Goal: Information Seeking & Learning: Check status

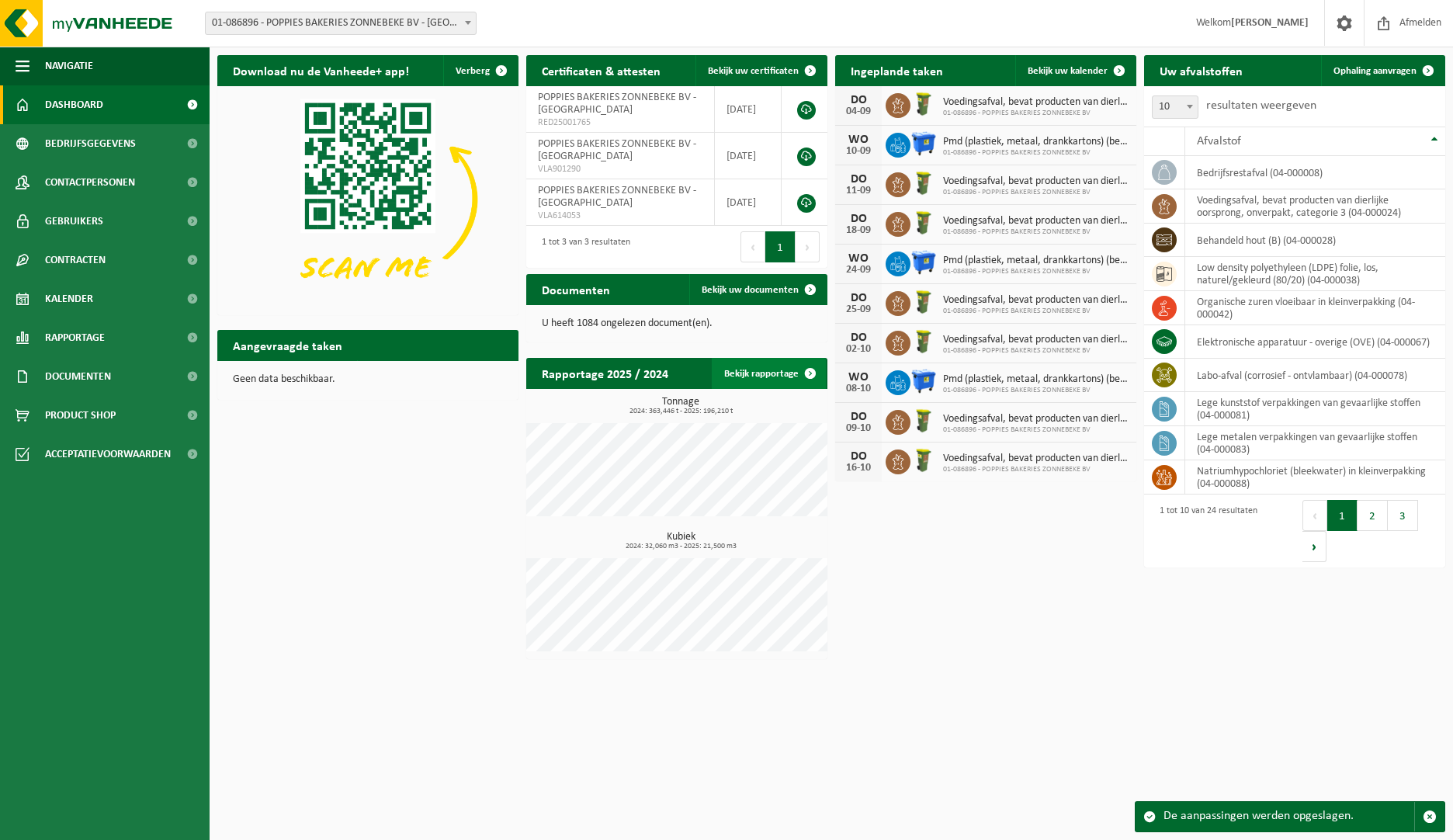
click at [804, 371] on span at bounding box center [810, 373] width 31 height 31
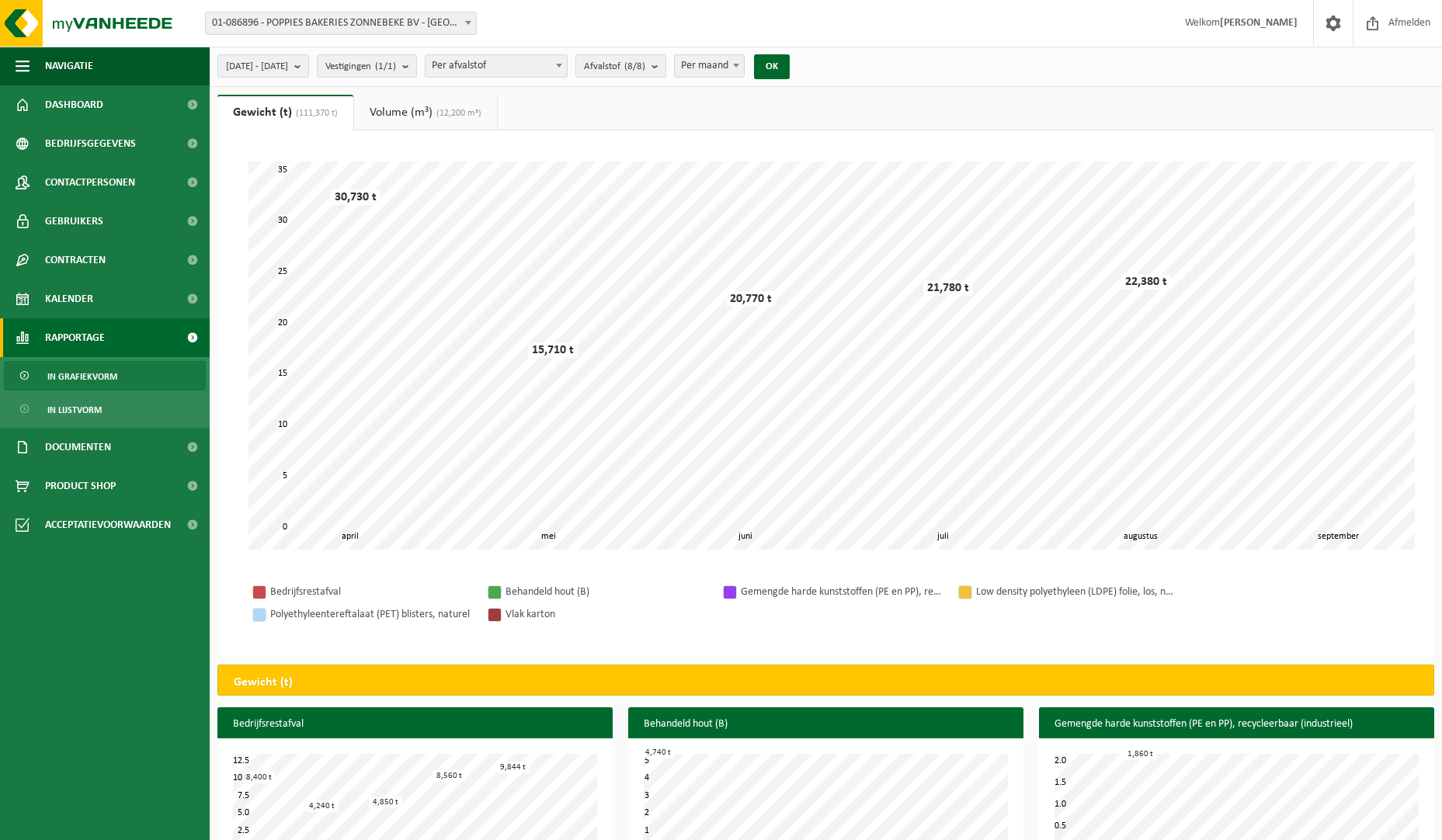
click at [309, 62] on b "submit" at bounding box center [302, 66] width 14 height 22
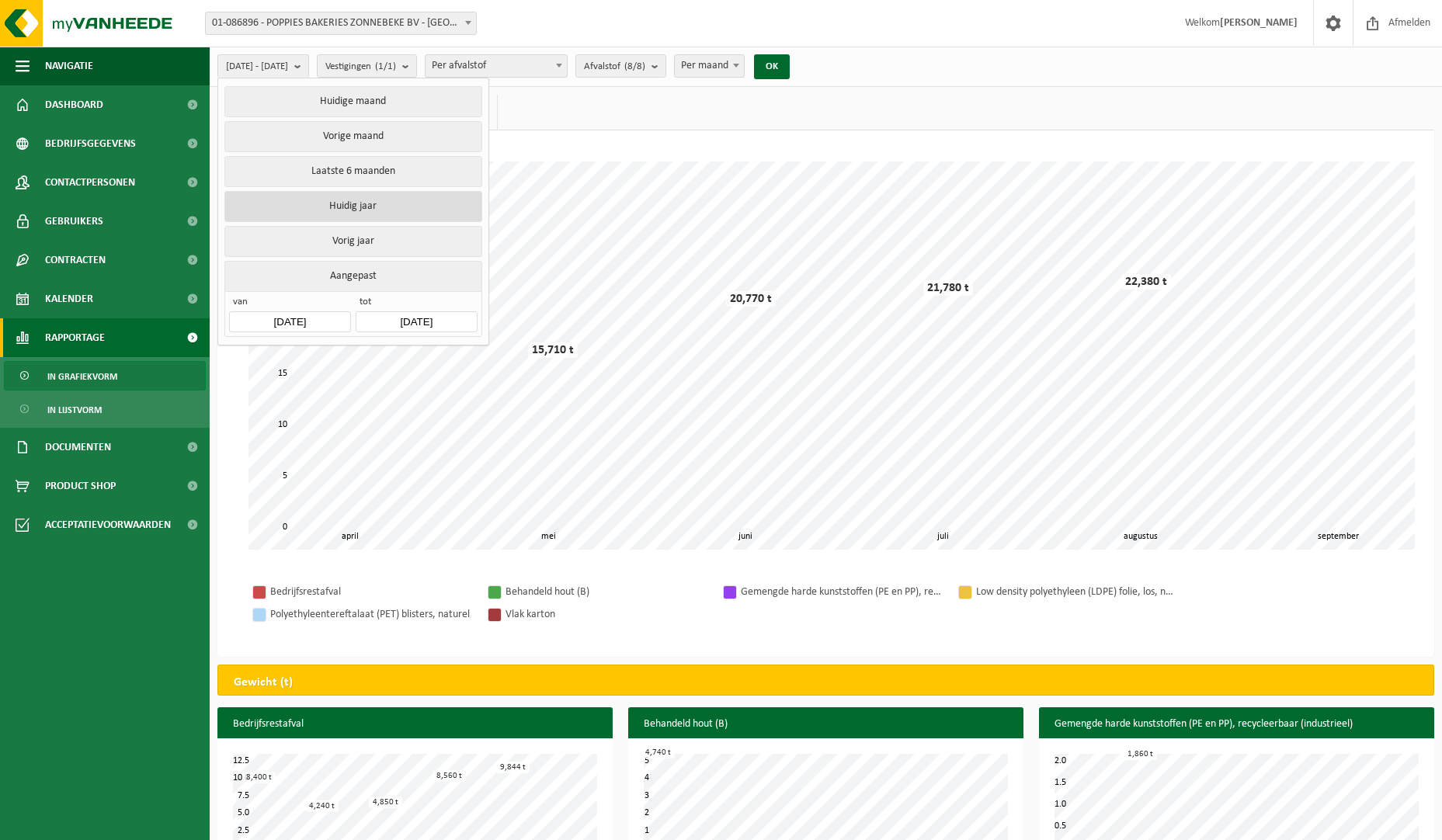
click at [339, 211] on button "Huidig jaar" at bounding box center [353, 206] width 257 height 31
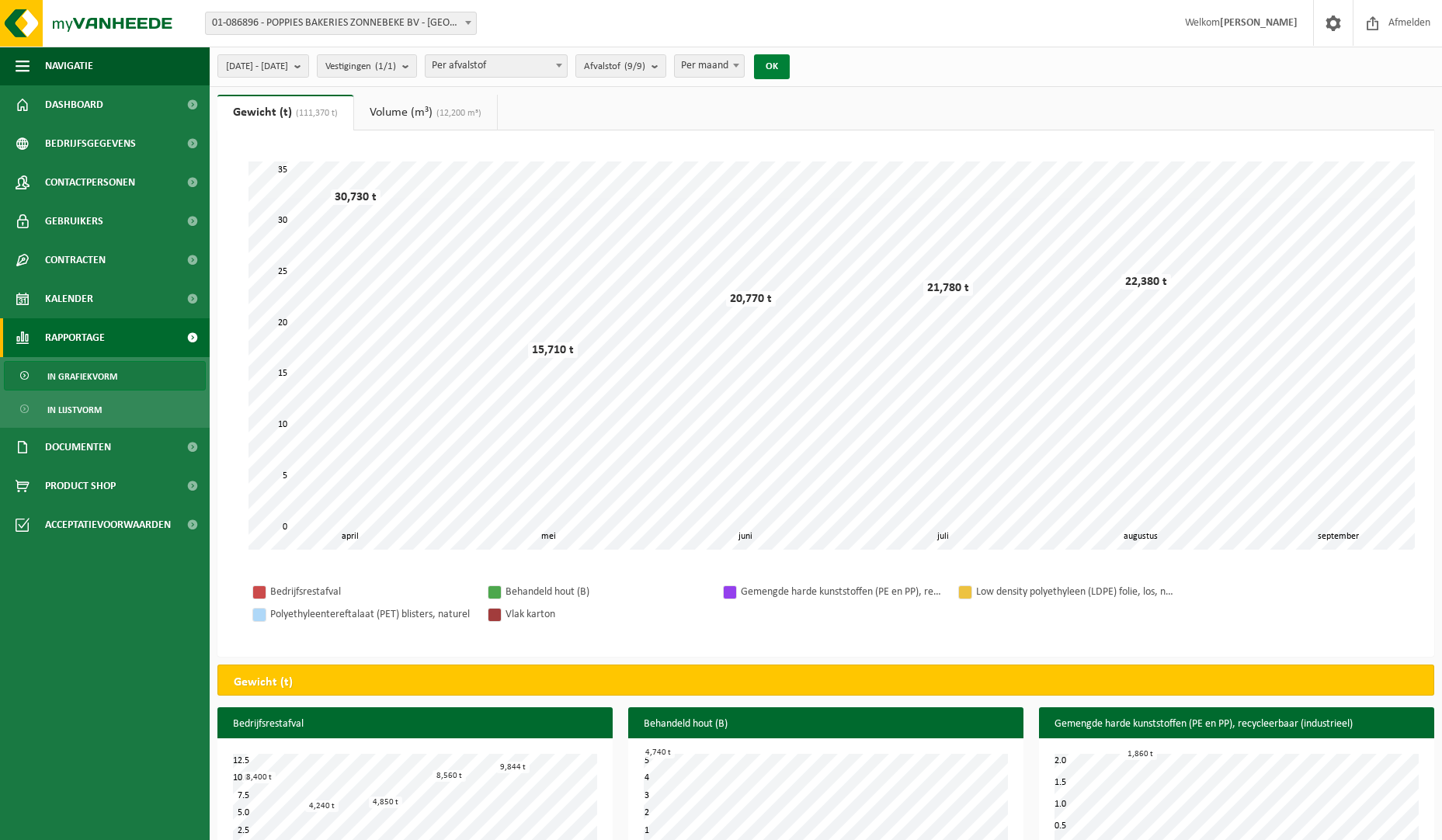
click at [790, 68] on button "OK" at bounding box center [771, 66] width 36 height 24
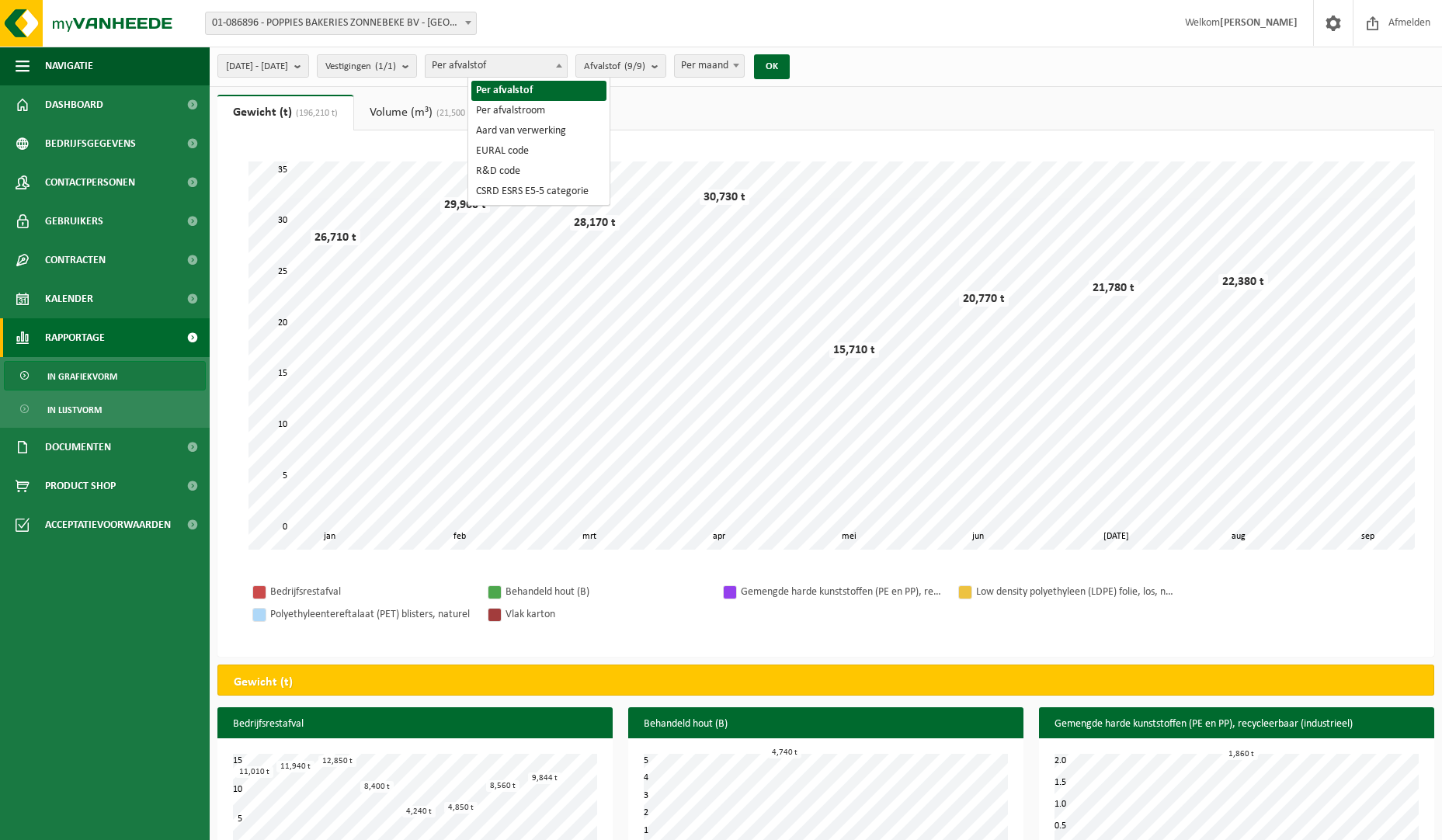
click at [546, 69] on span "Per afvalstof" at bounding box center [497, 66] width 142 height 22
click at [645, 66] on span "Afvalstof (9/9)" at bounding box center [615, 66] width 61 height 24
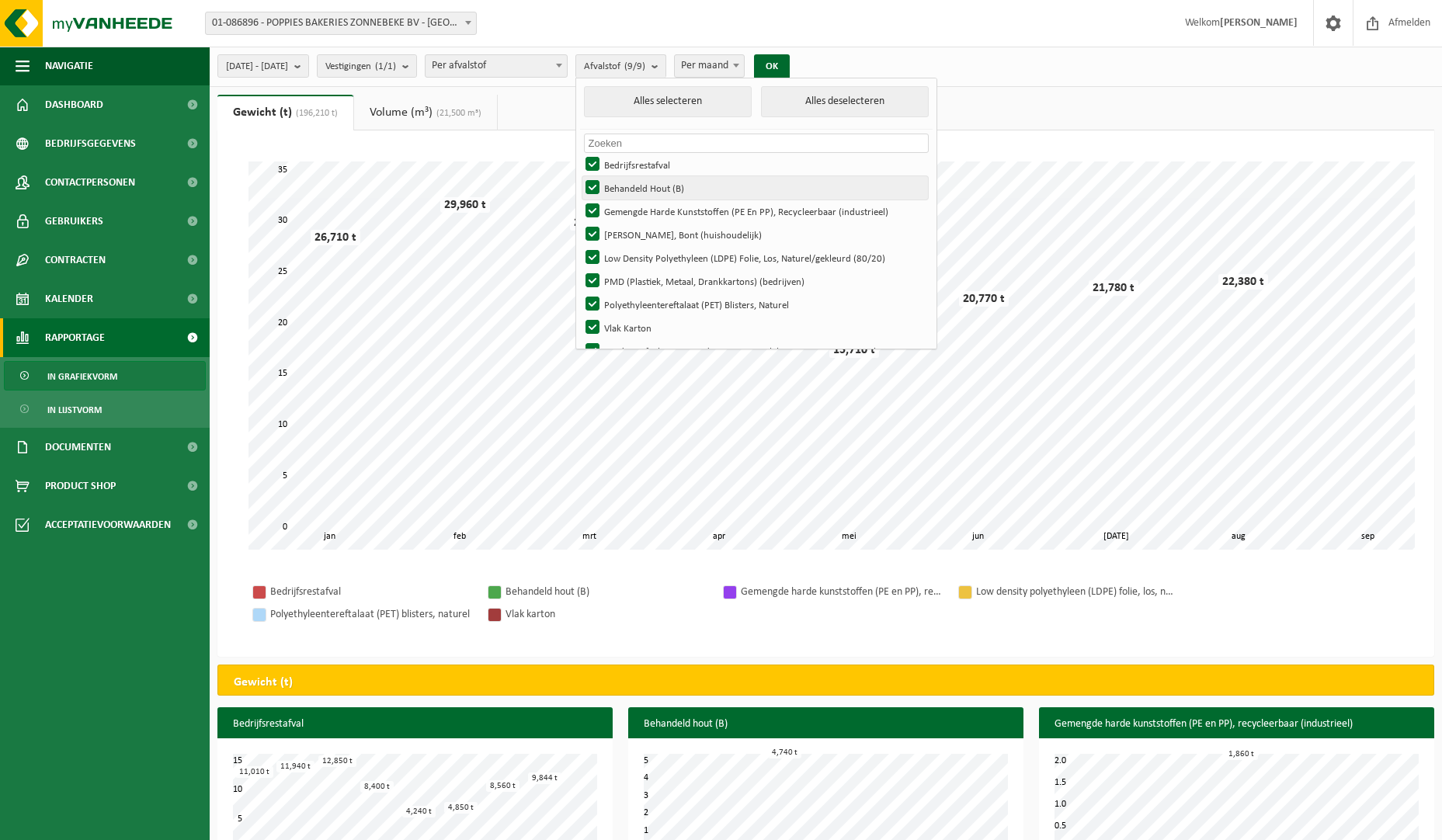
click at [634, 189] on label "Behandeld Hout (B)" at bounding box center [755, 188] width 345 height 24
click at [580, 177] on input "Behandeld Hout (B)" at bounding box center [579, 176] width 1 height 1
checkbox input "false"
click at [634, 203] on label "Gemengde Harde Kunststoffen (PE En PP), Recycleerbaar (industrieel)" at bounding box center [755, 211] width 345 height 24
click at [580, 199] on input "Gemengde Harde Kunststoffen (PE En PP), Recycleerbaar (industrieel)" at bounding box center [579, 198] width 1 height 1
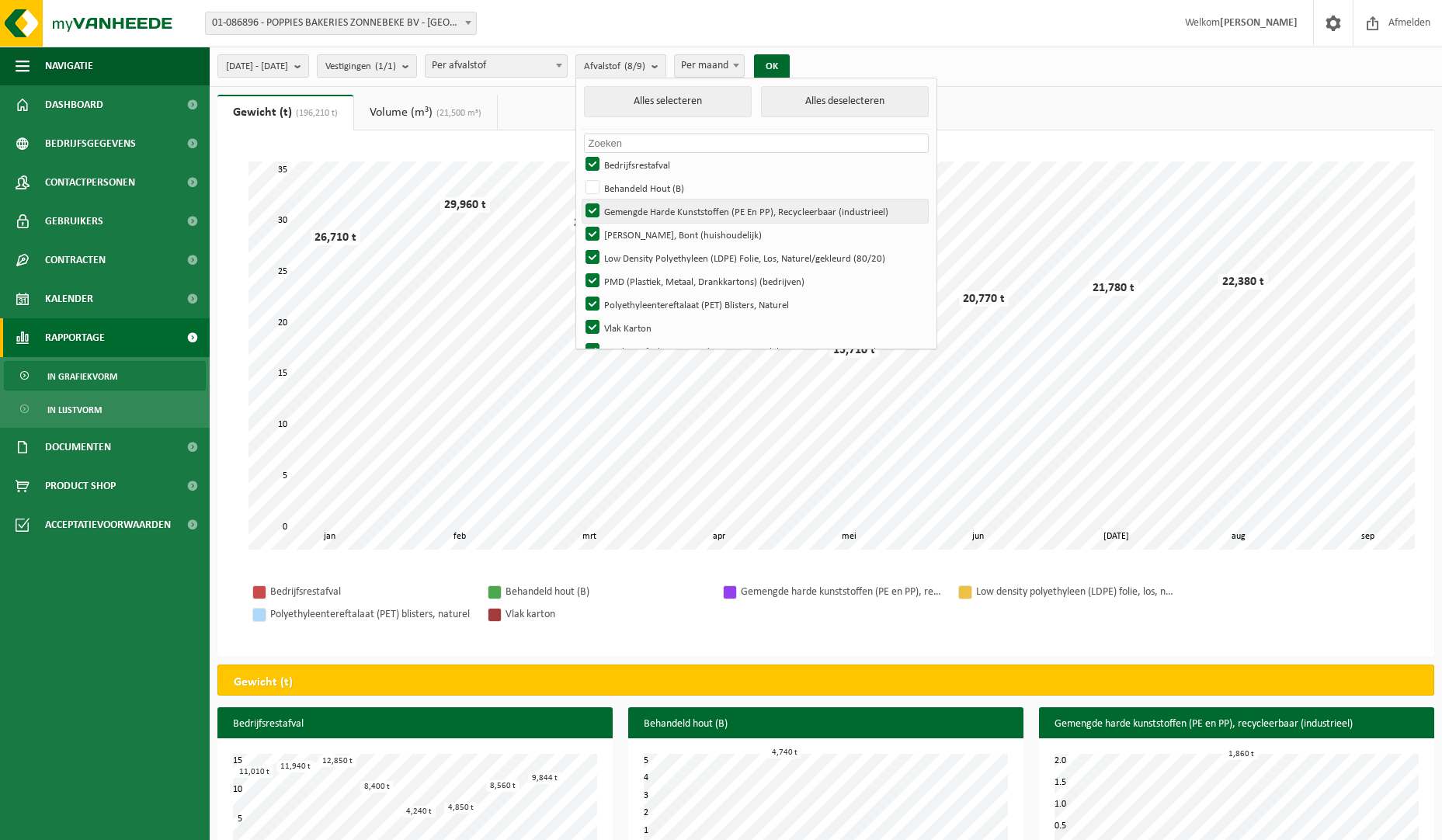
checkbox input "false"
click at [634, 225] on label "Hol Glas, Bont (huishoudelijk)" at bounding box center [755, 234] width 345 height 24
click at [580, 223] on input "Hol Glas, Bont (huishoudelijk)" at bounding box center [579, 222] width 1 height 1
checkbox input "false"
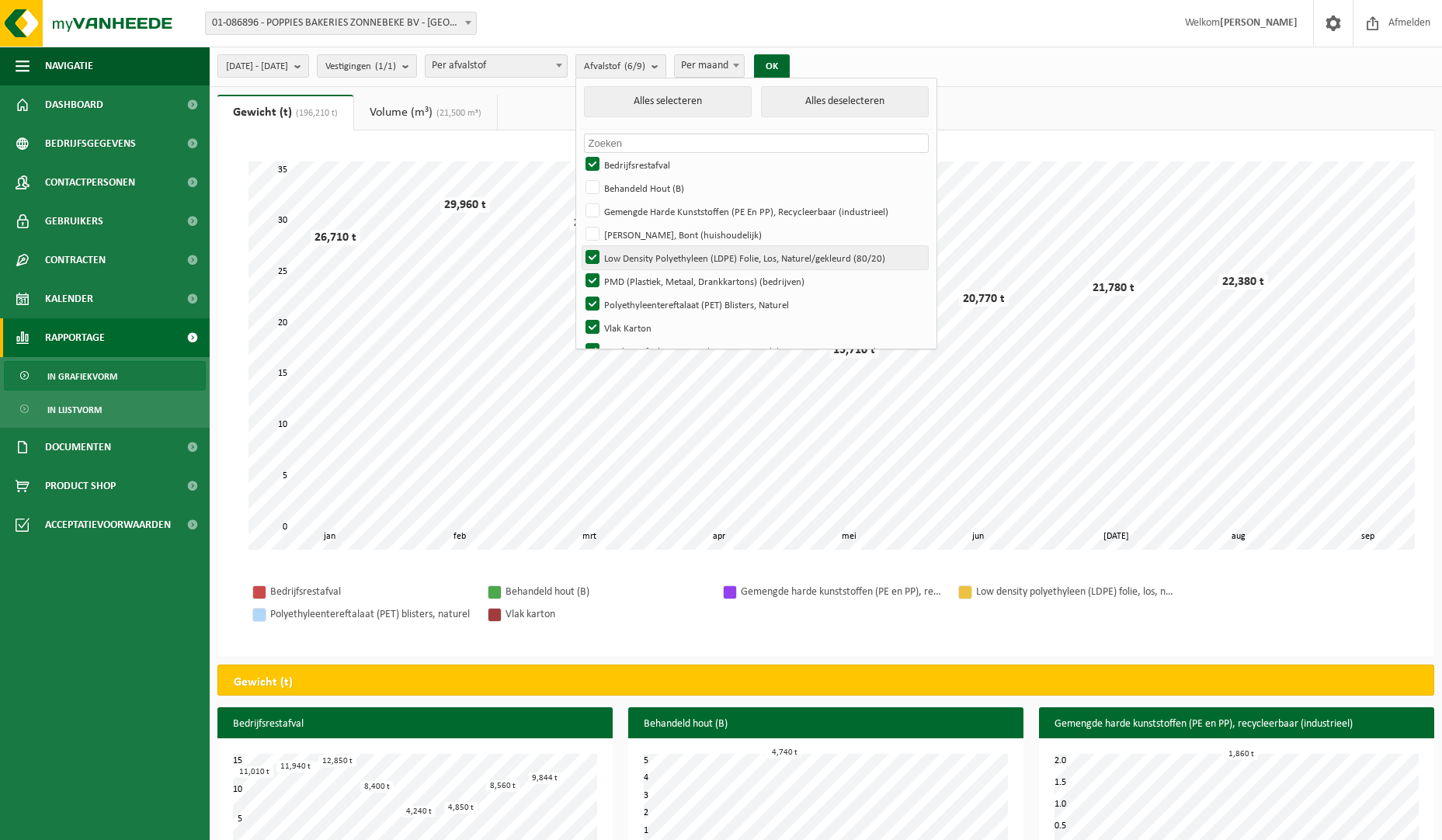
click at [632, 248] on label "Low Density Polyethyleen (LDPE) Folie, Los, Naturel/gekleurd (80/20)" at bounding box center [755, 257] width 345 height 24
click at [580, 246] on input "Low Density Polyethyleen (LDPE) Folie, Los, Naturel/gekleurd (80/20)" at bounding box center [579, 246] width 1 height 1
checkbox input "false"
click at [630, 269] on label "PMD (Plastiek, Metaal, Drankkartons) (bedrijven)" at bounding box center [755, 281] width 345 height 24
click at [580, 268] on input "PMD (Plastiek, Metaal, Drankkartons) (bedrijven)" at bounding box center [579, 268] width 1 height 1
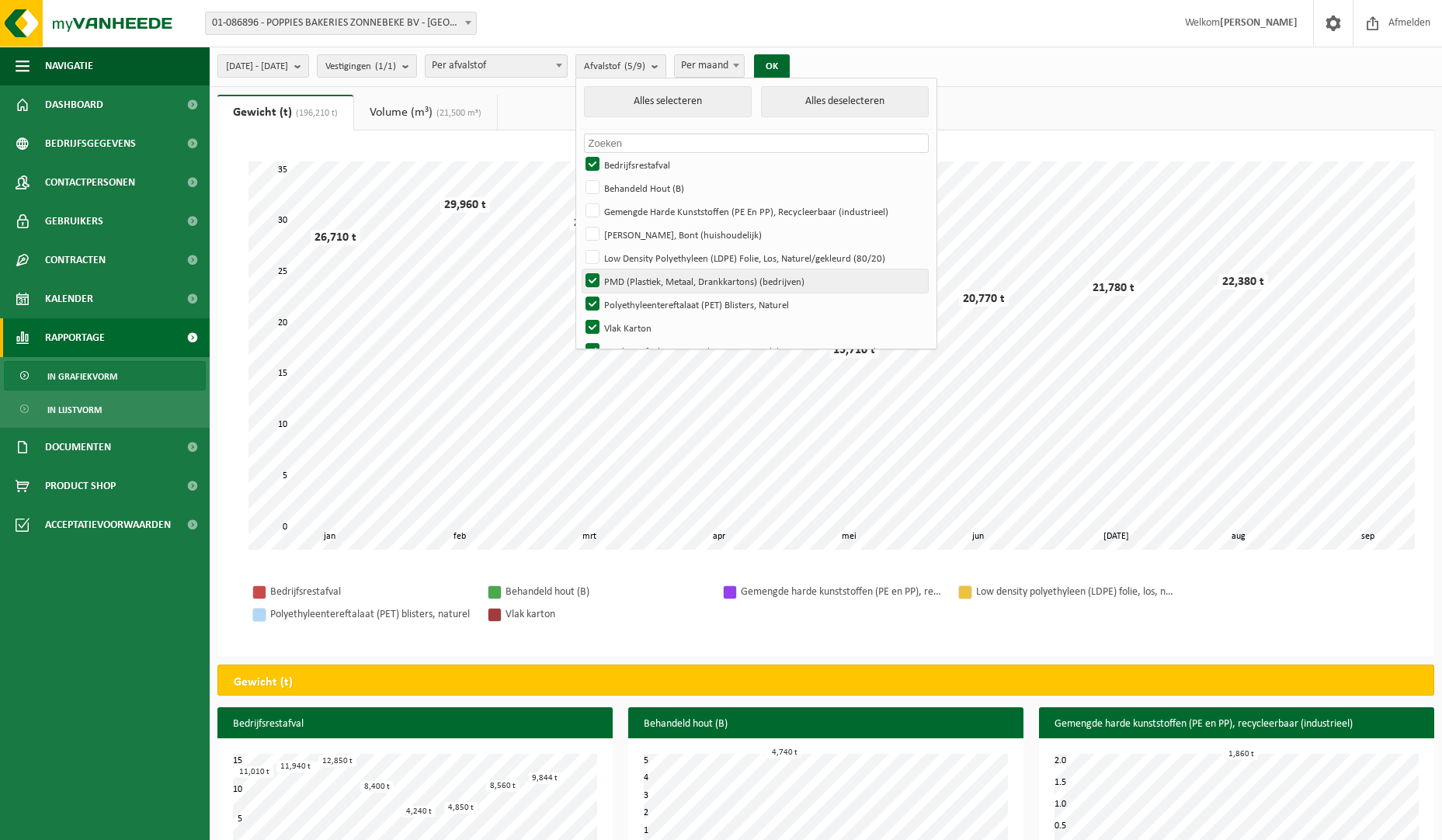
checkbox input "false"
click at [629, 294] on label "Polyethyleentereftalaat (PET) Blisters, Naturel" at bounding box center [755, 304] width 345 height 24
click at [580, 293] on input "Polyethyleentereftalaat (PET) Blisters, Naturel" at bounding box center [579, 292] width 1 height 1
checkbox input "false"
click at [627, 322] on label "Vlak Karton" at bounding box center [755, 327] width 345 height 24
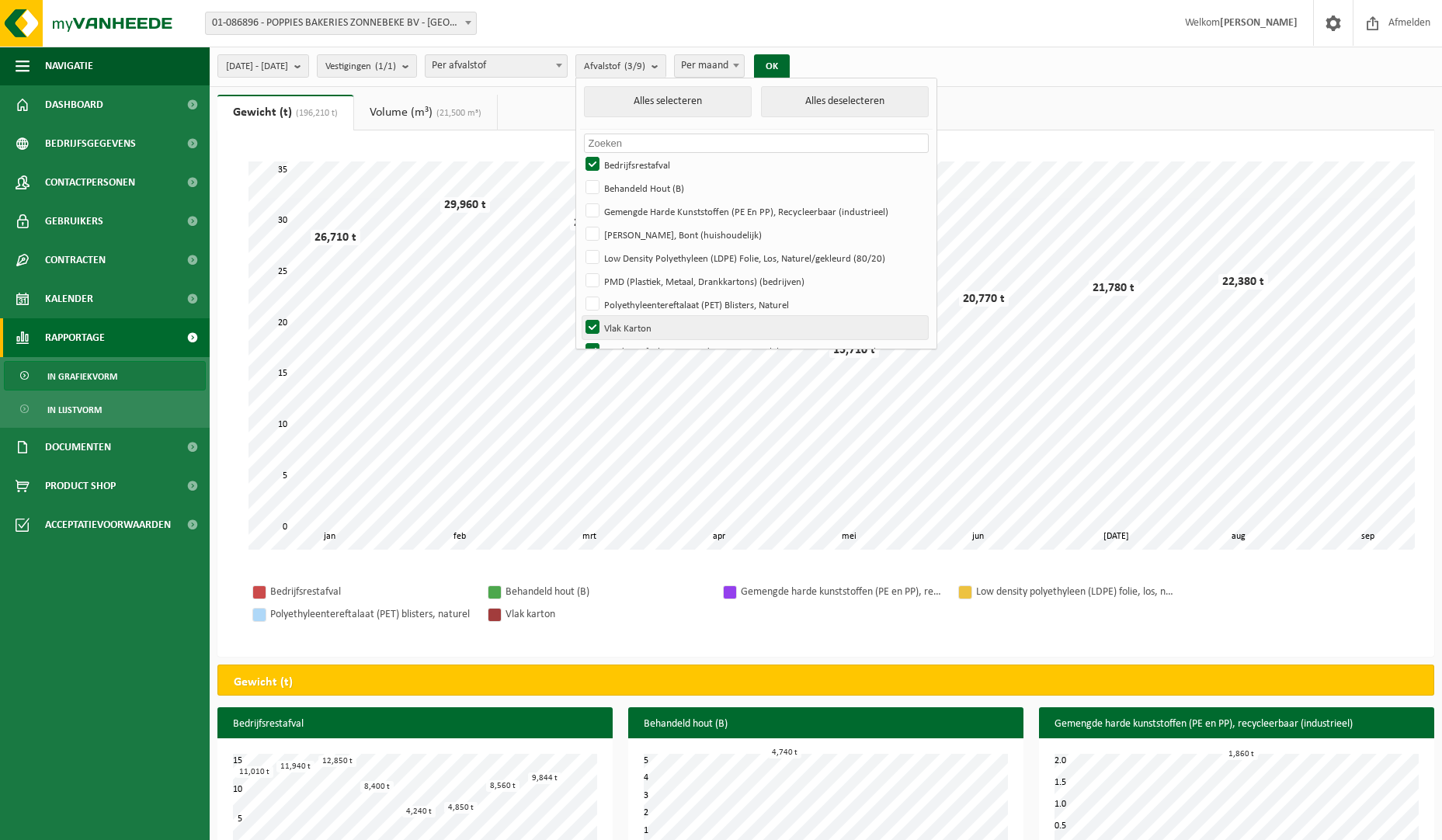
click at [580, 316] on input "Vlak Karton" at bounding box center [579, 315] width 1 height 1
checkbox input "false"
click at [636, 340] on label "Voedingsafval, Bevat Producten Van Dierlijke Oorsprong, Onverpakt, Categorie 3" at bounding box center [755, 351] width 345 height 24
click at [580, 339] on input "Voedingsafval, Bevat Producten Van Dierlijke Oorsprong, Onverpakt, Categorie 3" at bounding box center [579, 338] width 1 height 1
checkbox input "false"
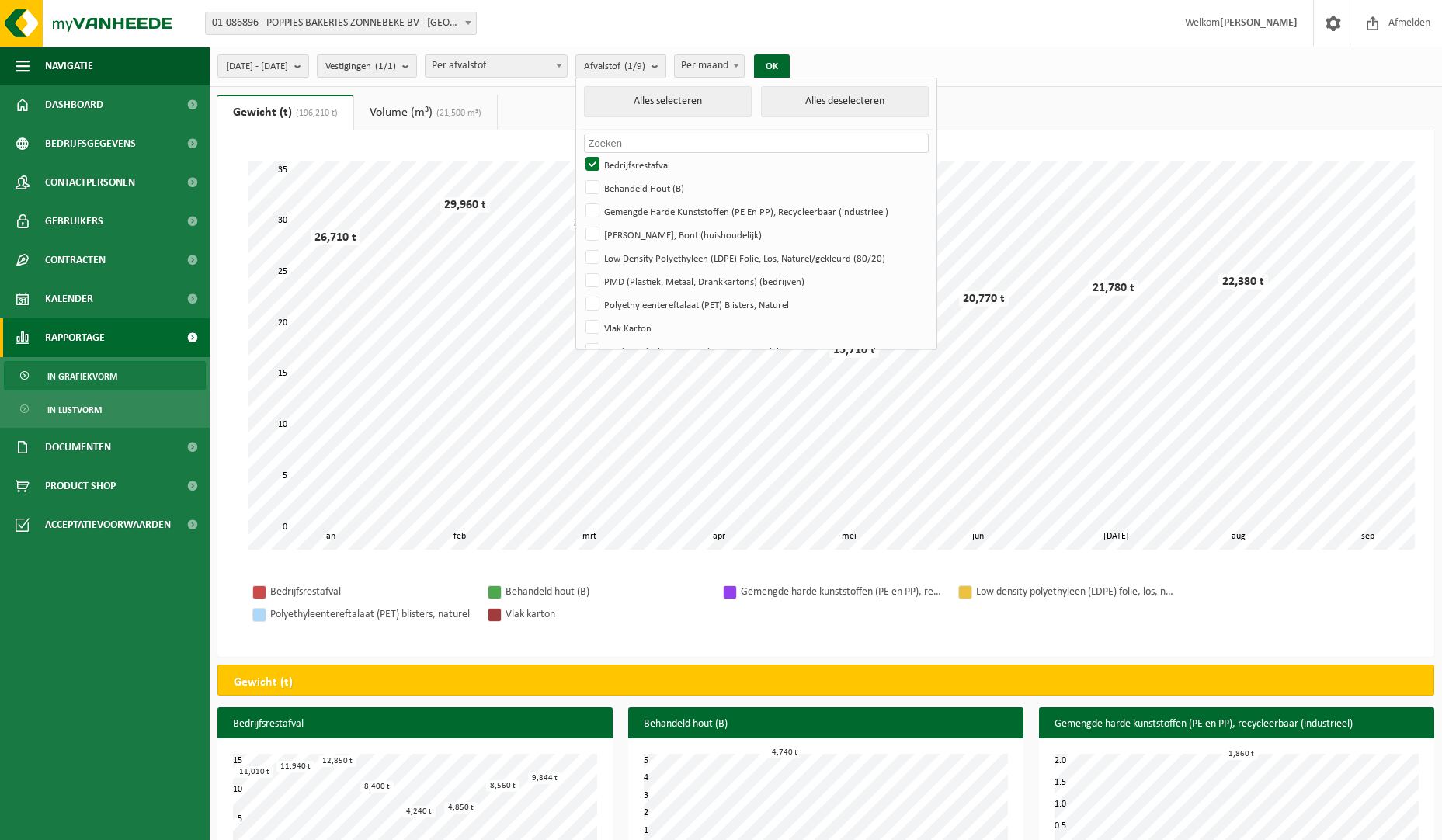
scroll to position [21, 0]
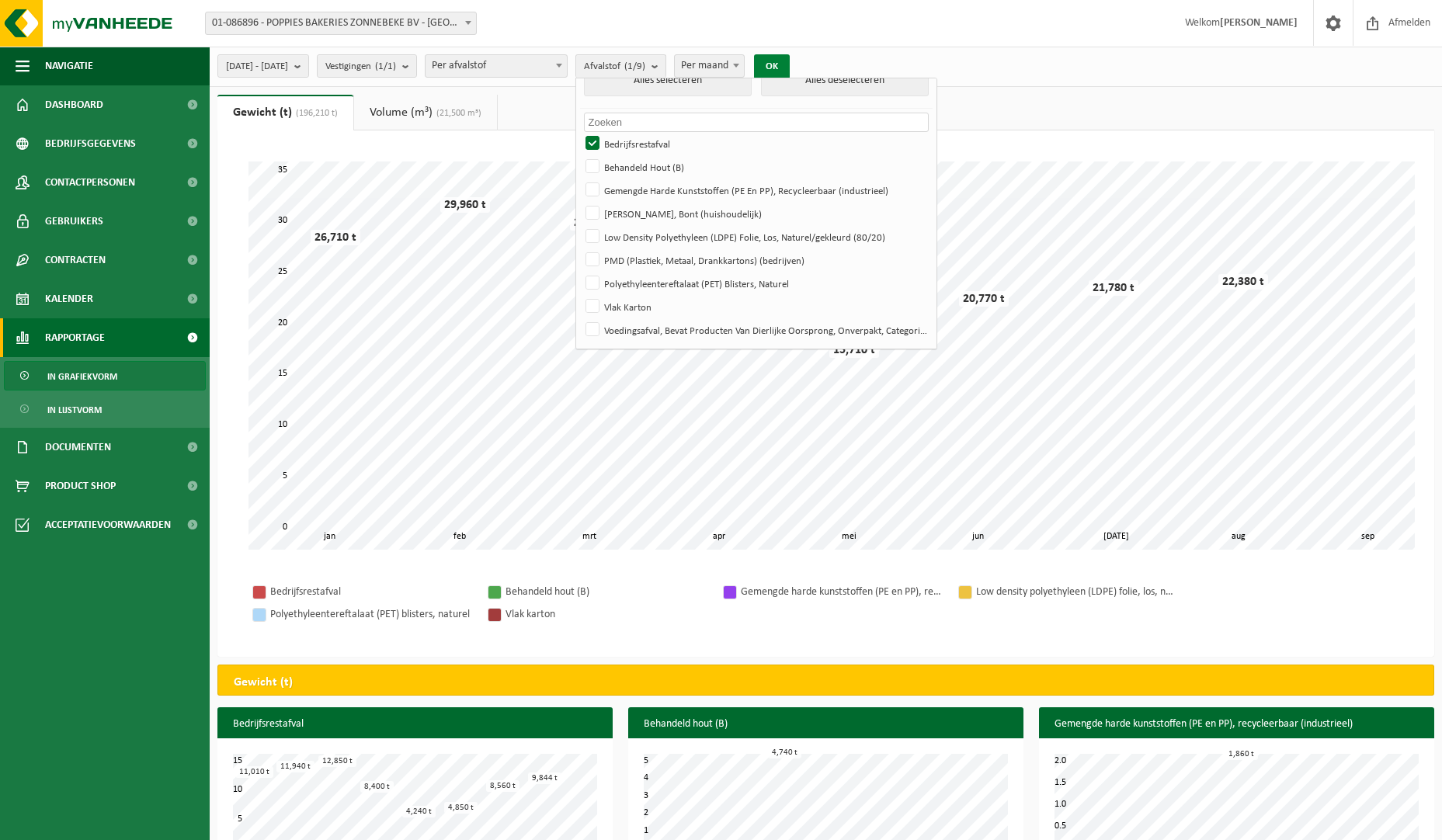
click at [790, 58] on button "OK" at bounding box center [771, 66] width 36 height 24
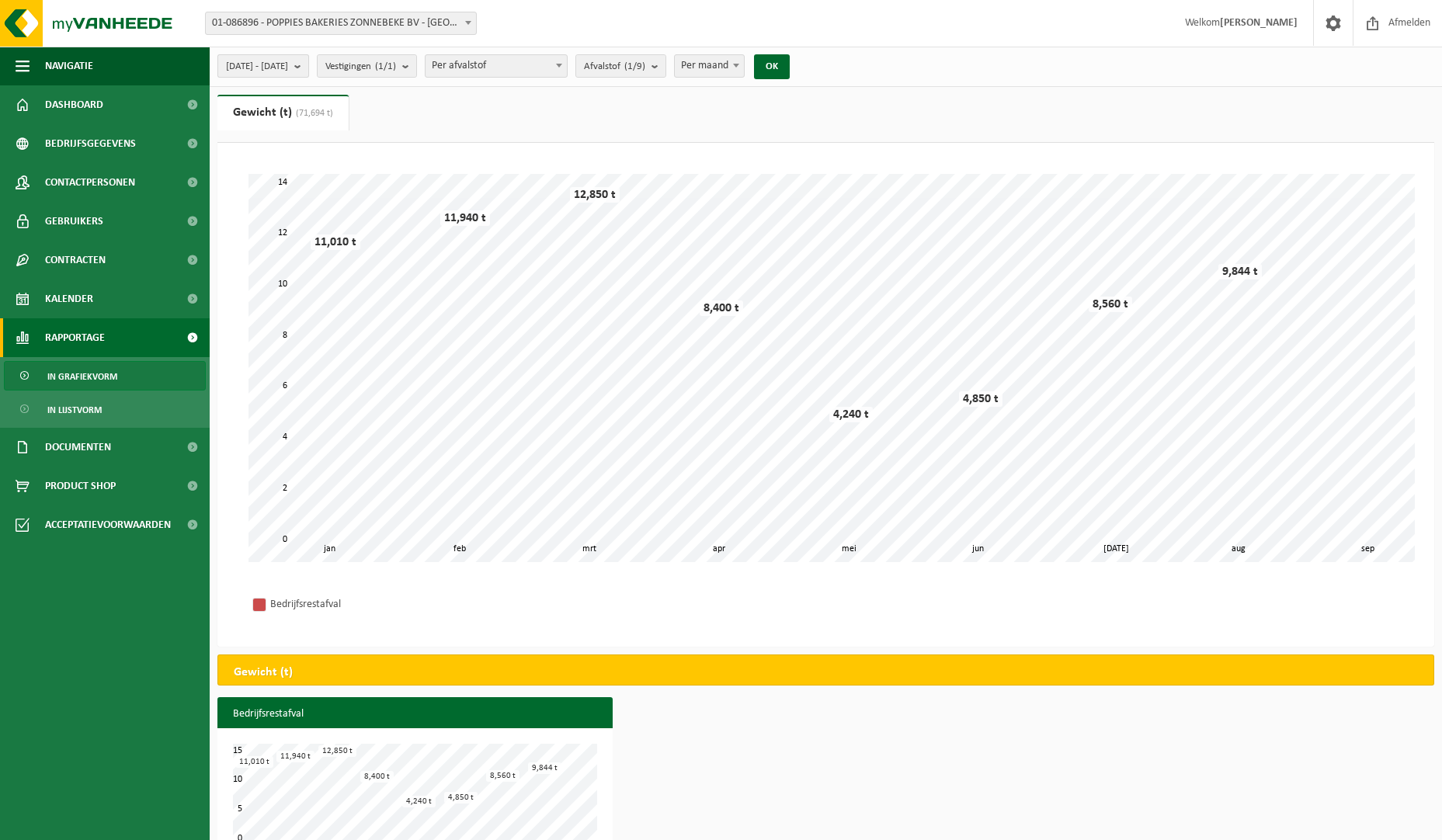
click at [309, 68] on b "submit" at bounding box center [302, 66] width 14 height 22
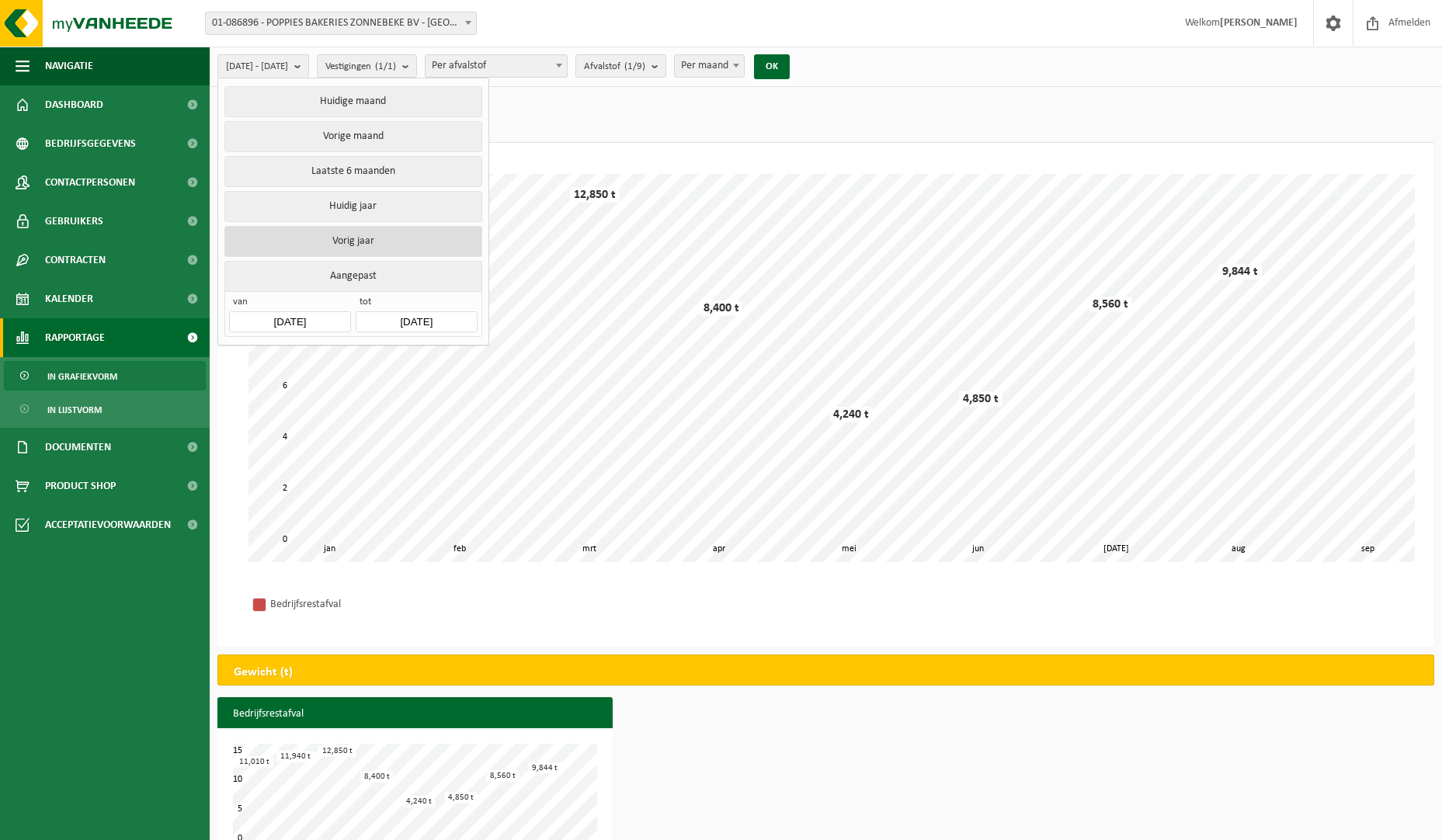
click at [305, 239] on button "Vorig jaar" at bounding box center [353, 241] width 257 height 31
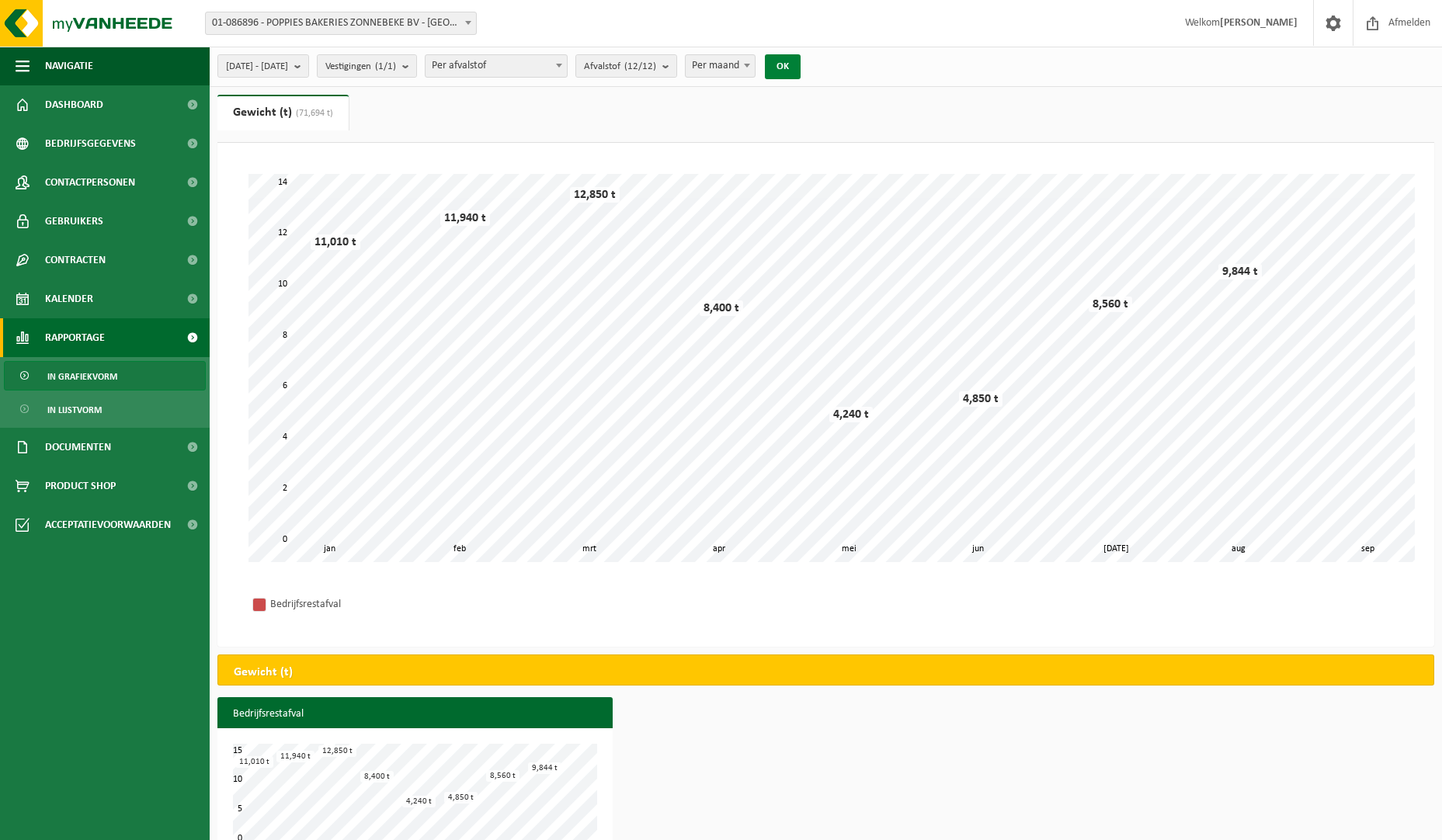
click at [800, 63] on button "OK" at bounding box center [783, 66] width 36 height 24
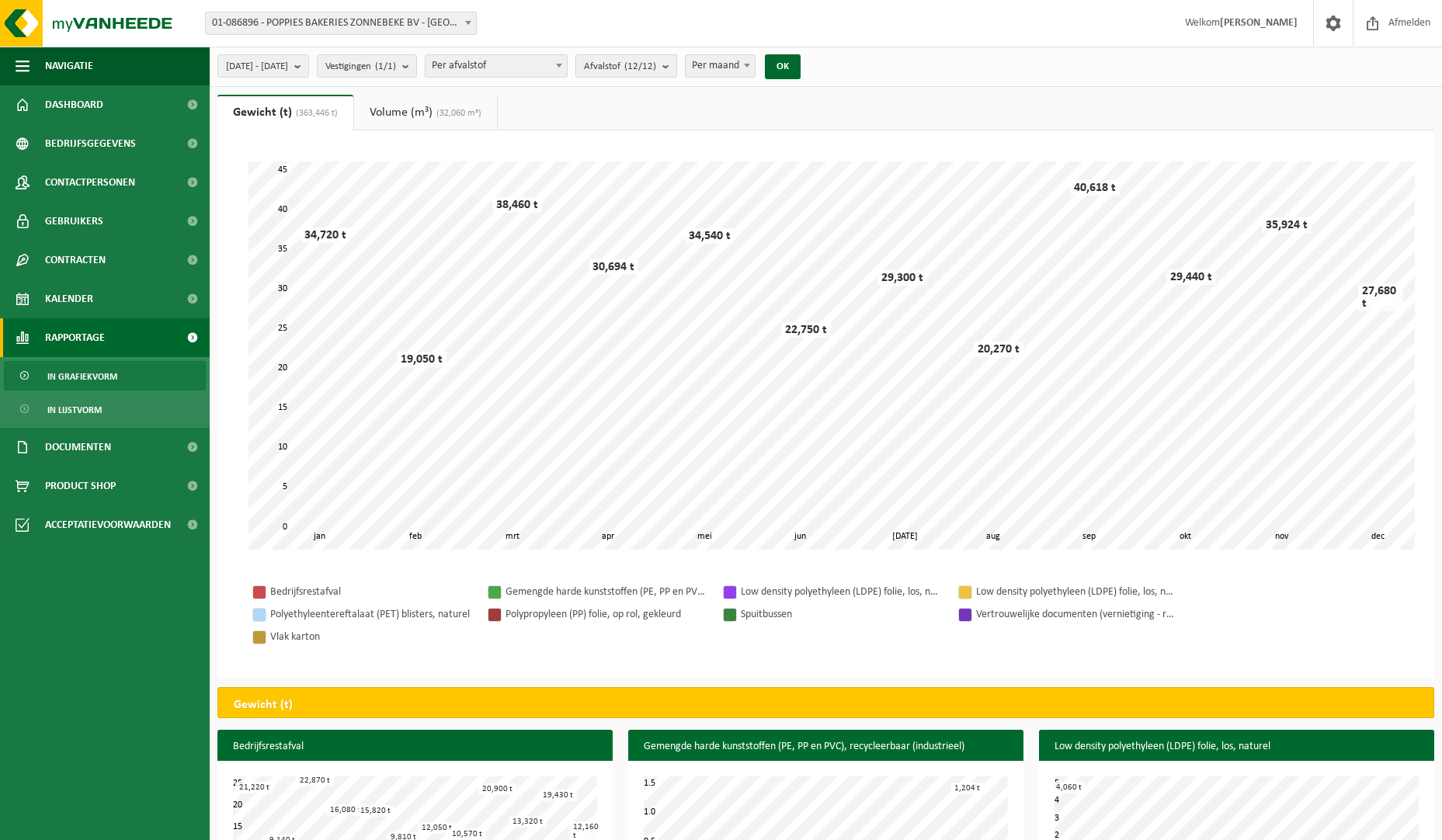
click at [676, 66] on b "submit" at bounding box center [669, 66] width 14 height 22
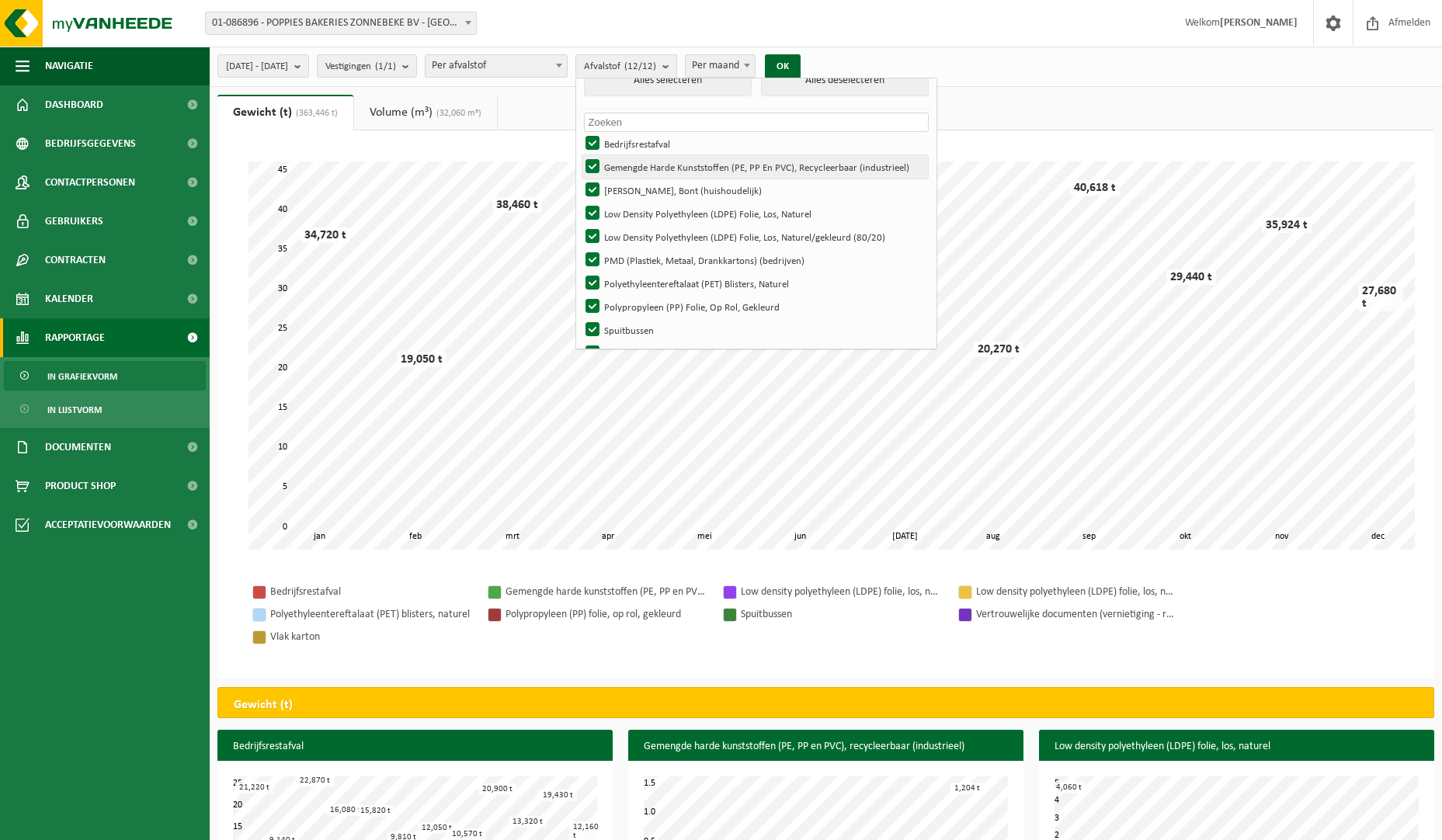
click at [633, 171] on label "Gemengde Harde Kunststoffen (PE, PP En PVC), Recycleerbaar (industrieel)" at bounding box center [755, 167] width 345 height 24
click at [580, 156] on input "Gemengde Harde Kunststoffen (PE, PP En PVC), Recycleerbaar (industrieel)" at bounding box center [579, 155] width 1 height 1
checkbox input "false"
click at [631, 184] on label "Hol Glas, Bont (huishoudelijk)" at bounding box center [755, 190] width 345 height 24
click at [580, 178] on input "Hol Glas, Bont (huishoudelijk)" at bounding box center [579, 177] width 1 height 1
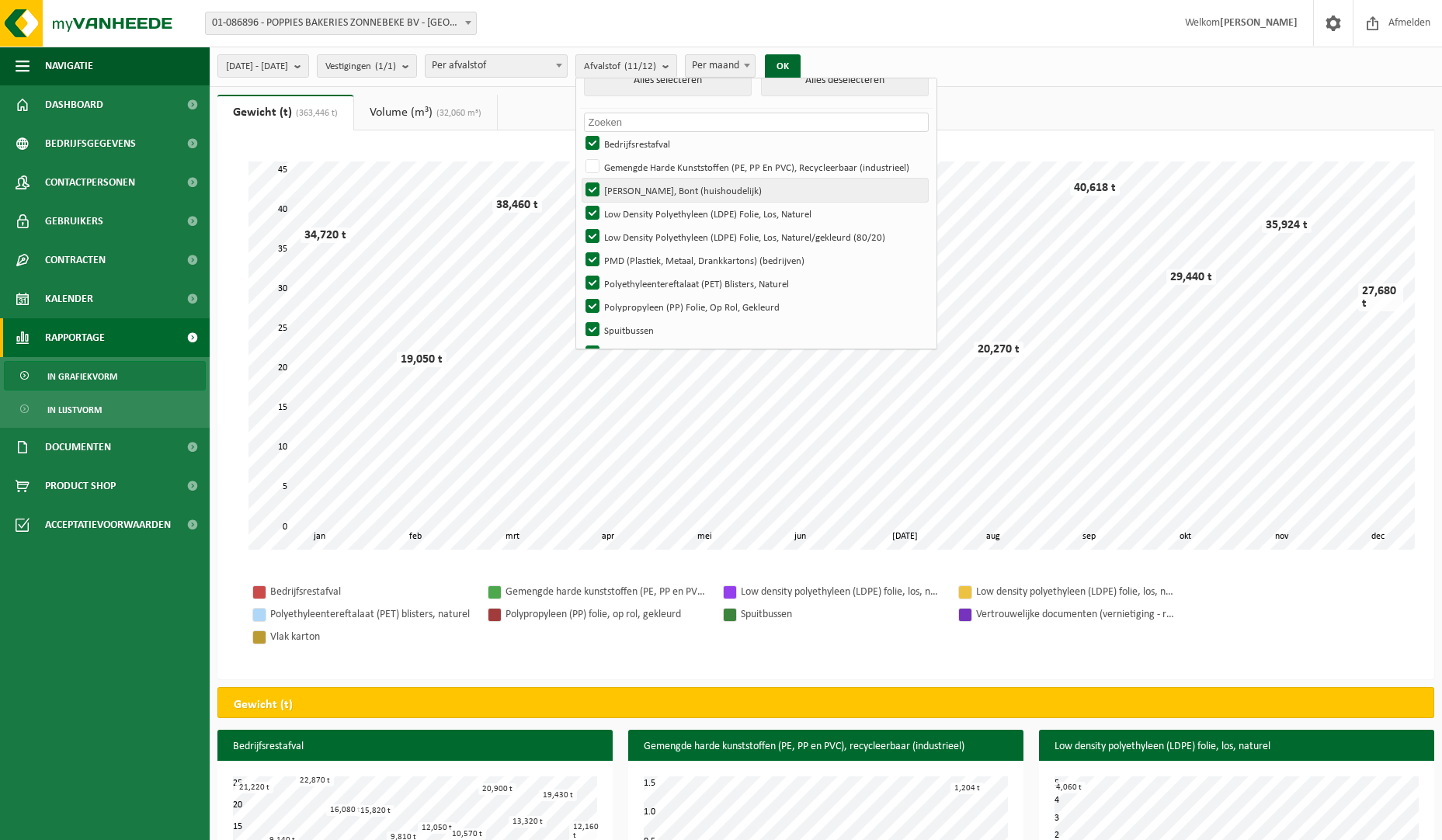
checkbox input "false"
click at [631, 202] on label "Low Density Polyethyleen (LDPE) Folie, Los, Naturel" at bounding box center [755, 213] width 345 height 24
click at [580, 202] on input "Low Density Polyethyleen (LDPE) Folie, Los, Naturel" at bounding box center [579, 201] width 1 height 1
checkbox input "false"
click at [631, 233] on label "Low Density Polyethyleen (LDPE) Folie, Los, Naturel/gekleurd (80/20)" at bounding box center [755, 236] width 345 height 24
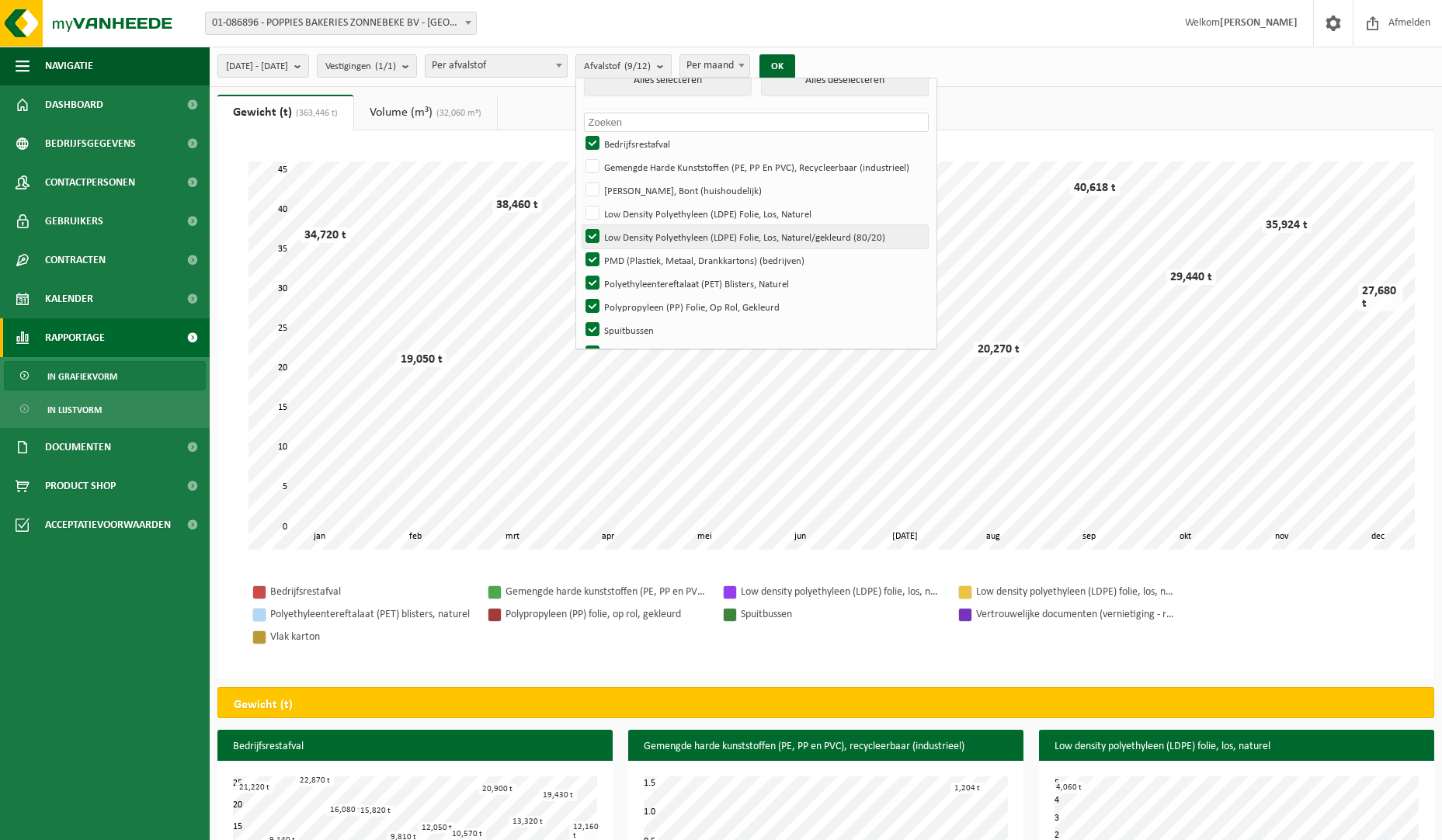
click at [580, 225] on input "Low Density Polyethyleen (LDPE) Folie, Los, Naturel/gekleurd (80/20)" at bounding box center [579, 225] width 1 height 1
checkbox input "false"
click at [631, 255] on label "PMD (Plastiek, Metaal, Drankkartons) (bedrijven)" at bounding box center [755, 260] width 345 height 24
click at [580, 248] on input "PMD (Plastiek, Metaal, Drankkartons) (bedrijven)" at bounding box center [579, 247] width 1 height 1
checkbox input "false"
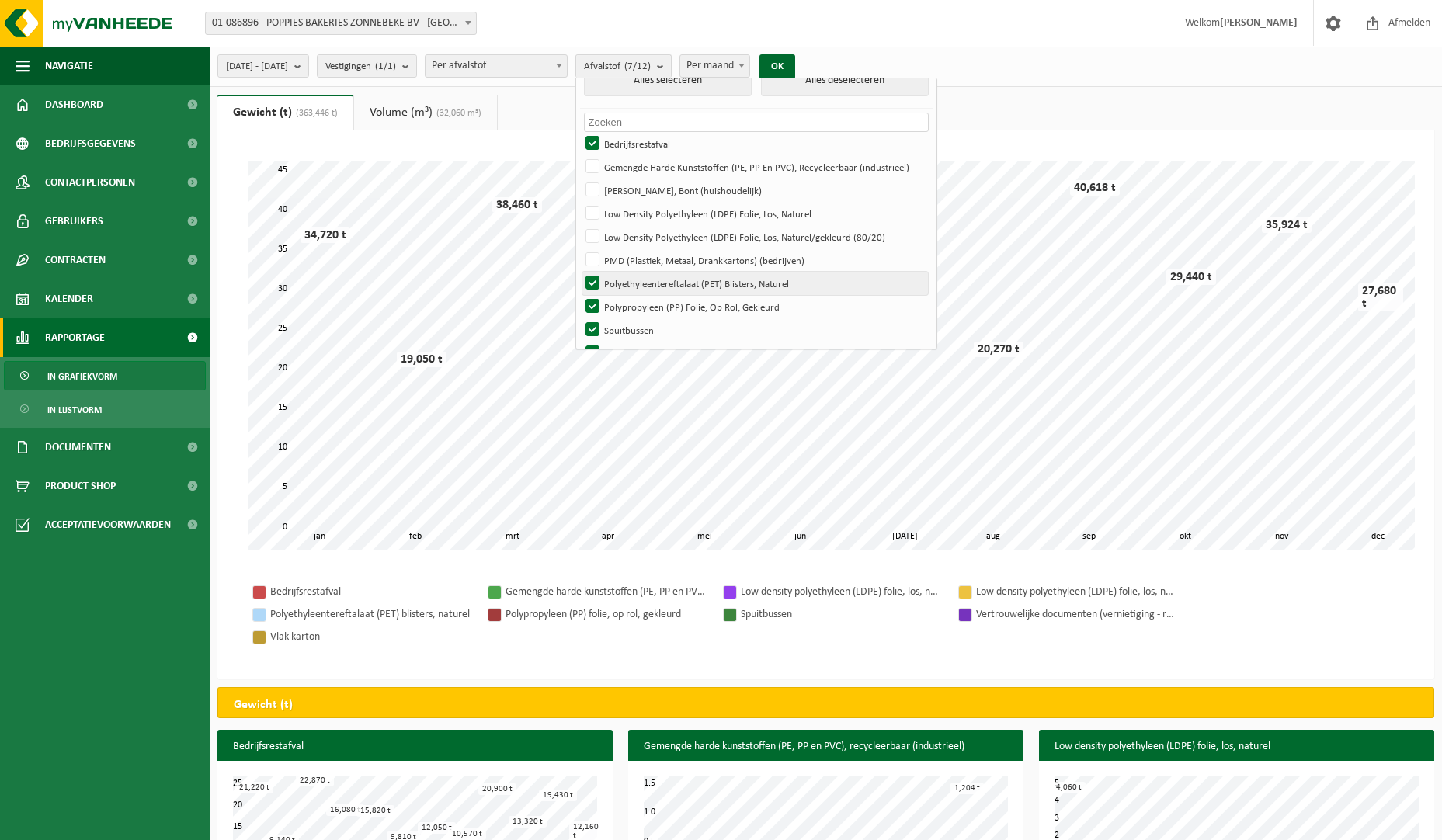
click at [631, 291] on label "Polyethyleentereftalaat (PET) Blisters, Naturel" at bounding box center [755, 283] width 345 height 24
click at [580, 272] on input "Polyethyleentereftalaat (PET) Blisters, Naturel" at bounding box center [579, 271] width 1 height 1
checkbox input "false"
click at [631, 308] on label "Polypropyleen (PP) Folie, Op Rol, Gekleurd" at bounding box center [755, 306] width 345 height 24
click at [580, 295] on input "Polypropyleen (PP) Folie, Op Rol, Gekleurd" at bounding box center [579, 295] width 1 height 1
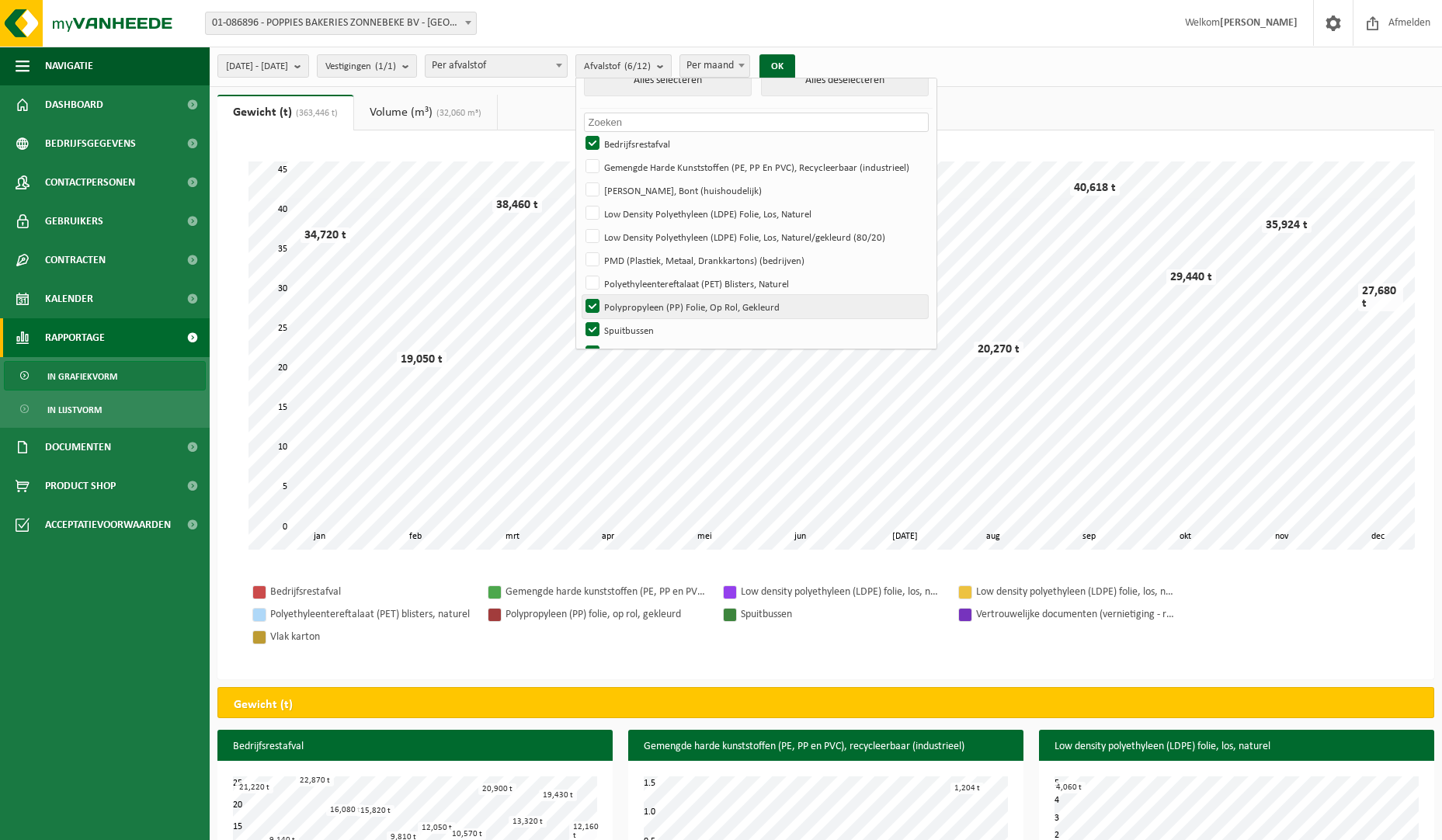
checkbox input "false"
click at [633, 323] on label "Spuitbussen" at bounding box center [755, 330] width 345 height 24
click at [580, 318] on input "Spuitbussen" at bounding box center [579, 317] width 1 height 1
checkbox input "false"
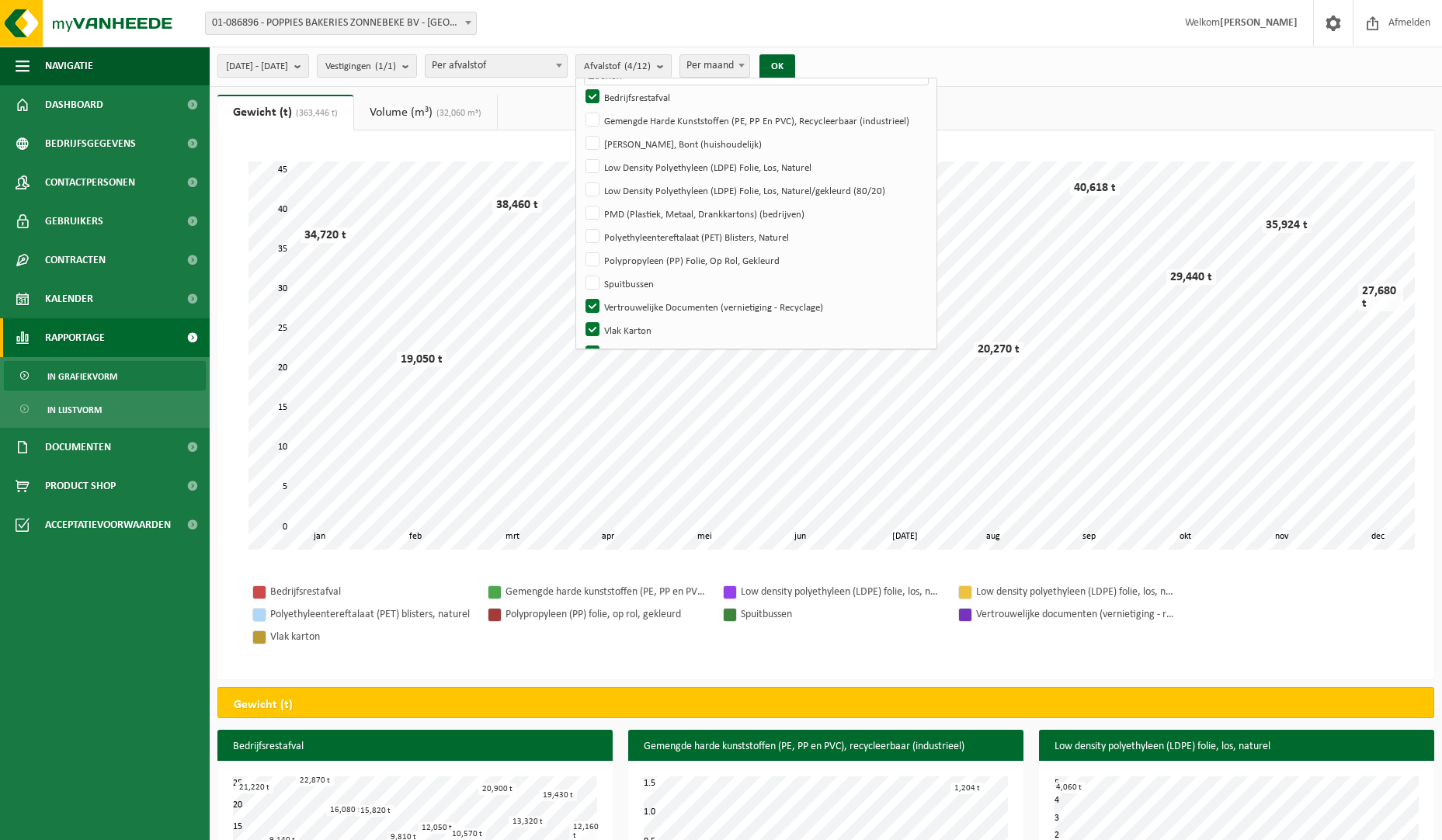
scroll to position [91, 0]
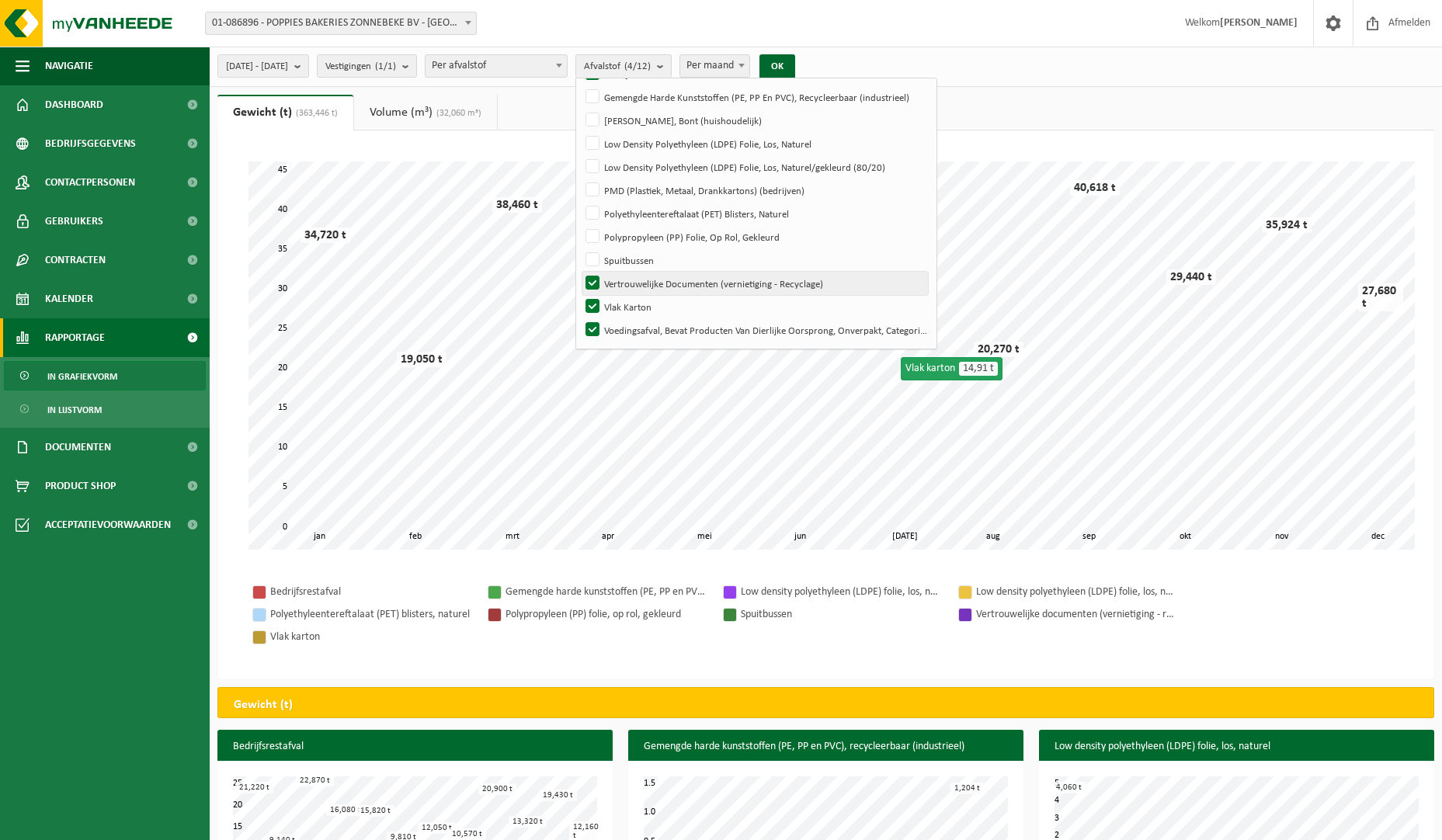
click at [635, 288] on label "Vertrouwelijke Documenten (vernietiging - Recyclage)" at bounding box center [755, 283] width 345 height 24
click at [580, 272] on input "Vertrouwelijke Documenten (vernietiging - Recyclage)" at bounding box center [579, 271] width 1 height 1
checkbox input "false"
click at [634, 301] on label "Vlak Karton" at bounding box center [755, 306] width 345 height 24
click at [580, 295] on input "Vlak Karton" at bounding box center [579, 295] width 1 height 1
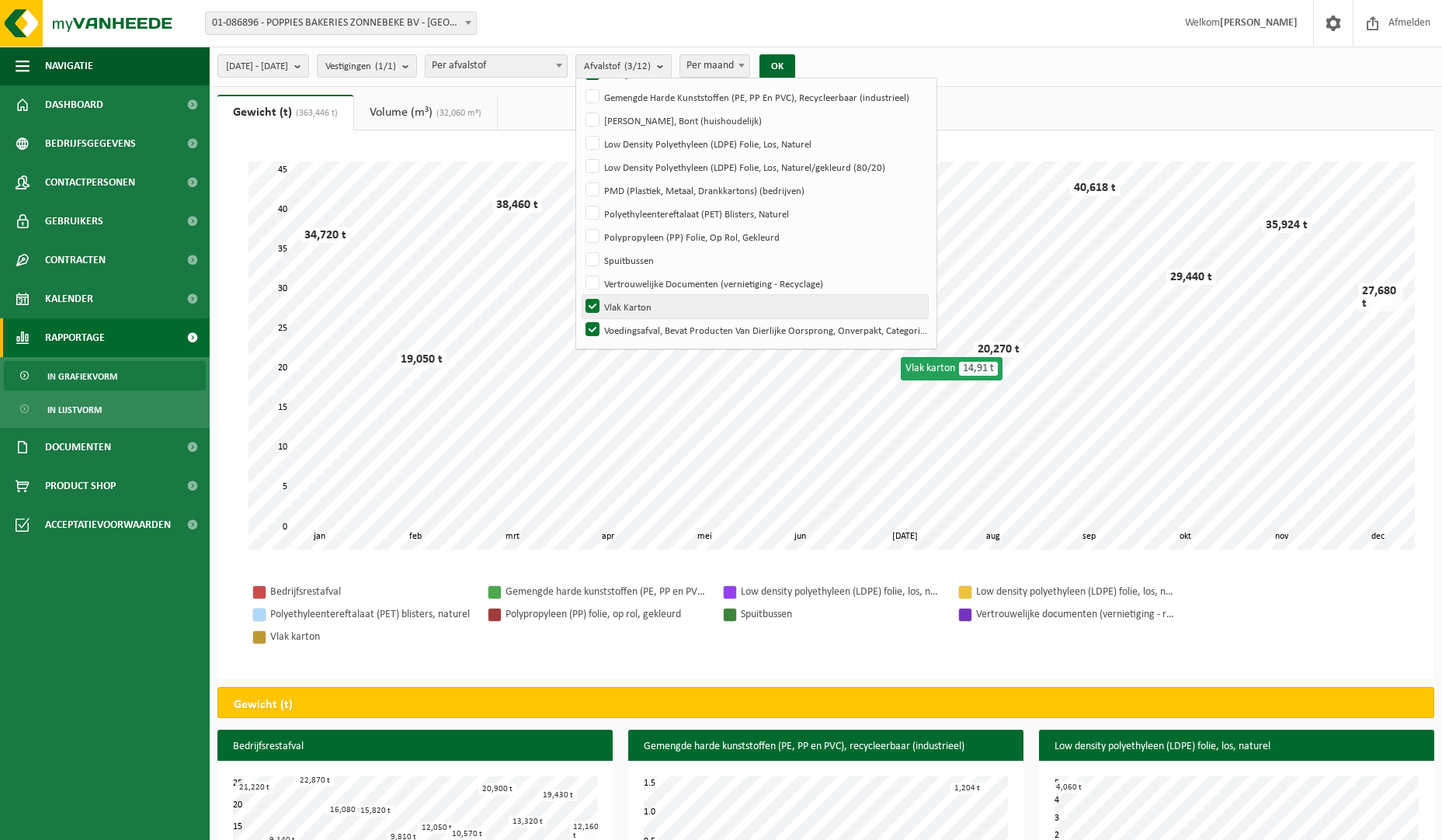
checkbox input "false"
click at [634, 322] on label "Voedingsafval, Bevat Producten Van Dierlijke Oorsprong, Onverpakt, Categorie 3" at bounding box center [755, 330] width 345 height 24
click at [580, 318] on input "Voedingsafval, Bevat Producten Van Dierlijke Oorsprong, Onverpakt, Categorie 3" at bounding box center [579, 317] width 1 height 1
checkbox input "false"
click at [795, 66] on button "OK" at bounding box center [777, 66] width 36 height 24
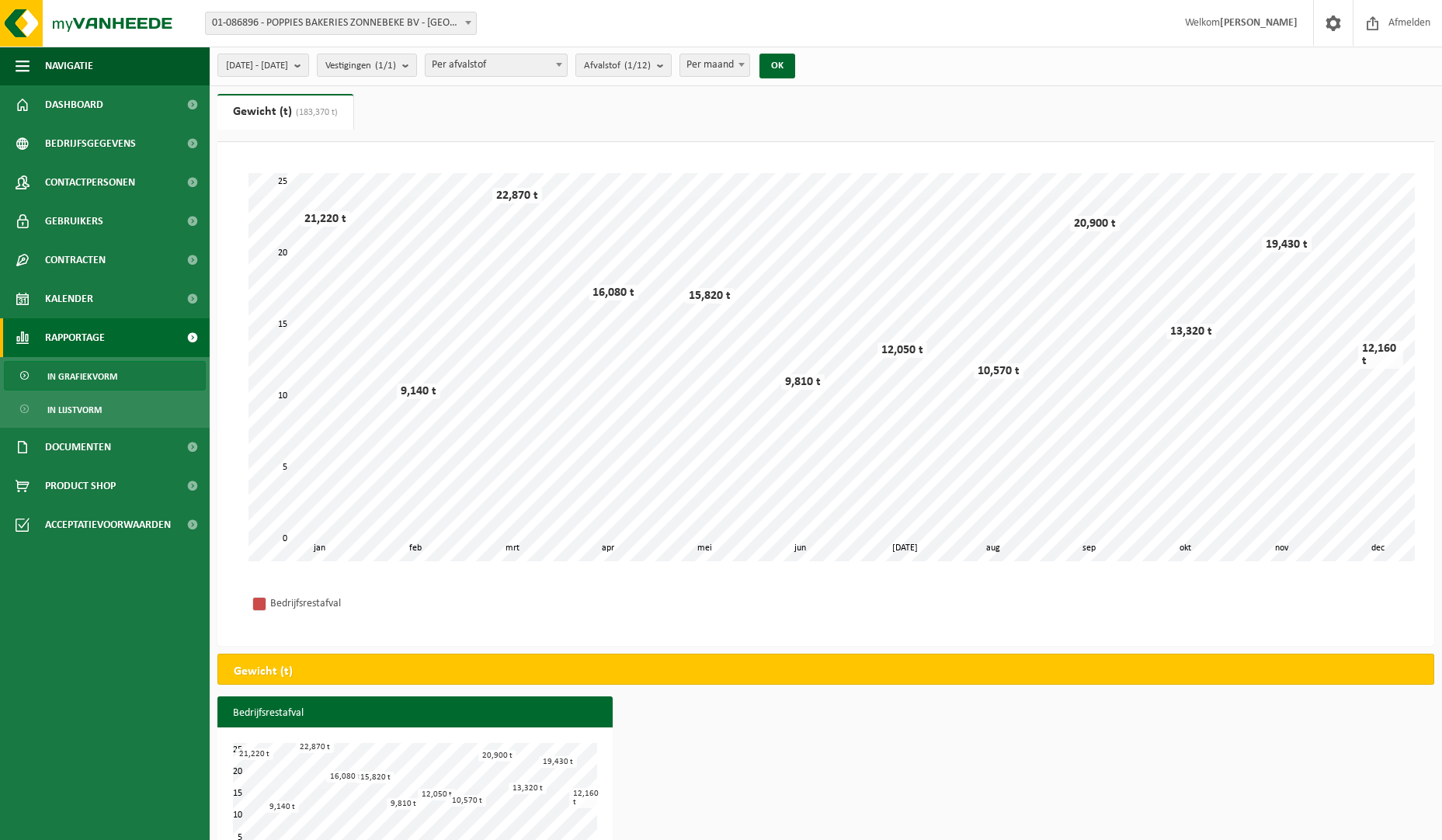
scroll to position [43, 0]
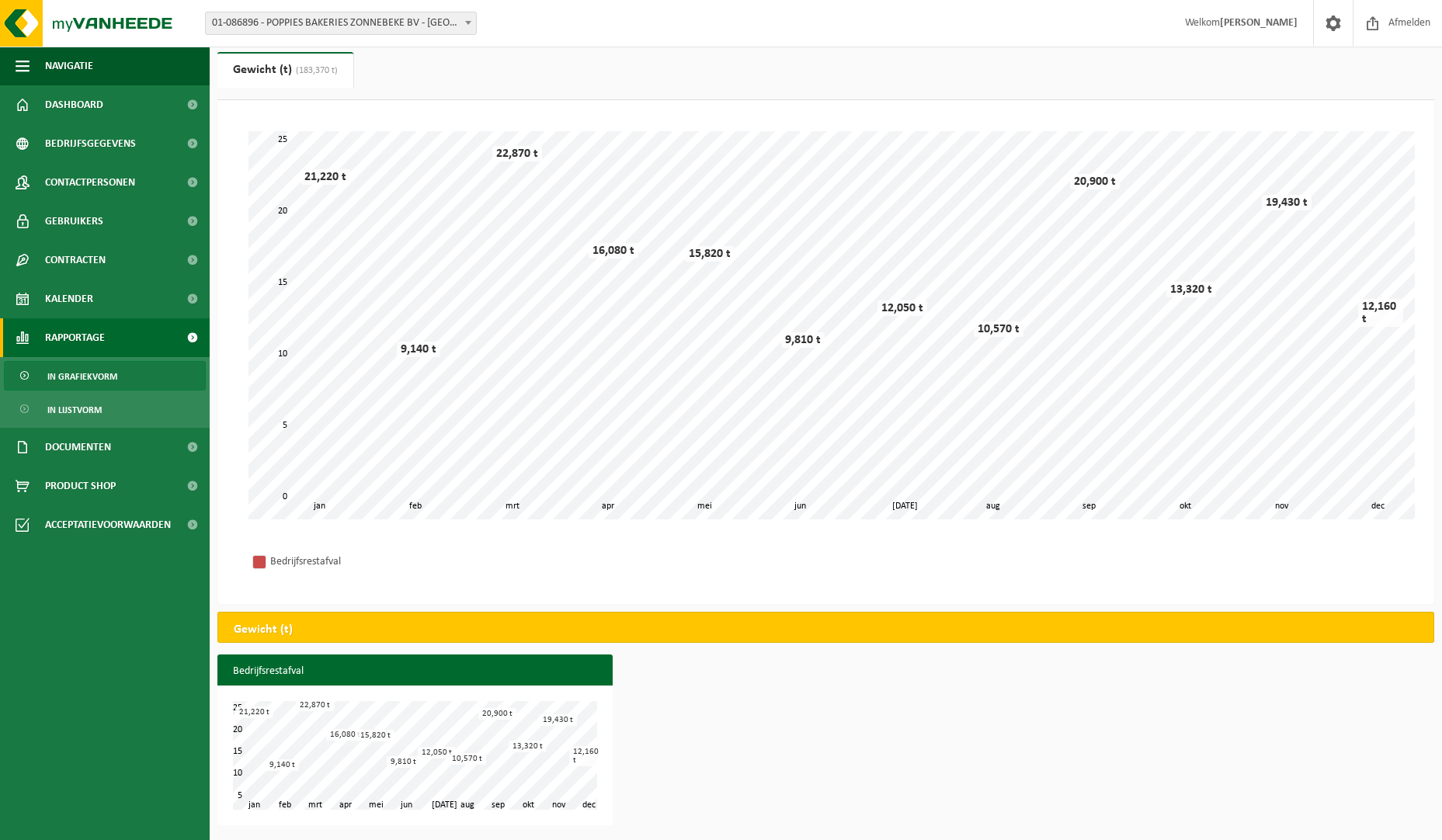
click at [616, 571] on div "Bedrijfsrestafval" at bounding box center [825, 561] width 1186 height 53
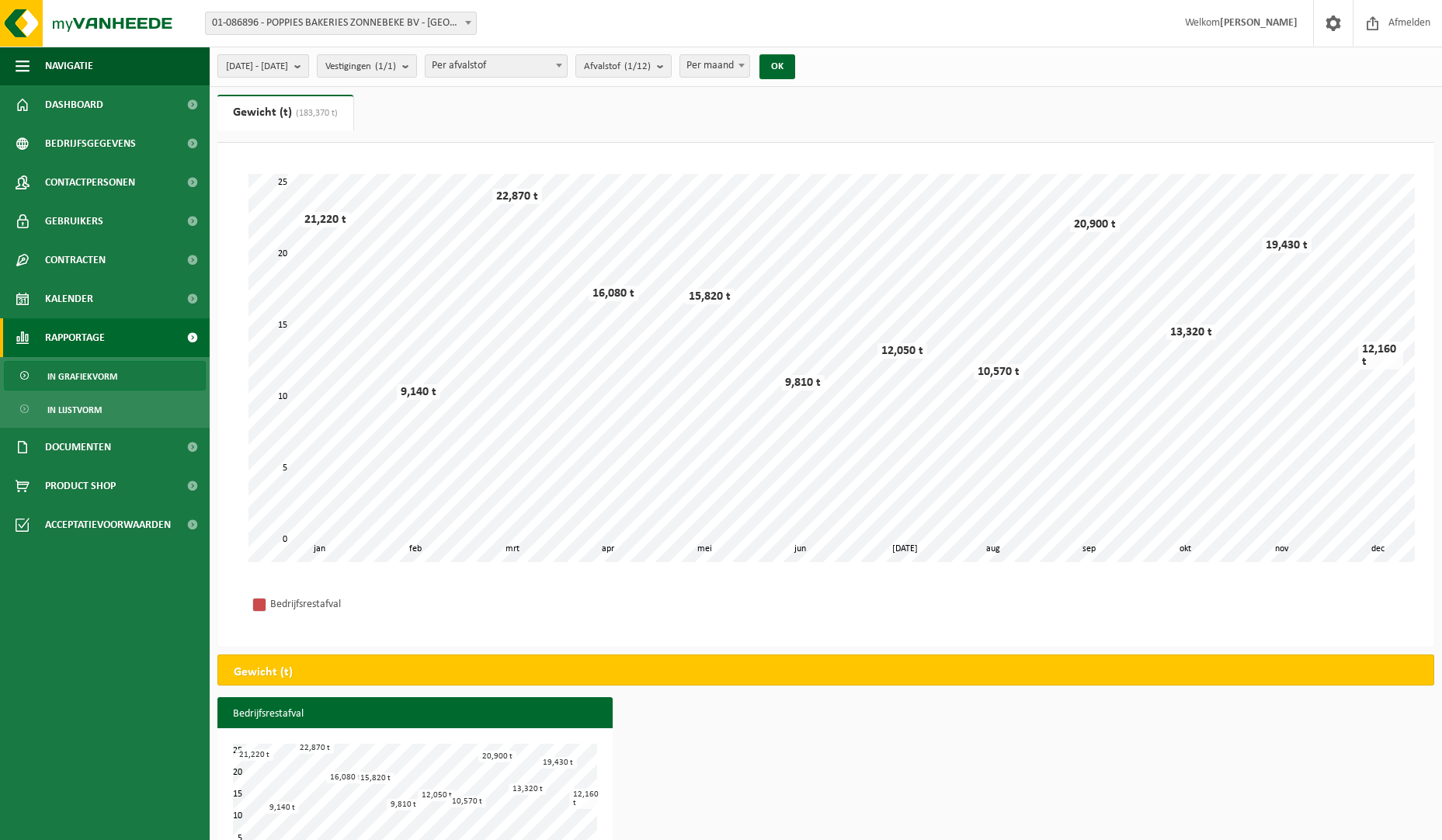
click at [309, 62] on b "submit" at bounding box center [302, 66] width 14 height 22
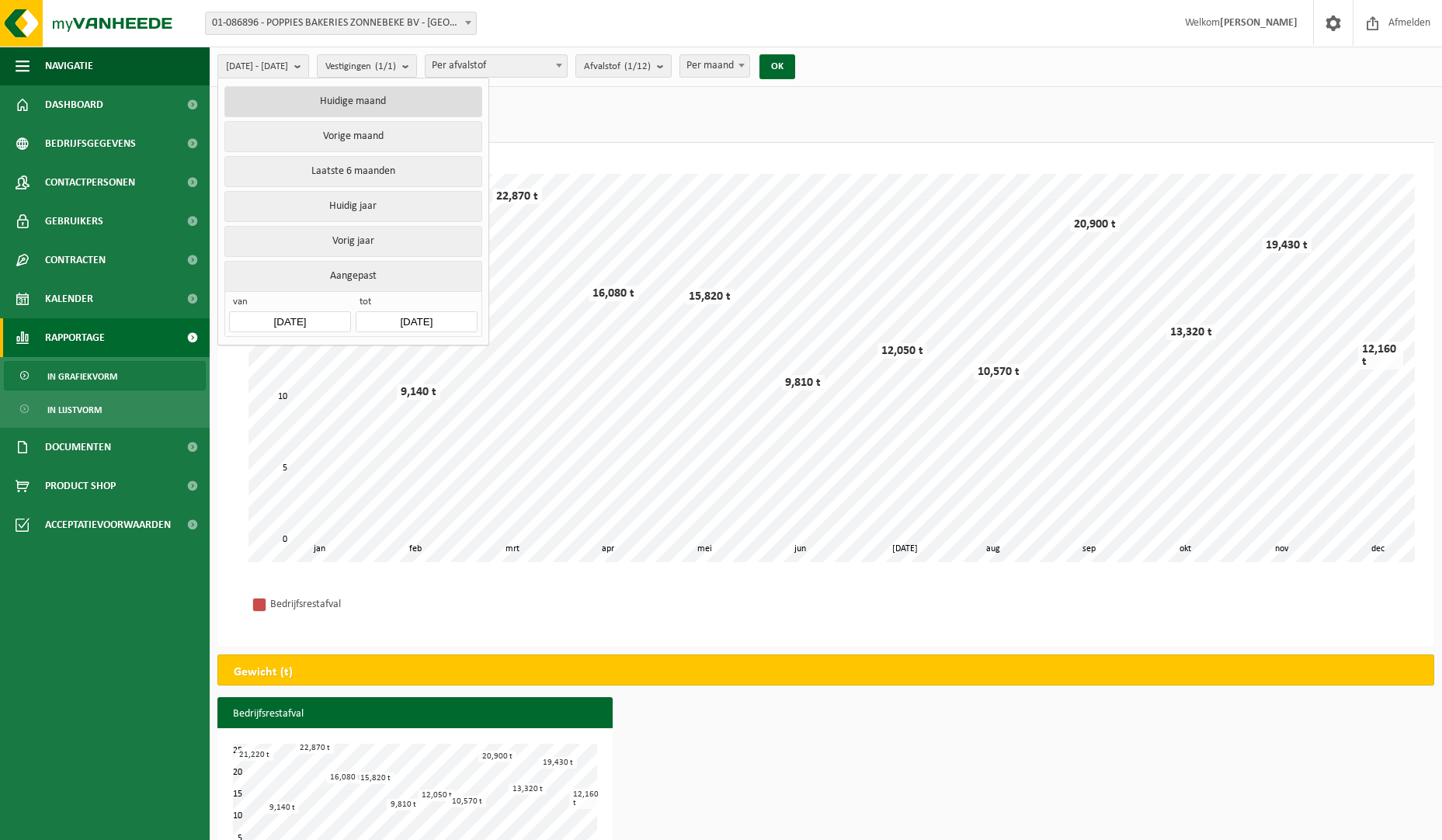
click at [345, 92] on button "Huidige maand" at bounding box center [353, 102] width 257 height 31
type input "2025-09-01"
type input "2025-09-03"
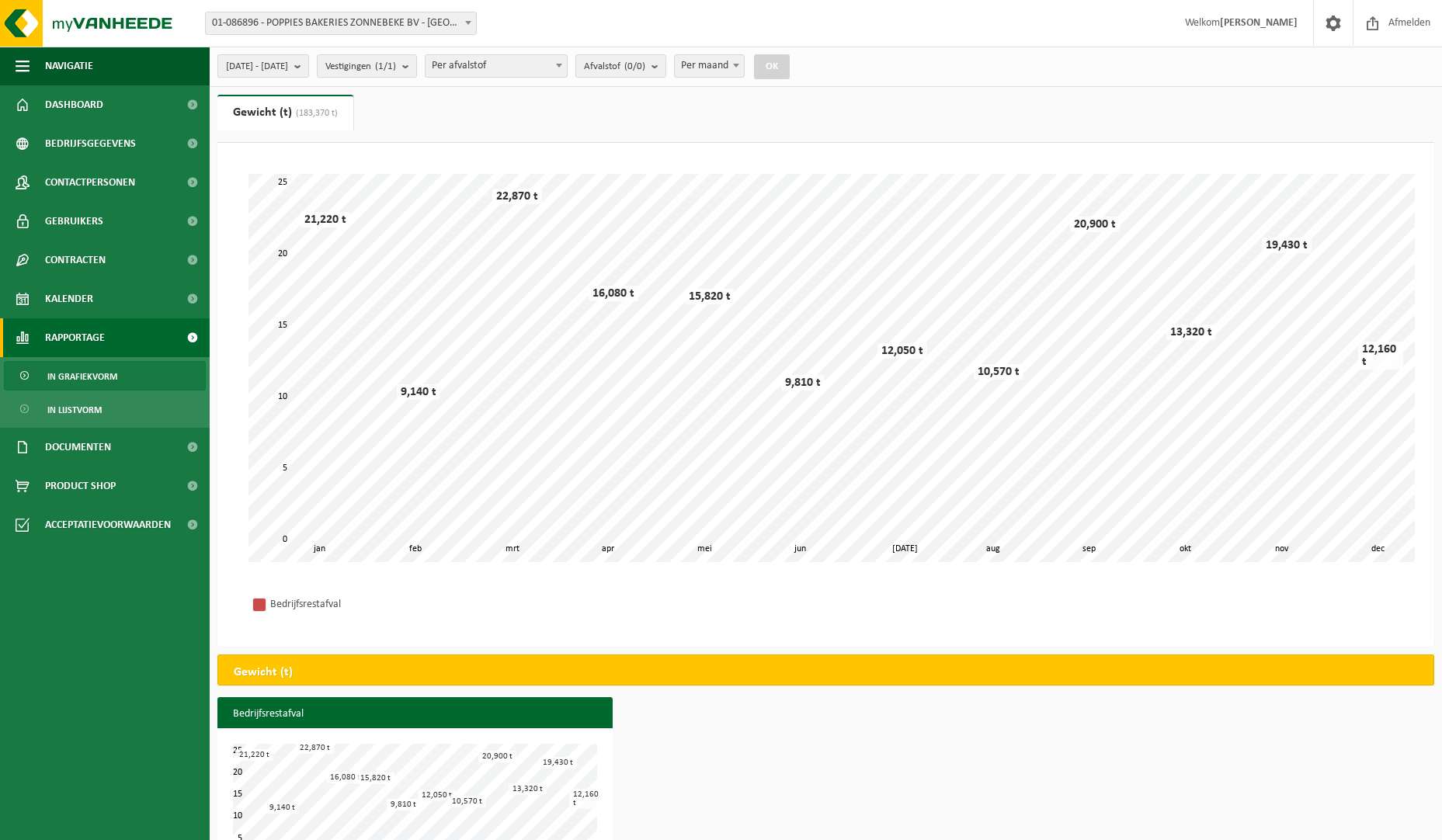
click at [309, 64] on b "submit" at bounding box center [302, 66] width 14 height 22
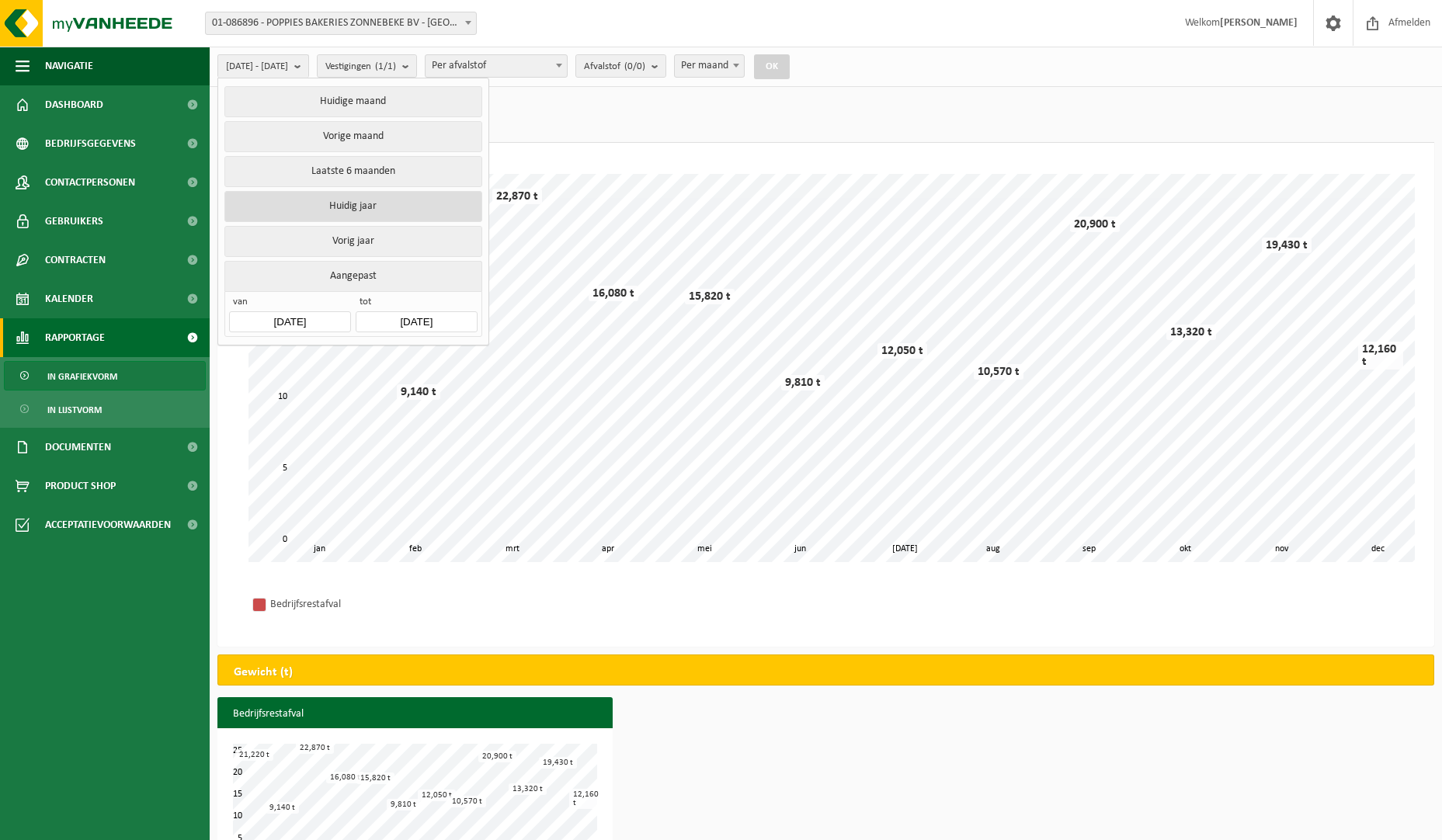
click at [333, 200] on button "Huidig jaar" at bounding box center [353, 206] width 257 height 31
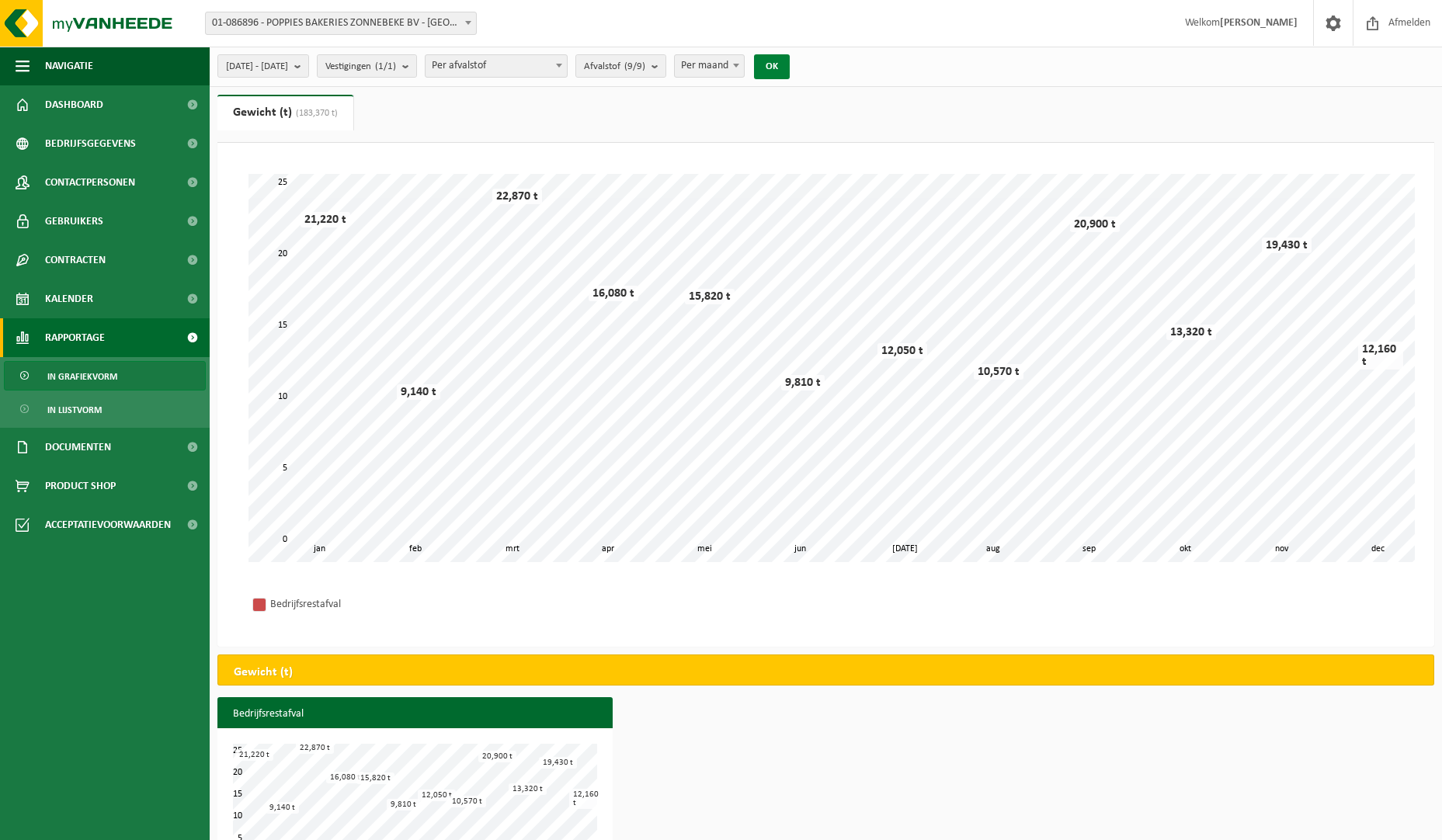
click at [790, 73] on button "OK" at bounding box center [771, 66] width 36 height 24
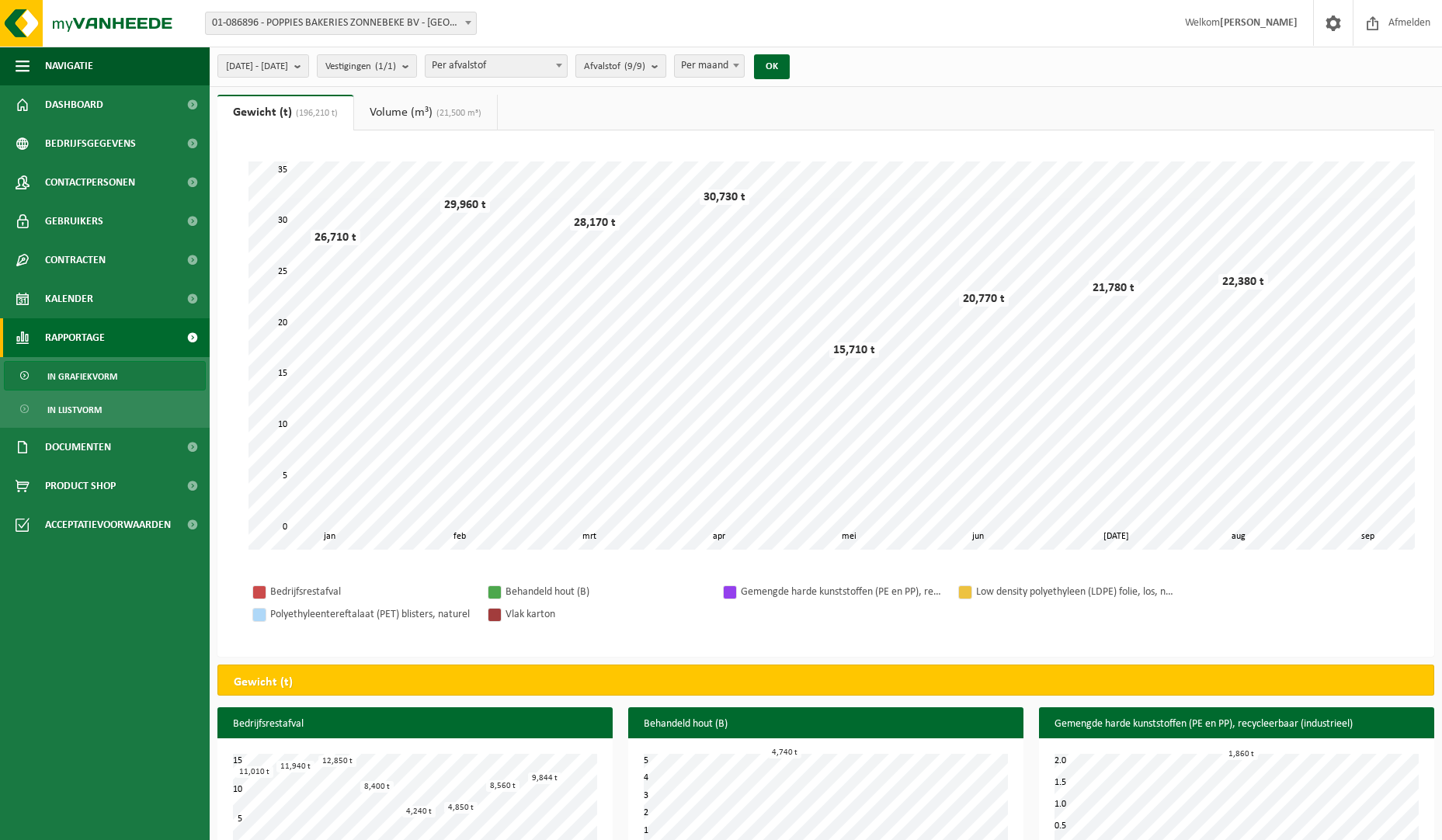
click at [665, 69] on b "submit" at bounding box center [658, 66] width 14 height 22
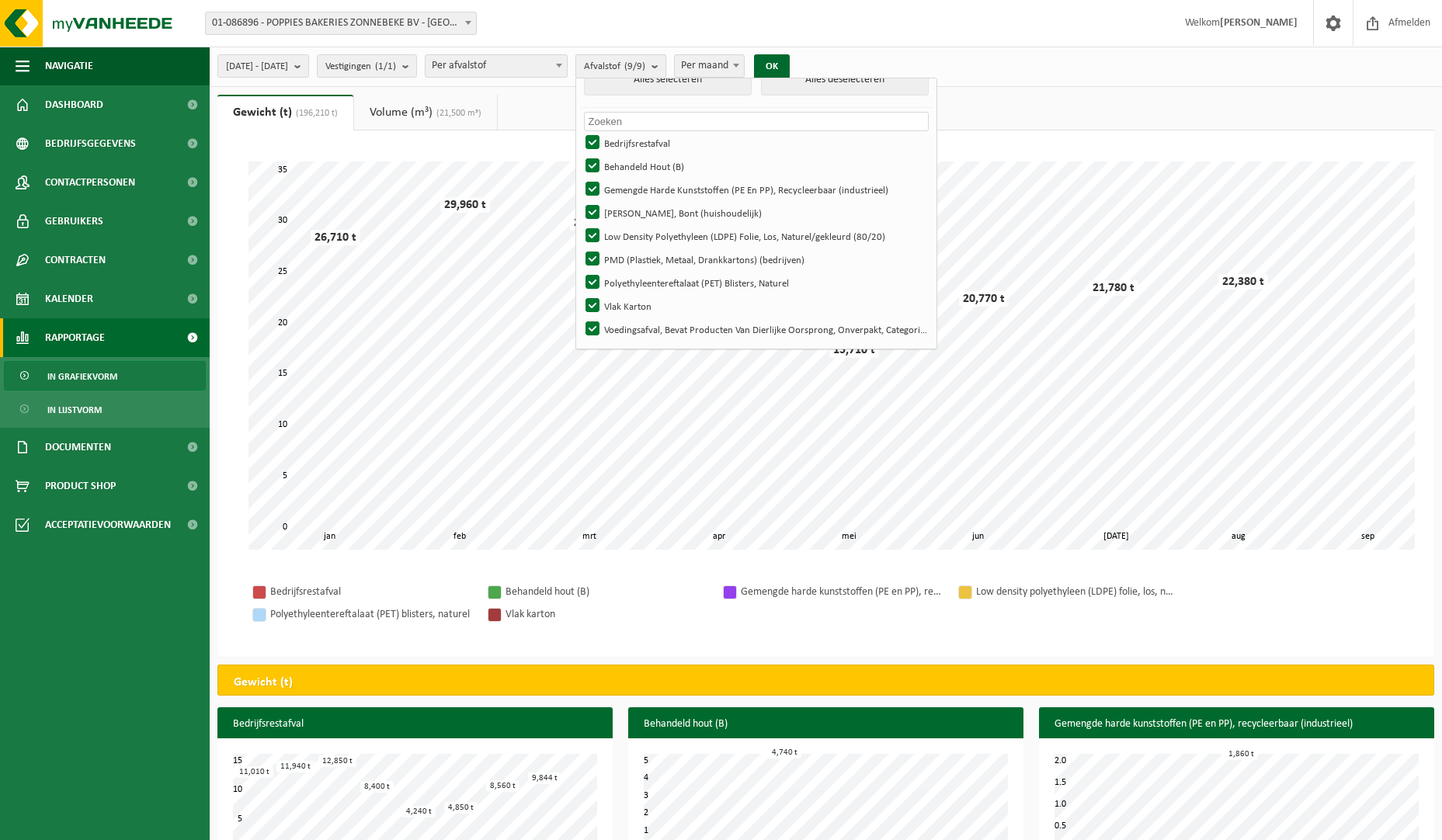
scroll to position [20, 0]
click at [631, 143] on label "Bedrijfsrestafval" at bounding box center [755, 144] width 345 height 24
click at [580, 133] on input "Bedrijfsrestafval" at bounding box center [579, 132] width 1 height 1
click at [634, 135] on label "Bedrijfsrestafval" at bounding box center [755, 144] width 345 height 24
click at [580, 133] on input "Bedrijfsrestafval" at bounding box center [579, 132] width 1 height 1
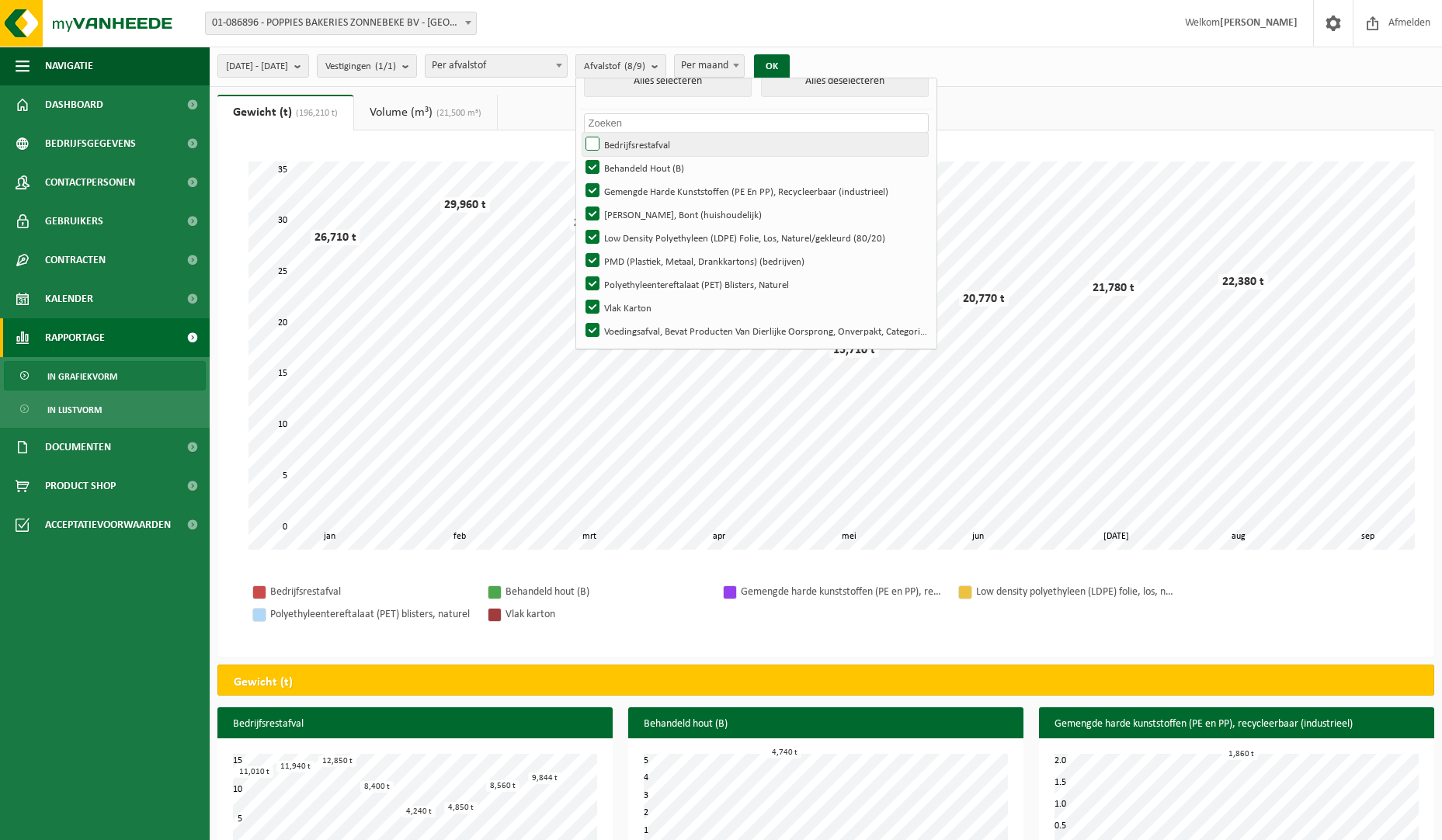
checkbox input "true"
click at [634, 160] on label "Behandeld Hout (B)" at bounding box center [755, 167] width 345 height 24
click at [580, 156] on input "Behandeld Hout (B)" at bounding box center [579, 156] width 1 height 1
checkbox input "false"
click at [635, 184] on label "Gemengde Harde Kunststoffen (PE En PP), Recycleerbaar (industrieel)" at bounding box center [755, 191] width 345 height 24
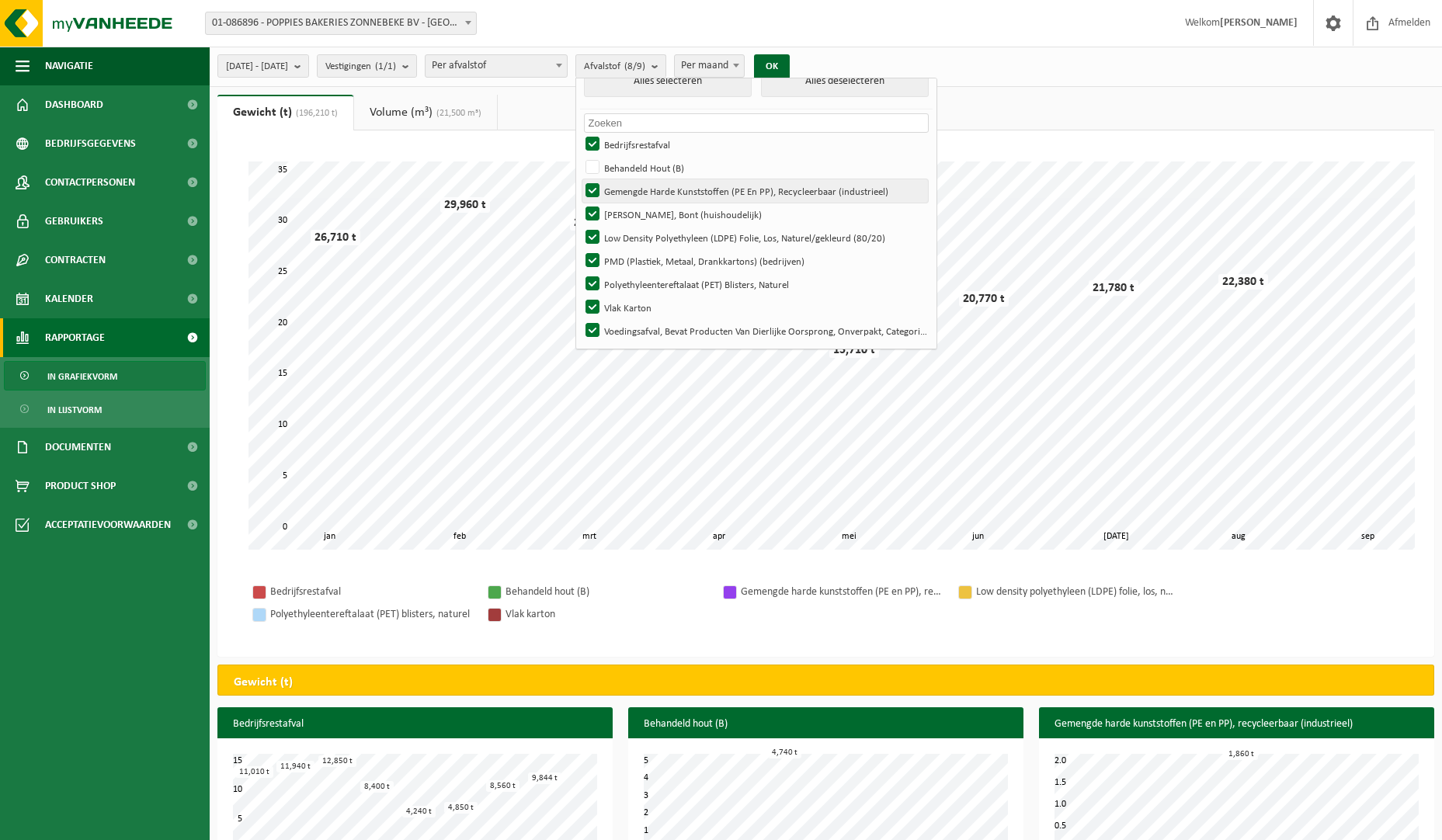
click at [580, 179] on input "Gemengde Harde Kunststoffen (PE En PP), Recycleerbaar (industrieel)" at bounding box center [579, 178] width 1 height 1
checkbox input "false"
click at [634, 234] on label "Low Density Polyethyleen (LDPE) Folie, Los, Naturel/gekleurd (80/20)" at bounding box center [755, 237] width 345 height 24
click at [580, 226] on input "Low Density Polyethyleen (LDPE) Folie, Los, Naturel/gekleurd (80/20)" at bounding box center [579, 225] width 1 height 1
checkbox input "false"
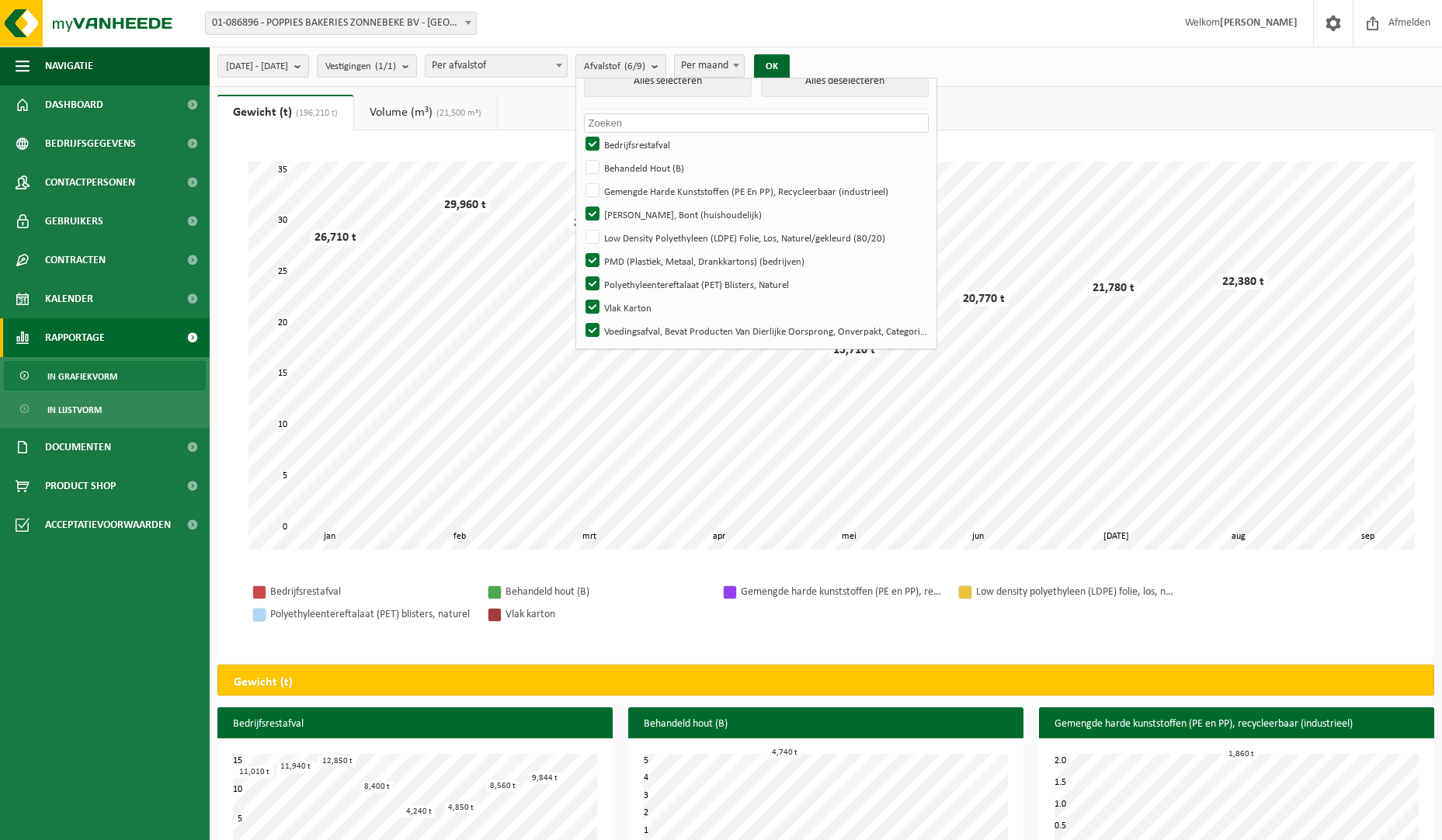
click at [1091, 99] on ul "Gewicht (t) (196,210 t) Volume (m³) (21,500 m³)" at bounding box center [825, 112] width 1216 height 36
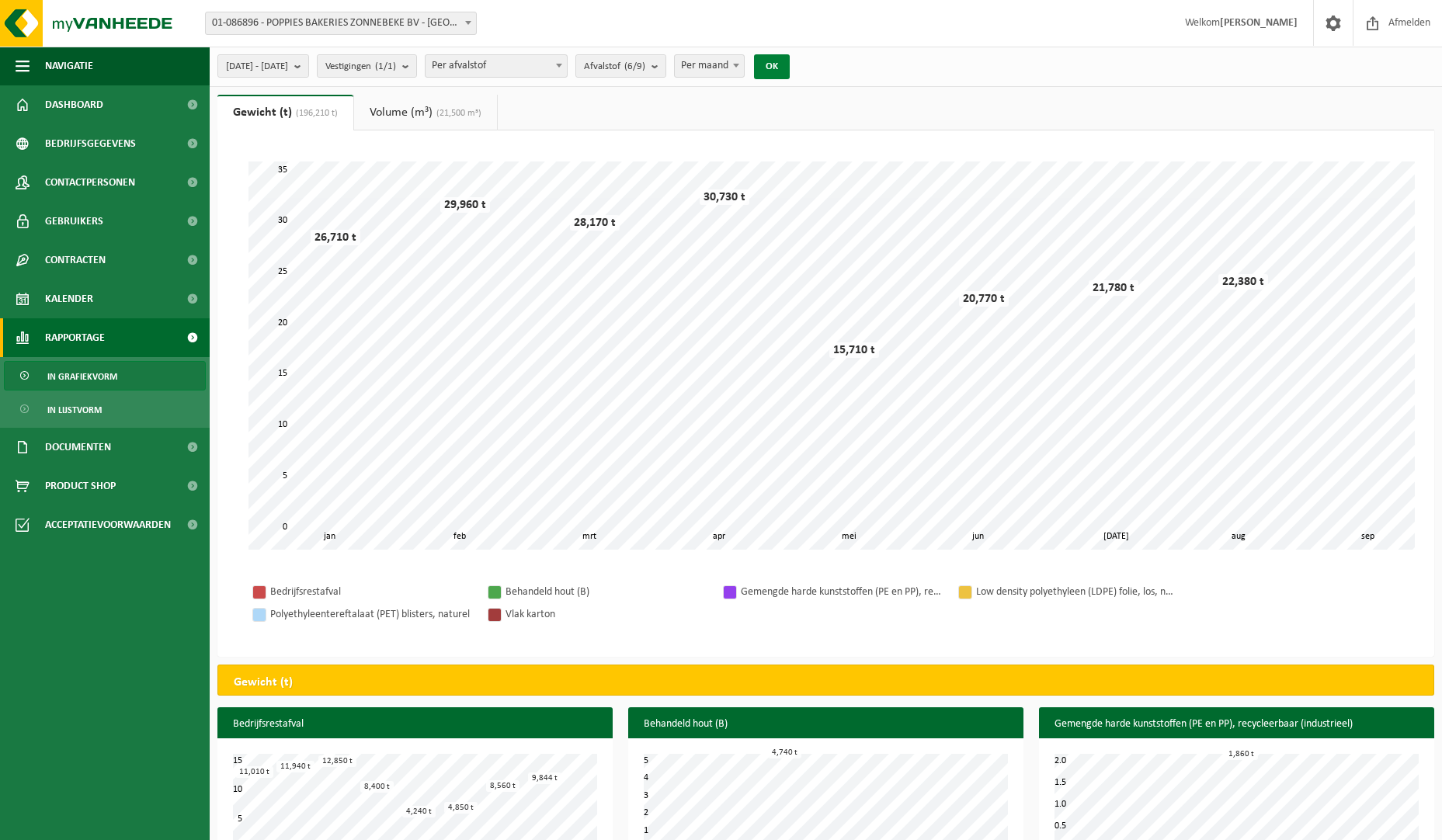
click at [790, 68] on button "OK" at bounding box center [771, 66] width 36 height 24
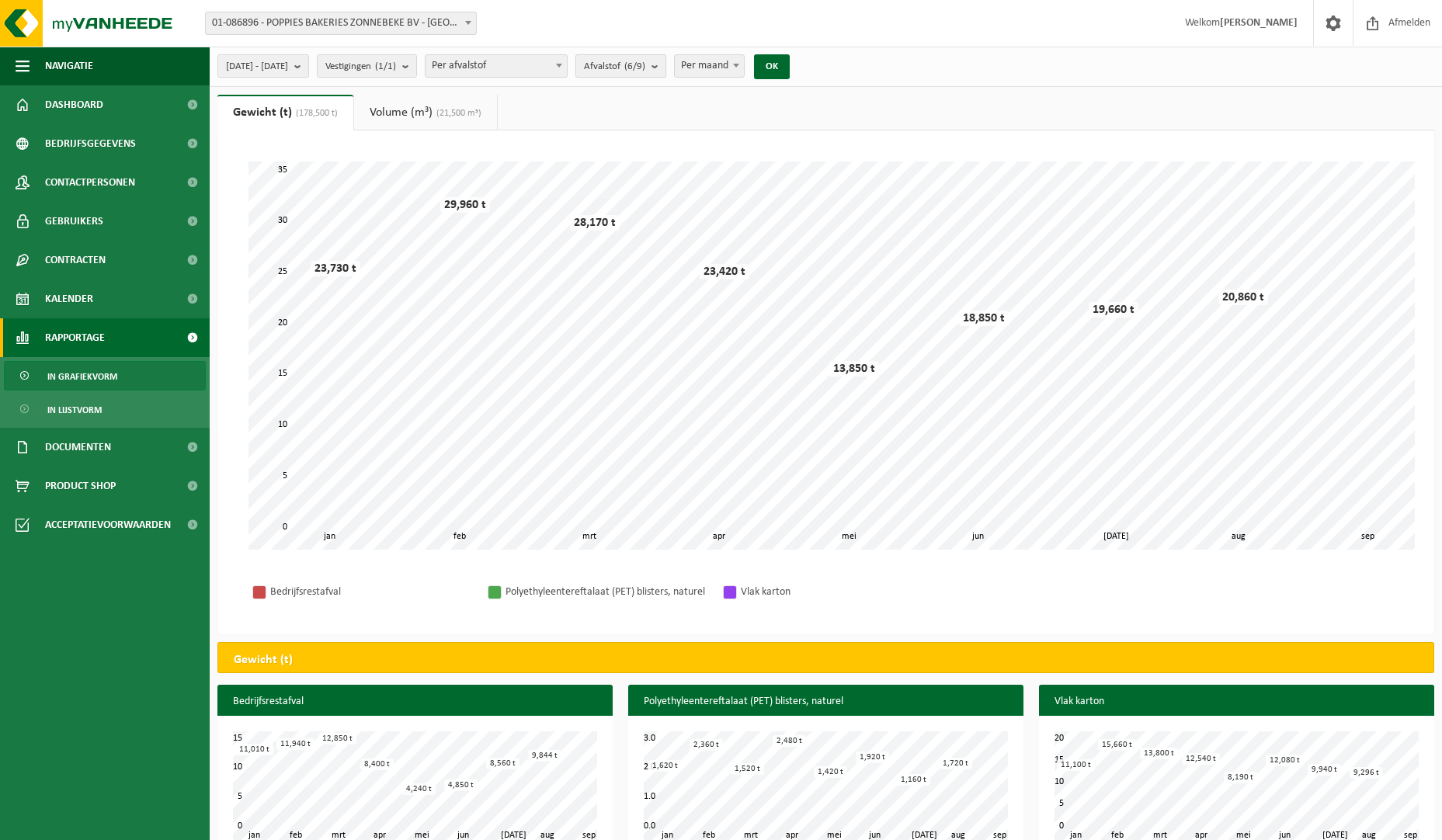
click at [645, 59] on span "Afvalstof (6/9)" at bounding box center [615, 66] width 61 height 24
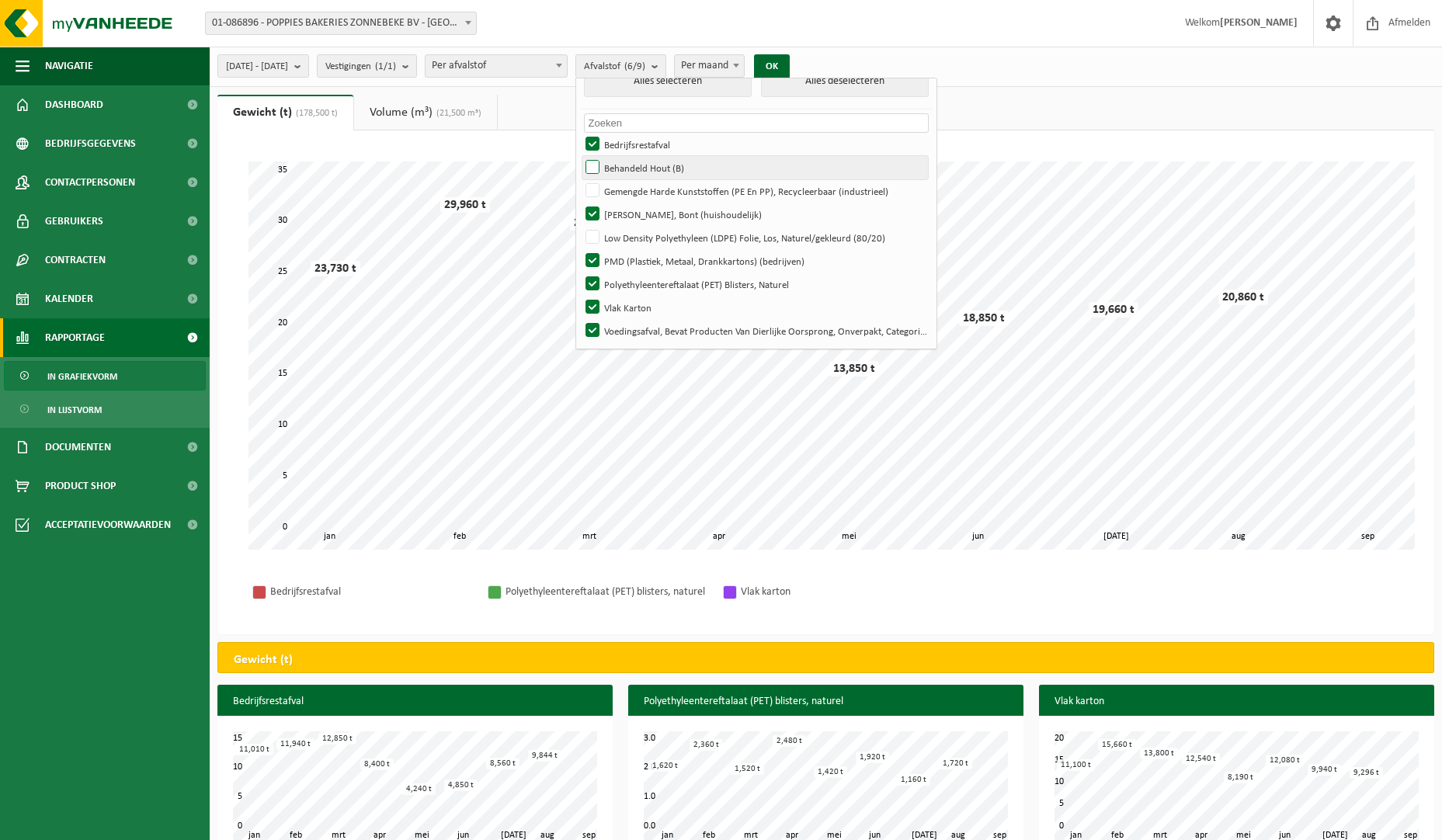
click at [634, 157] on label "Behandeld Hout (B)" at bounding box center [755, 167] width 345 height 24
click at [580, 156] on input "Behandeld Hout (B)" at bounding box center [579, 156] width 1 height 1
checkbox input "true"
click at [634, 186] on label "Gemengde Harde Kunststoffen (PE En PP), Recycleerbaar (industrieel)" at bounding box center [755, 191] width 345 height 24
click at [580, 179] on input "Gemengde Harde Kunststoffen (PE En PP), Recycleerbaar (industrieel)" at bounding box center [579, 178] width 1 height 1
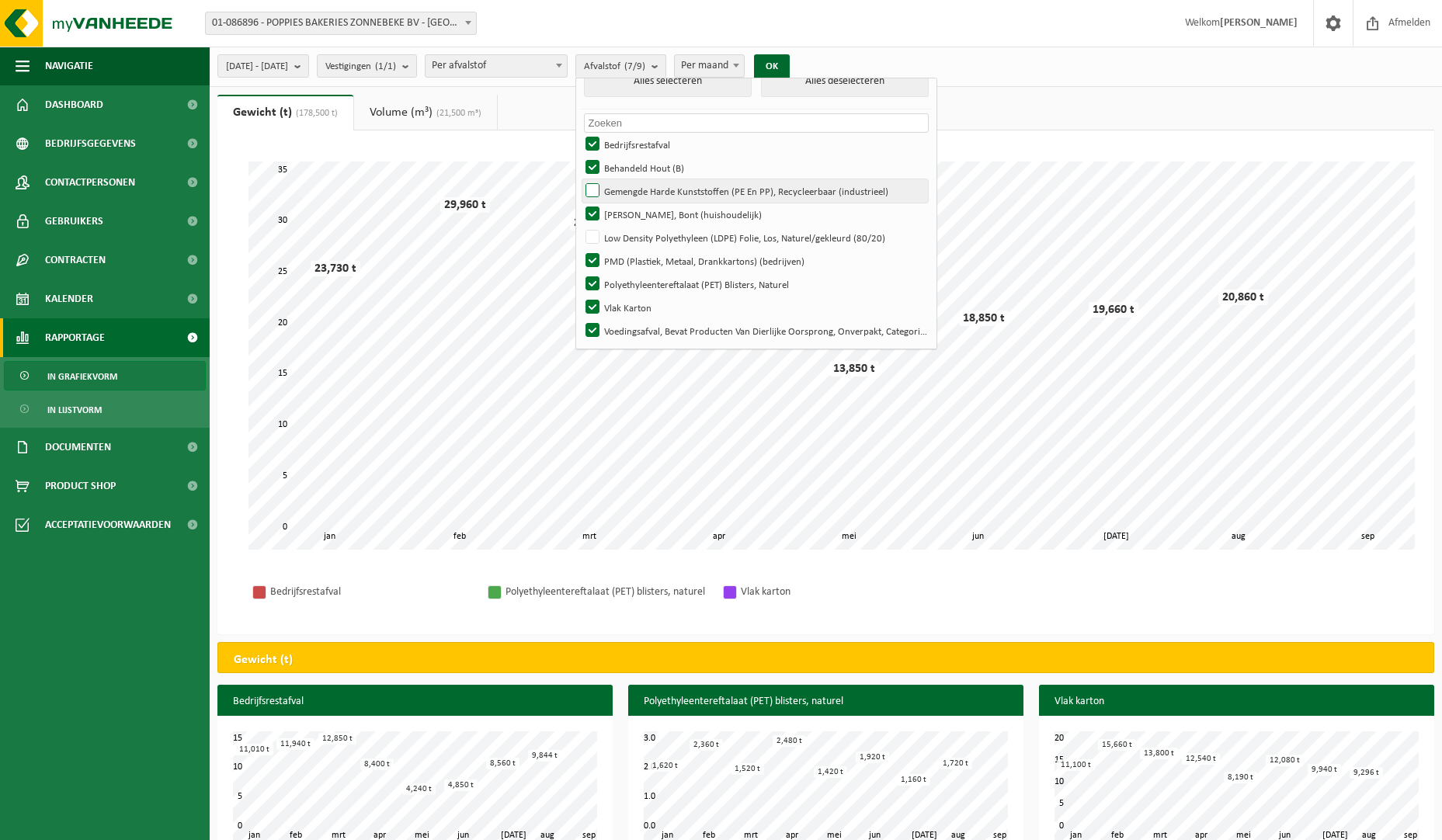
checkbox input "true"
click at [630, 226] on label "Low Density Polyethyleen (LDPE) Folie, Los, Naturel/gekleurd (80/20)" at bounding box center [755, 237] width 345 height 24
click at [580, 226] on input "Low Density Polyethyleen (LDPE) Folie, Los, Naturel/gekleurd (80/20)" at bounding box center [579, 225] width 1 height 1
checkbox input "true"
click at [807, 76] on div "2025-01-01 - 2025-09-03 Huidige maand Vorige maand Laatste 6 maanden Huidig jaa…" at bounding box center [508, 66] width 597 height 33
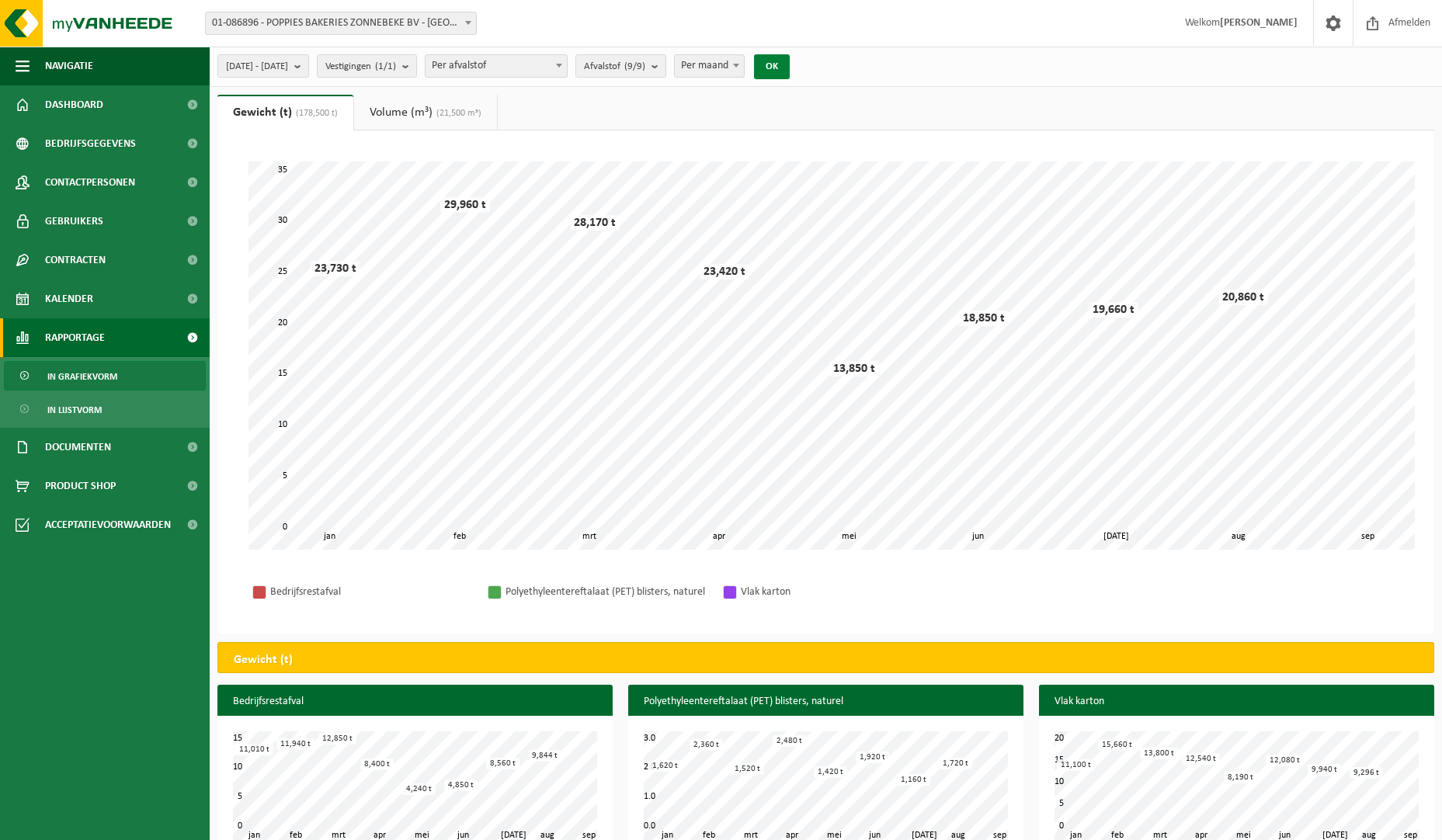
click at [790, 66] on button "OK" at bounding box center [771, 66] width 36 height 24
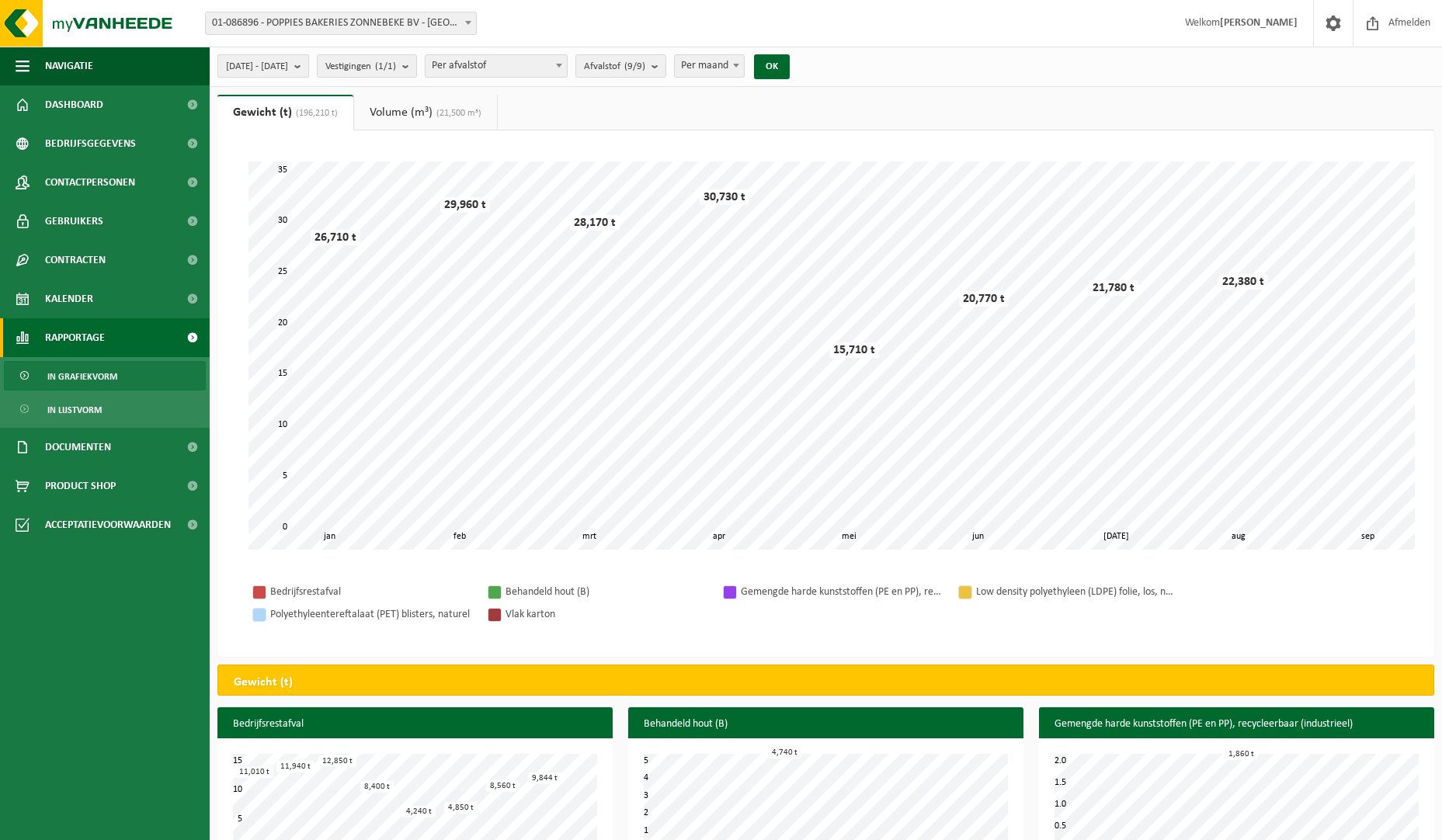
click at [309, 61] on b "submit" at bounding box center [302, 66] width 14 height 22
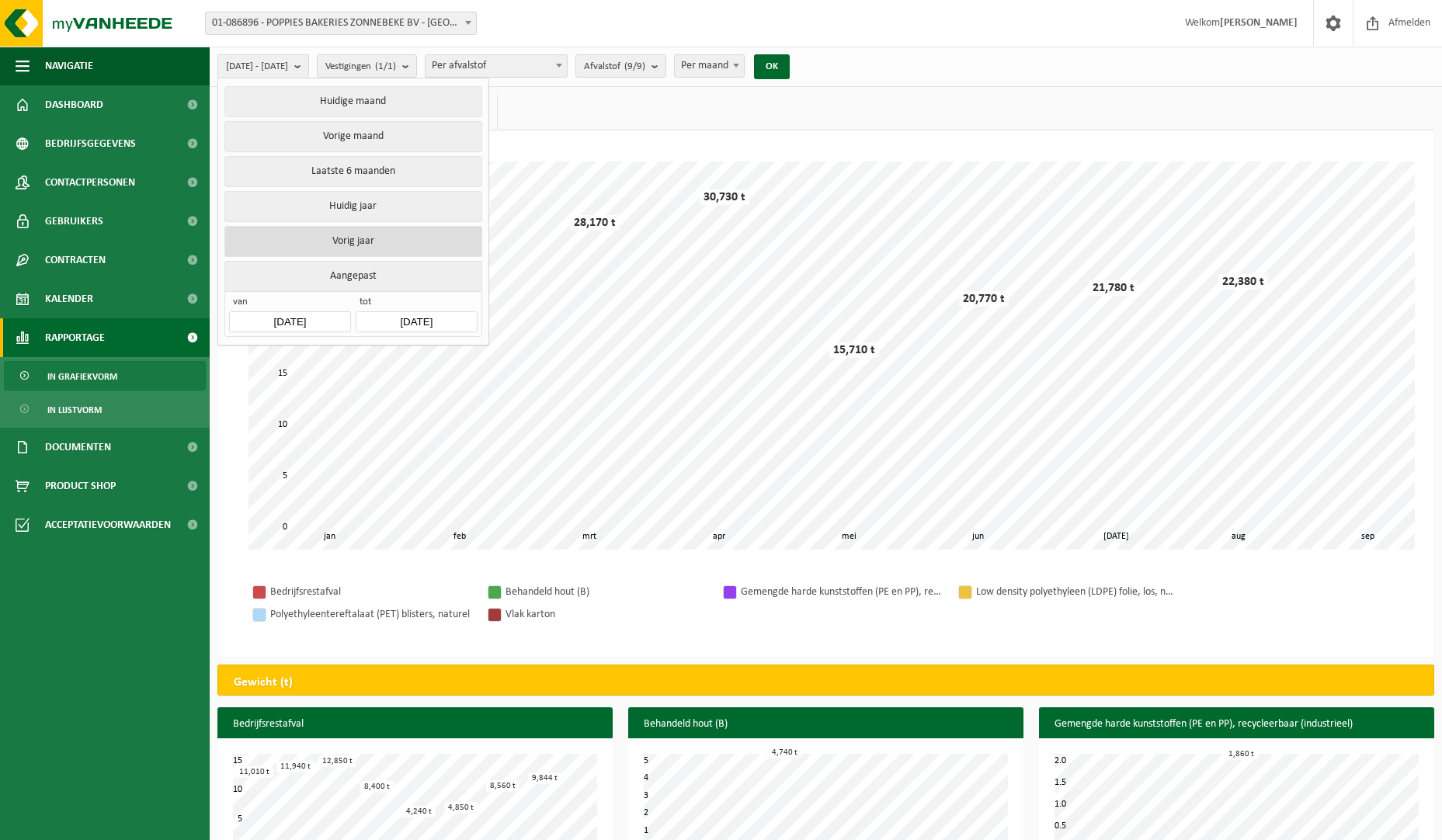
click at [360, 238] on button "Vorig jaar" at bounding box center [353, 241] width 257 height 31
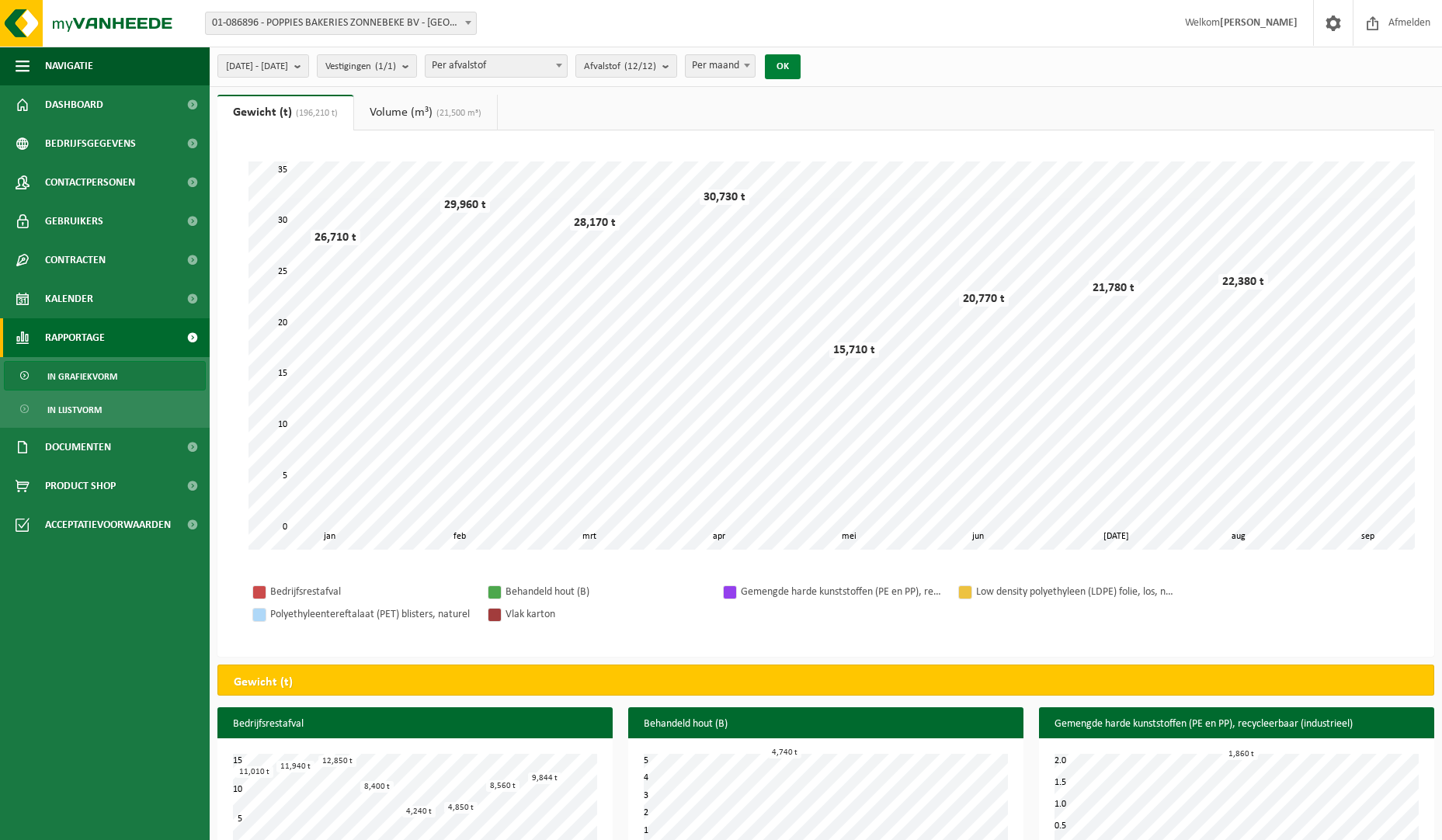
click at [800, 64] on button "OK" at bounding box center [783, 66] width 36 height 24
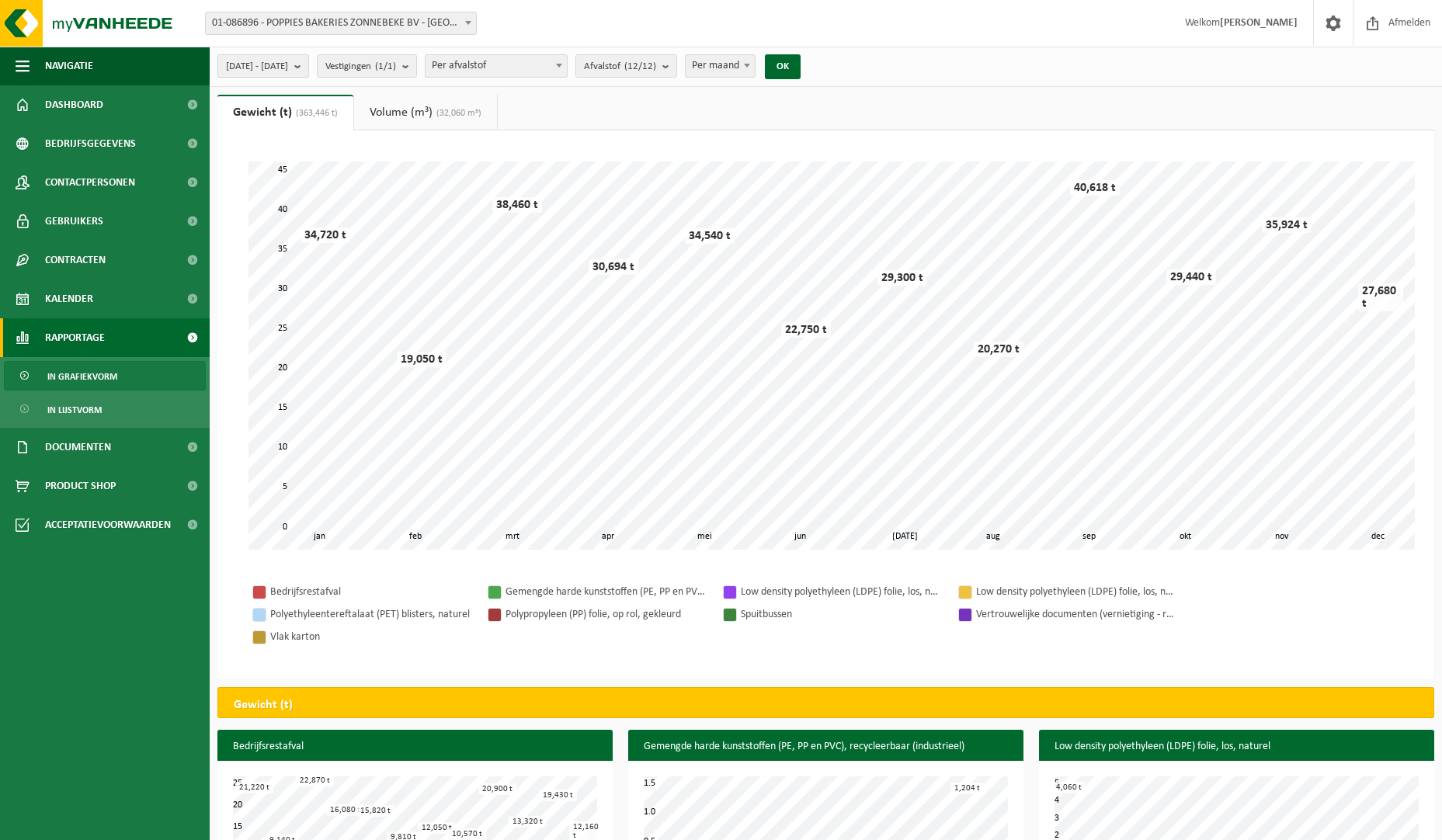
click at [309, 67] on button "2024-01-01 - 2024-12-31" at bounding box center [263, 66] width 92 height 24
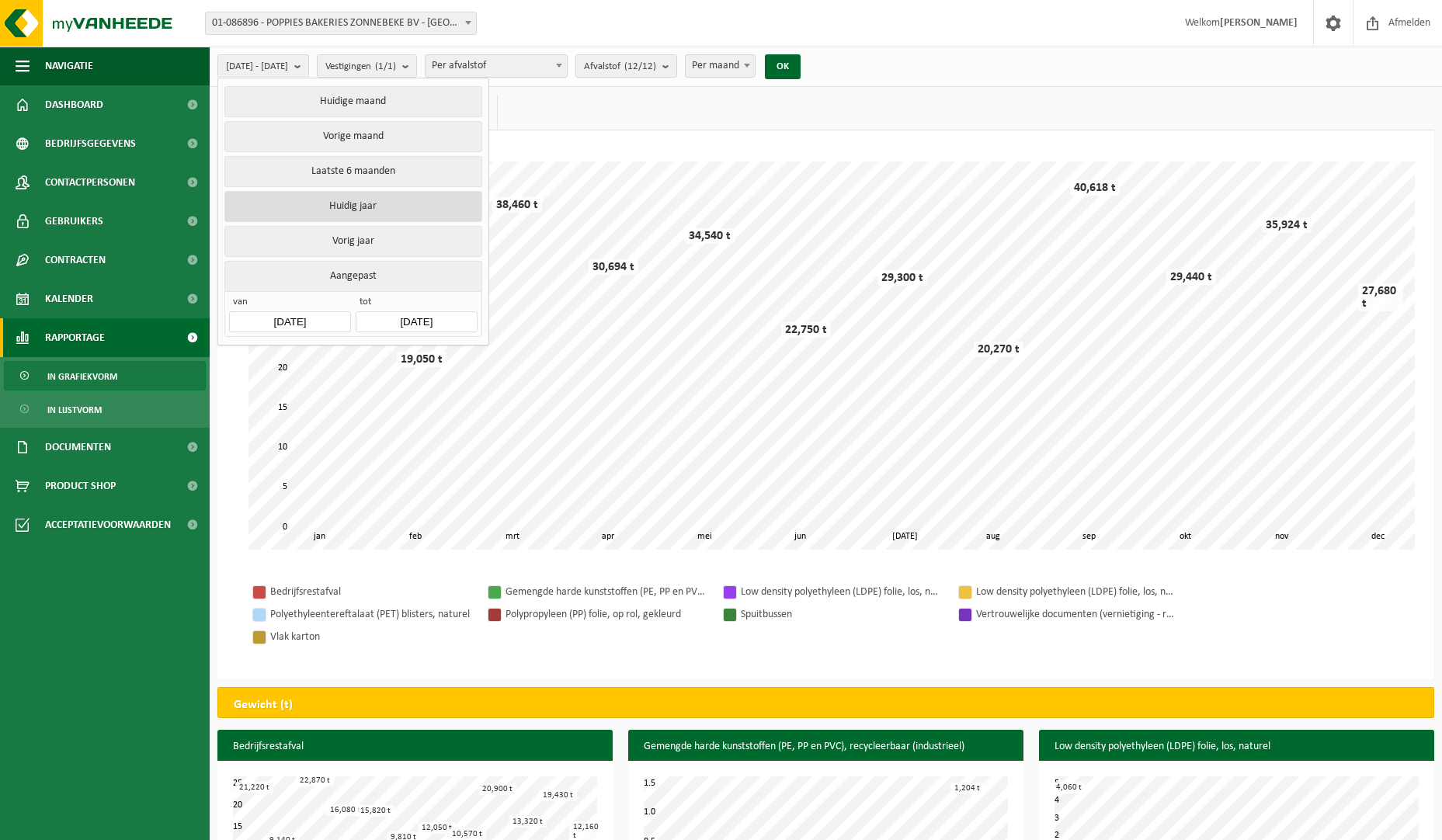
click at [349, 205] on button "Huidig jaar" at bounding box center [353, 206] width 257 height 31
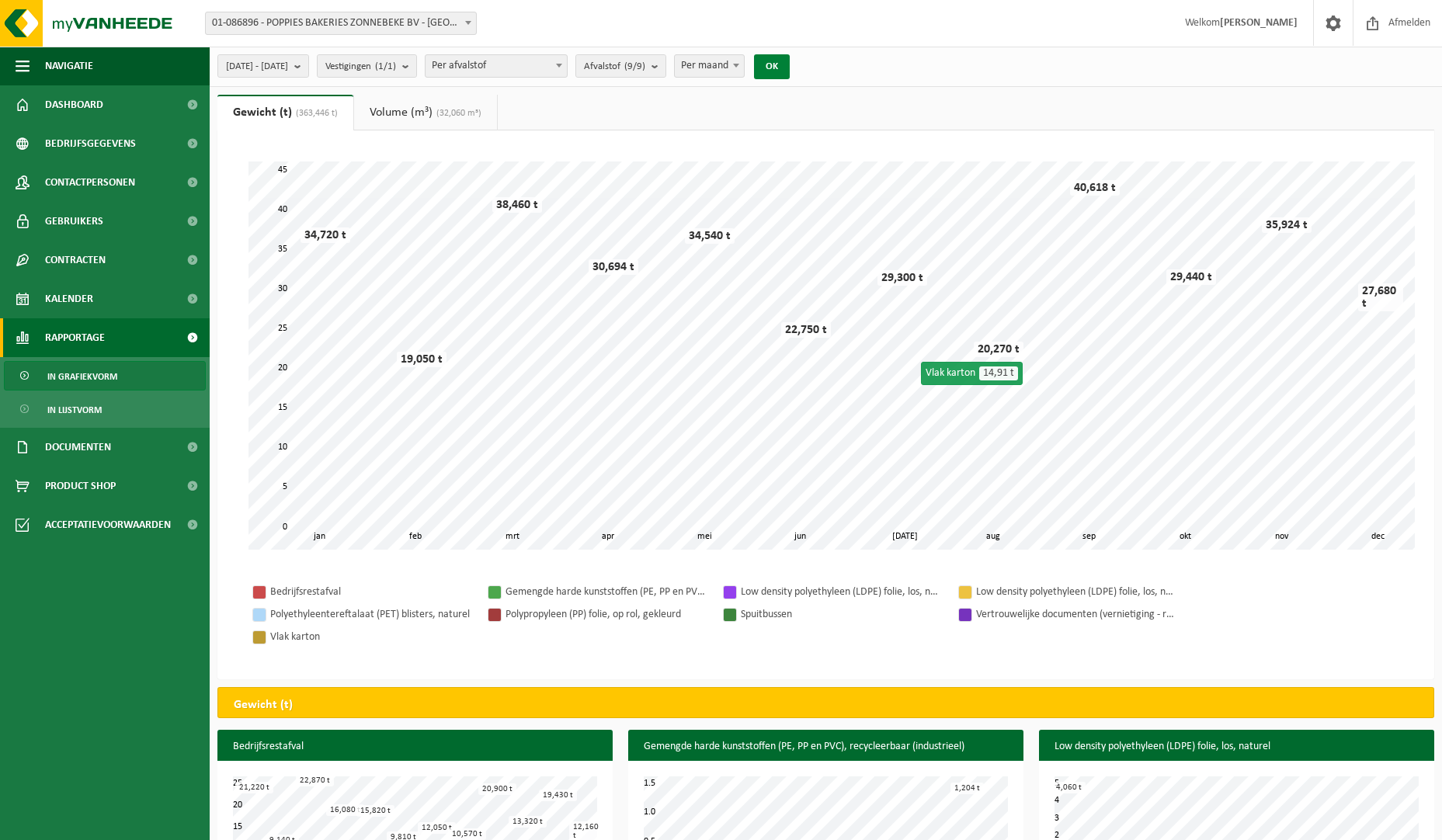
click at [790, 65] on button "OK" at bounding box center [771, 66] width 36 height 24
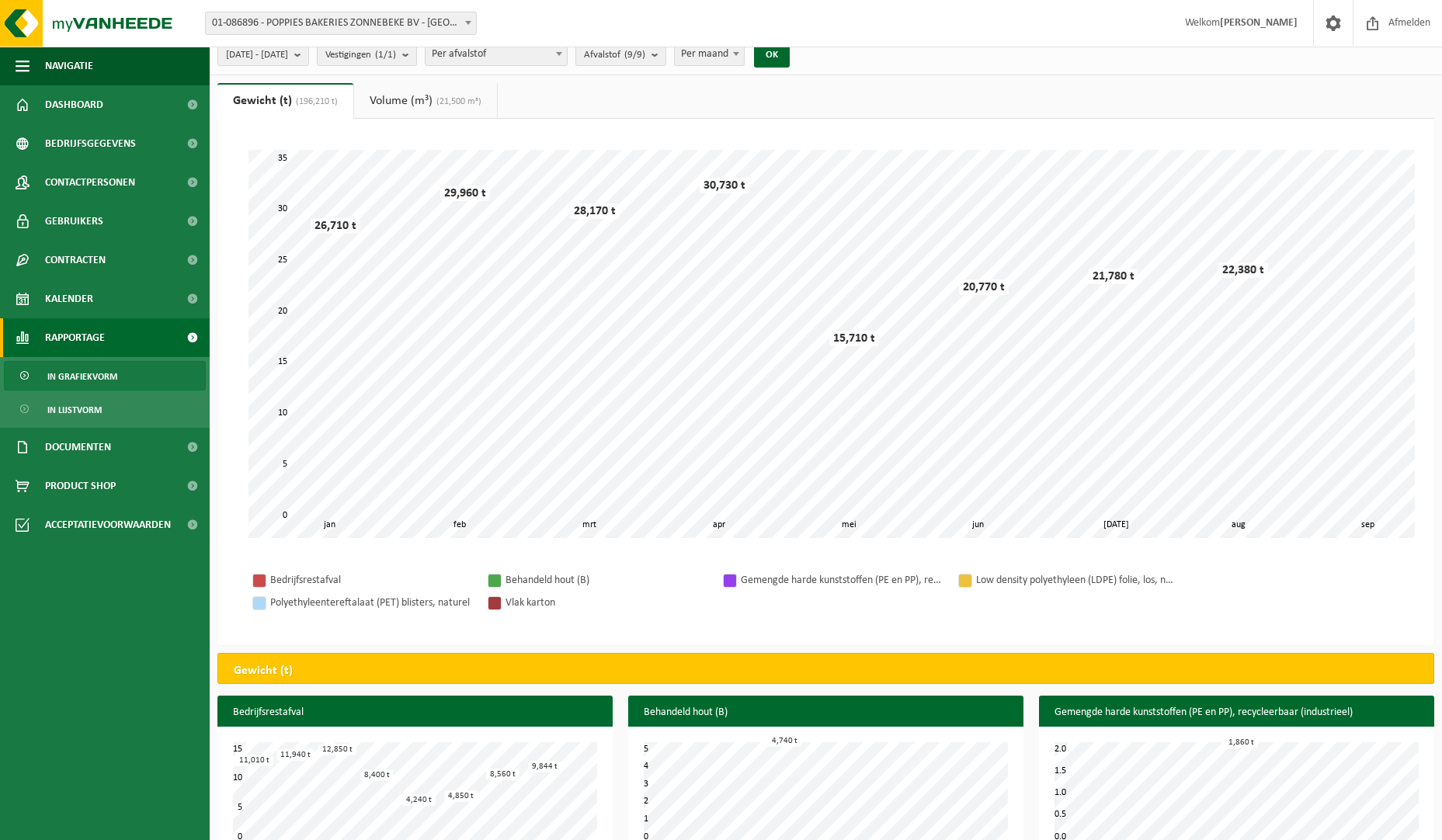
scroll to position [0, 0]
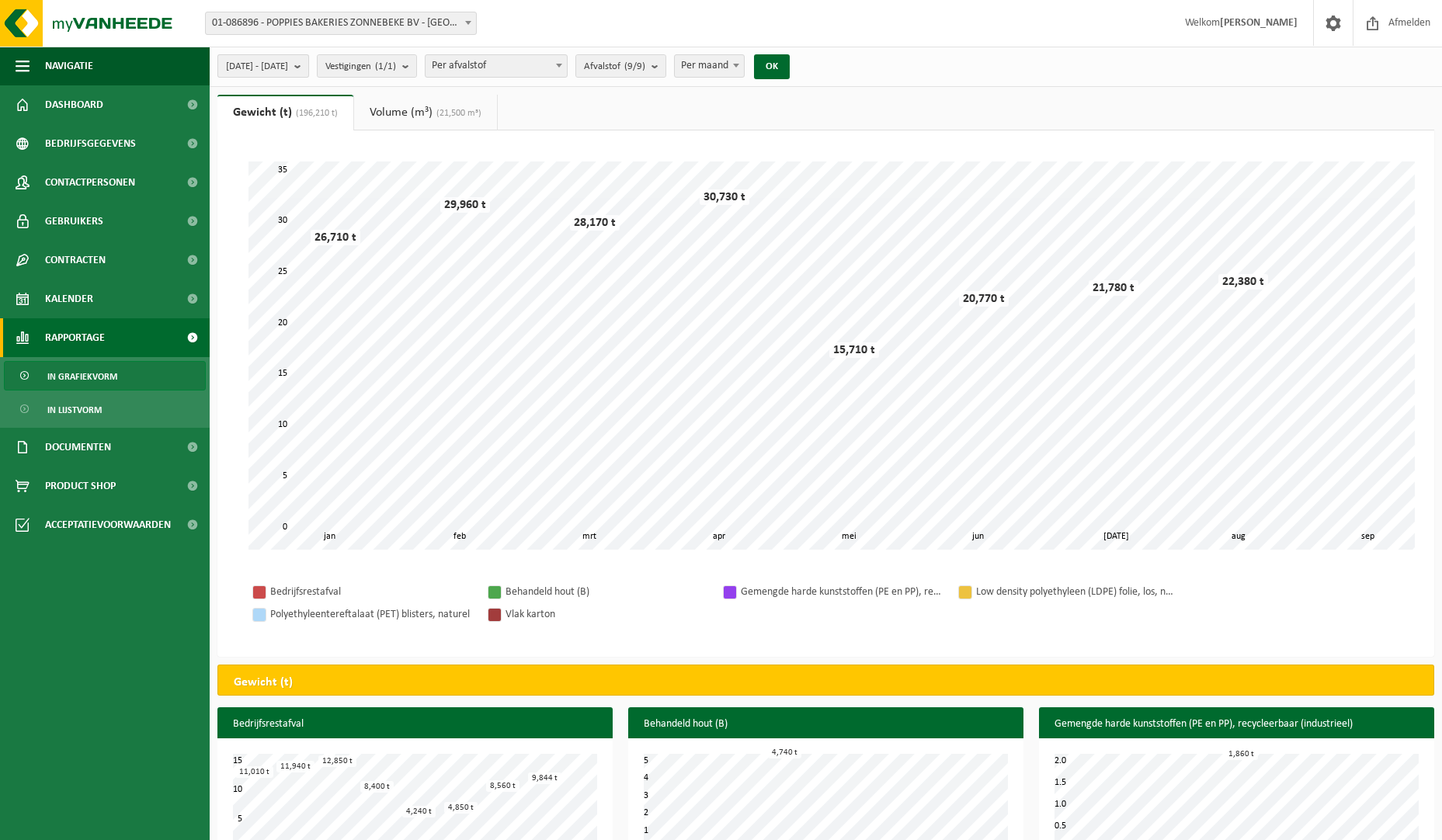
click at [309, 66] on b "submit" at bounding box center [302, 66] width 14 height 22
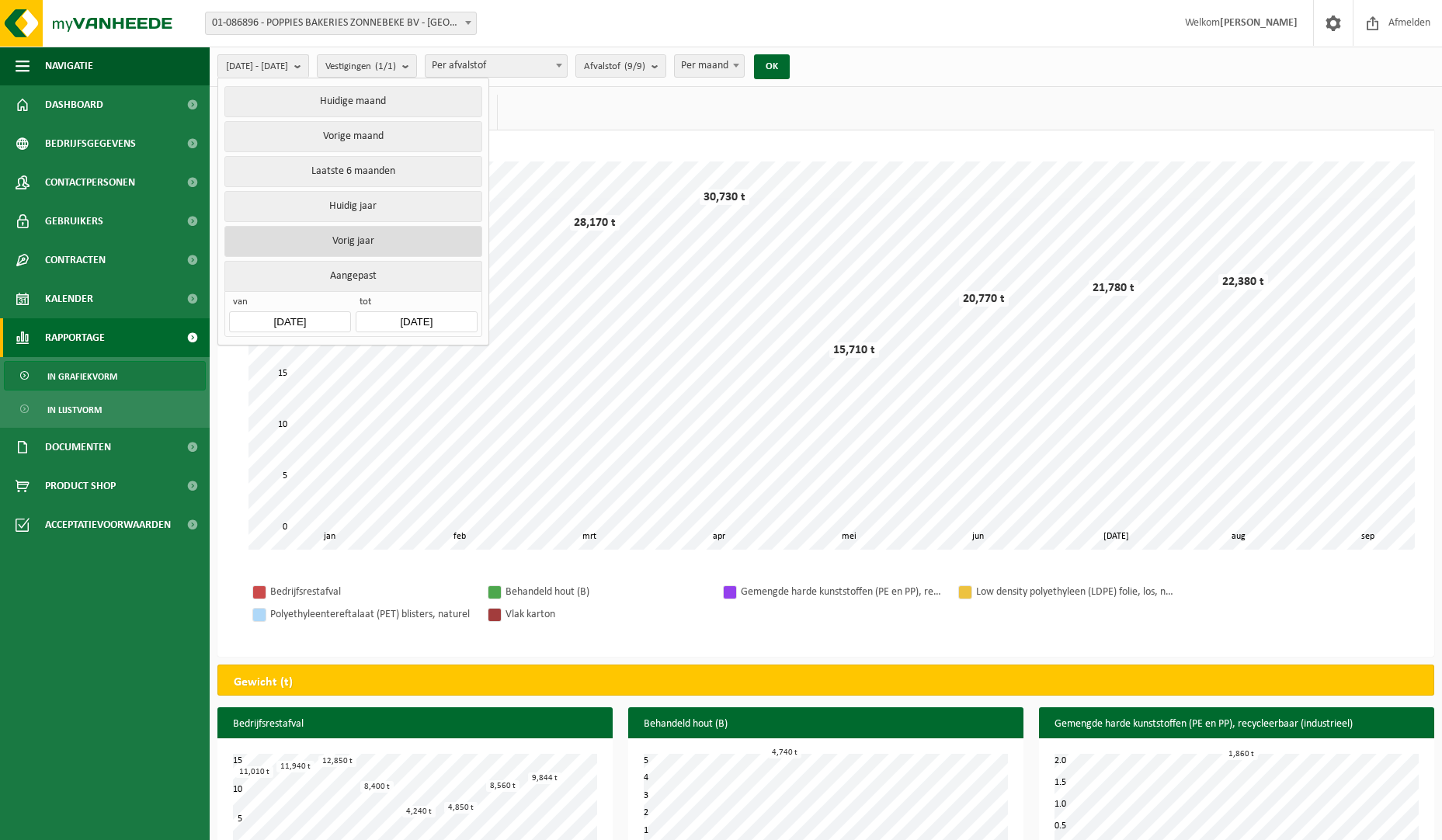
click at [330, 242] on button "Vorig jaar" at bounding box center [353, 241] width 257 height 31
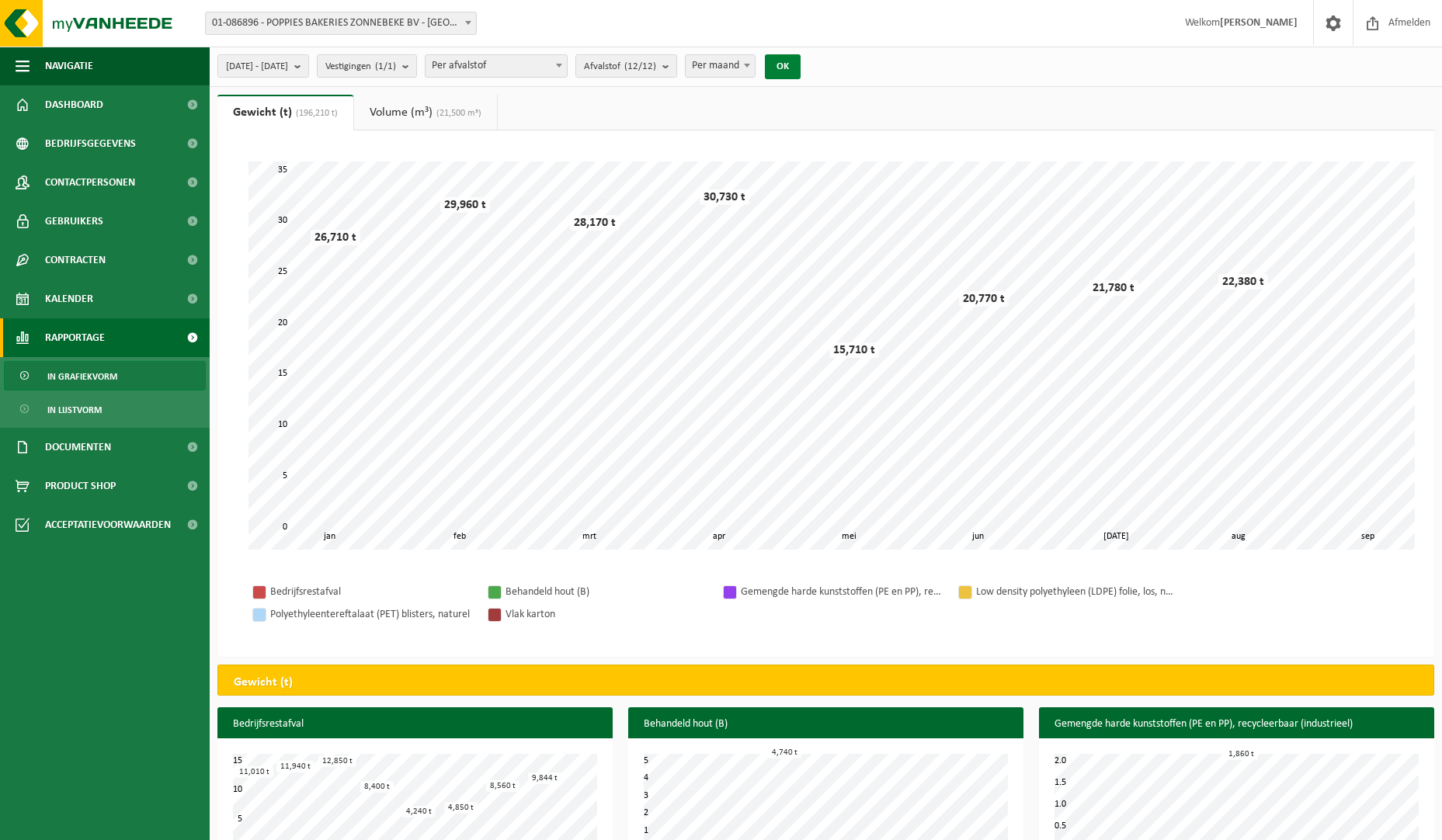
click at [800, 66] on button "OK" at bounding box center [783, 66] width 36 height 24
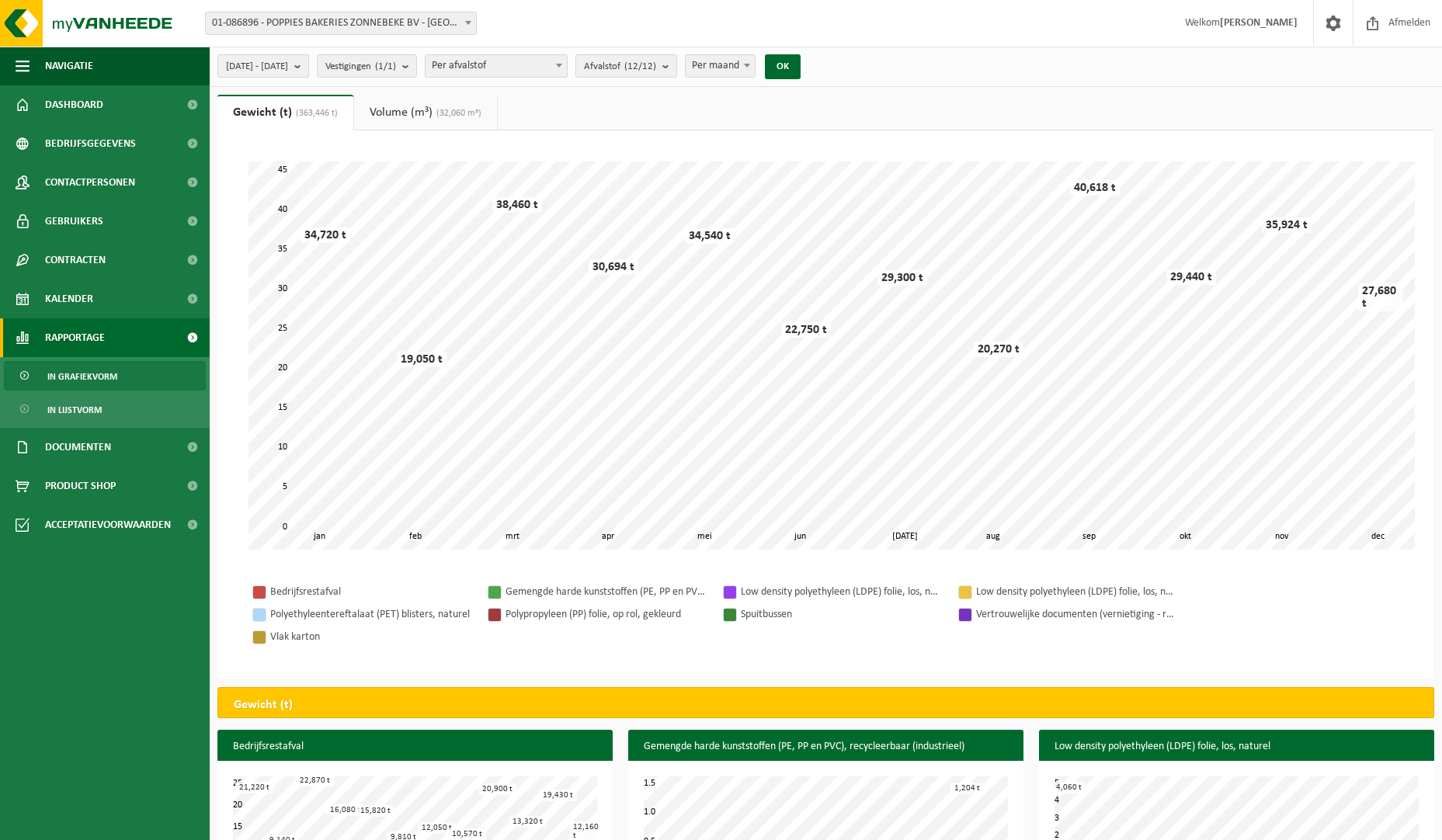
click at [309, 72] on b "submit" at bounding box center [302, 66] width 14 height 22
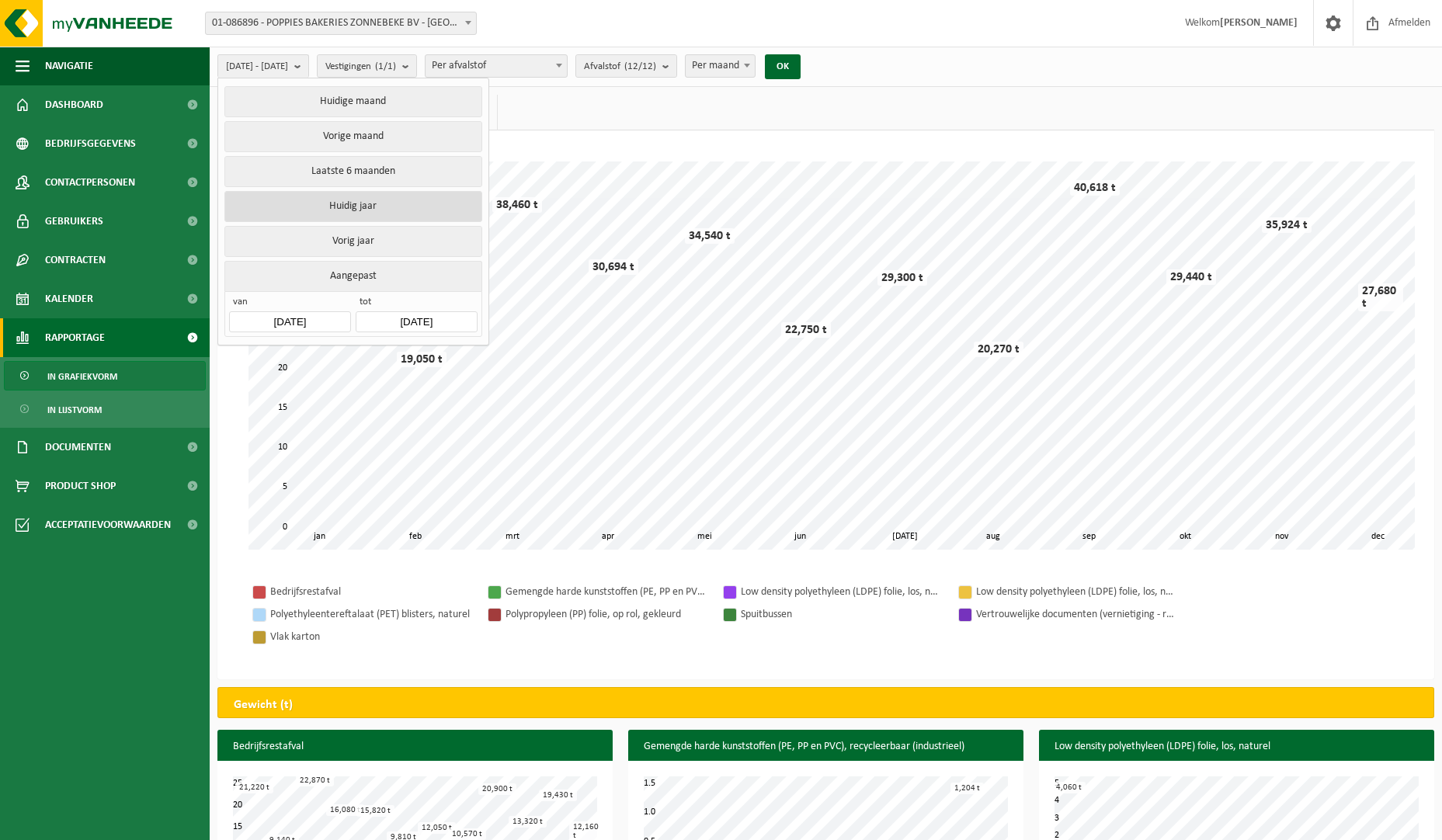
click at [359, 195] on button "Huidig jaar" at bounding box center [353, 206] width 257 height 31
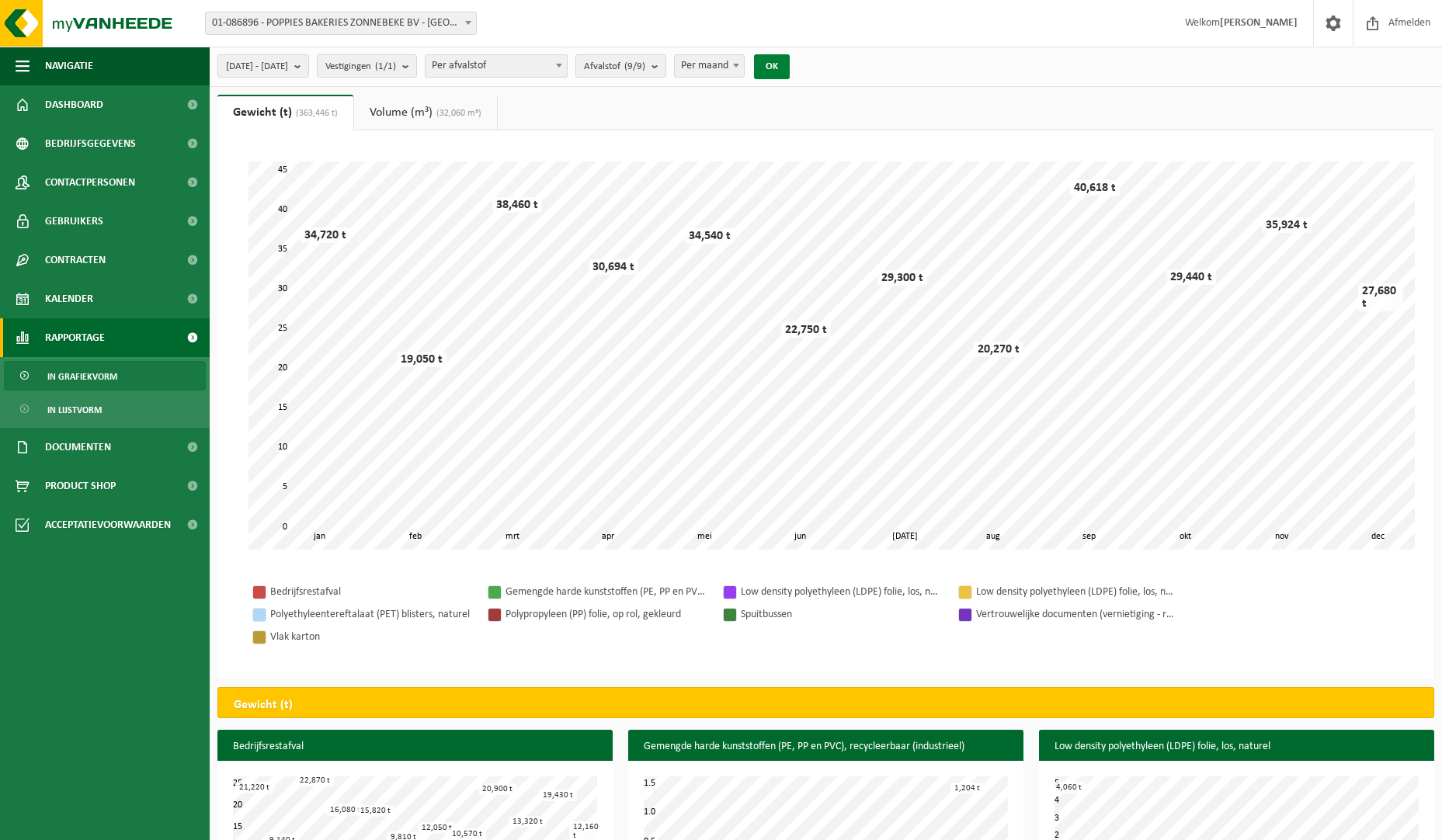
click at [790, 66] on button "OK" at bounding box center [771, 66] width 36 height 24
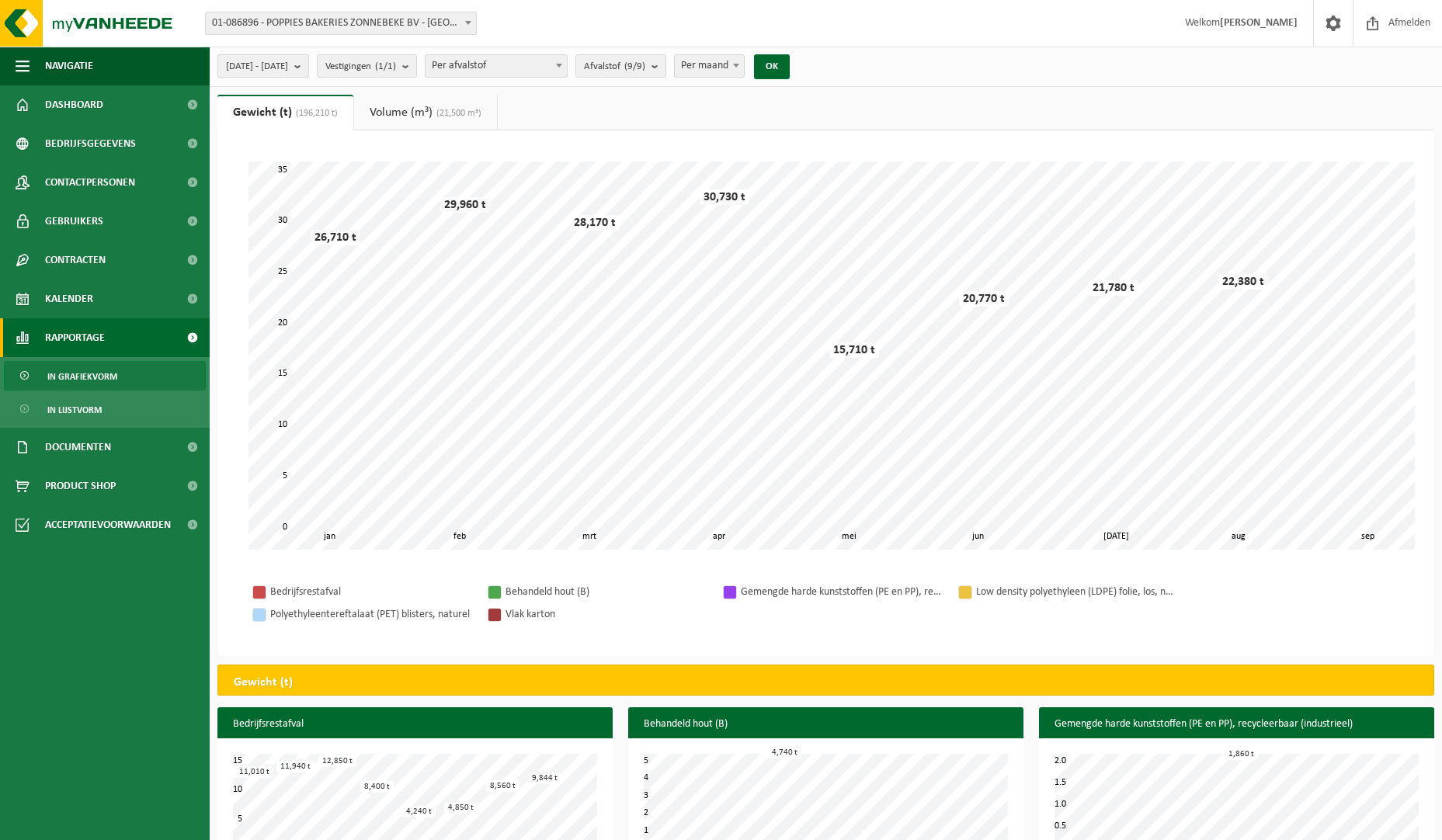
click at [309, 59] on button "2025-01-01 - 2025-09-03" at bounding box center [263, 66] width 92 height 24
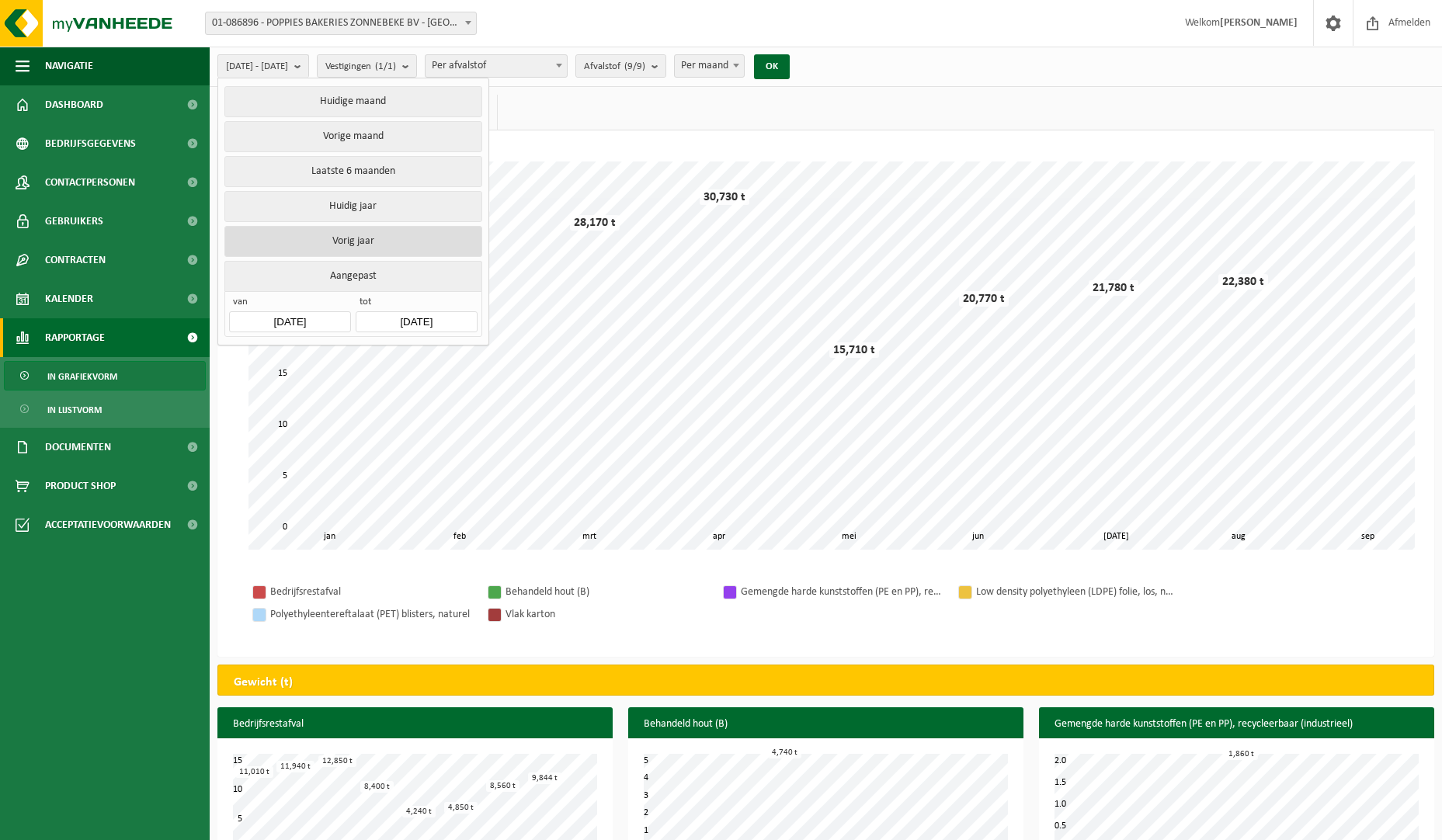
click at [356, 230] on button "Vorig jaar" at bounding box center [353, 241] width 257 height 31
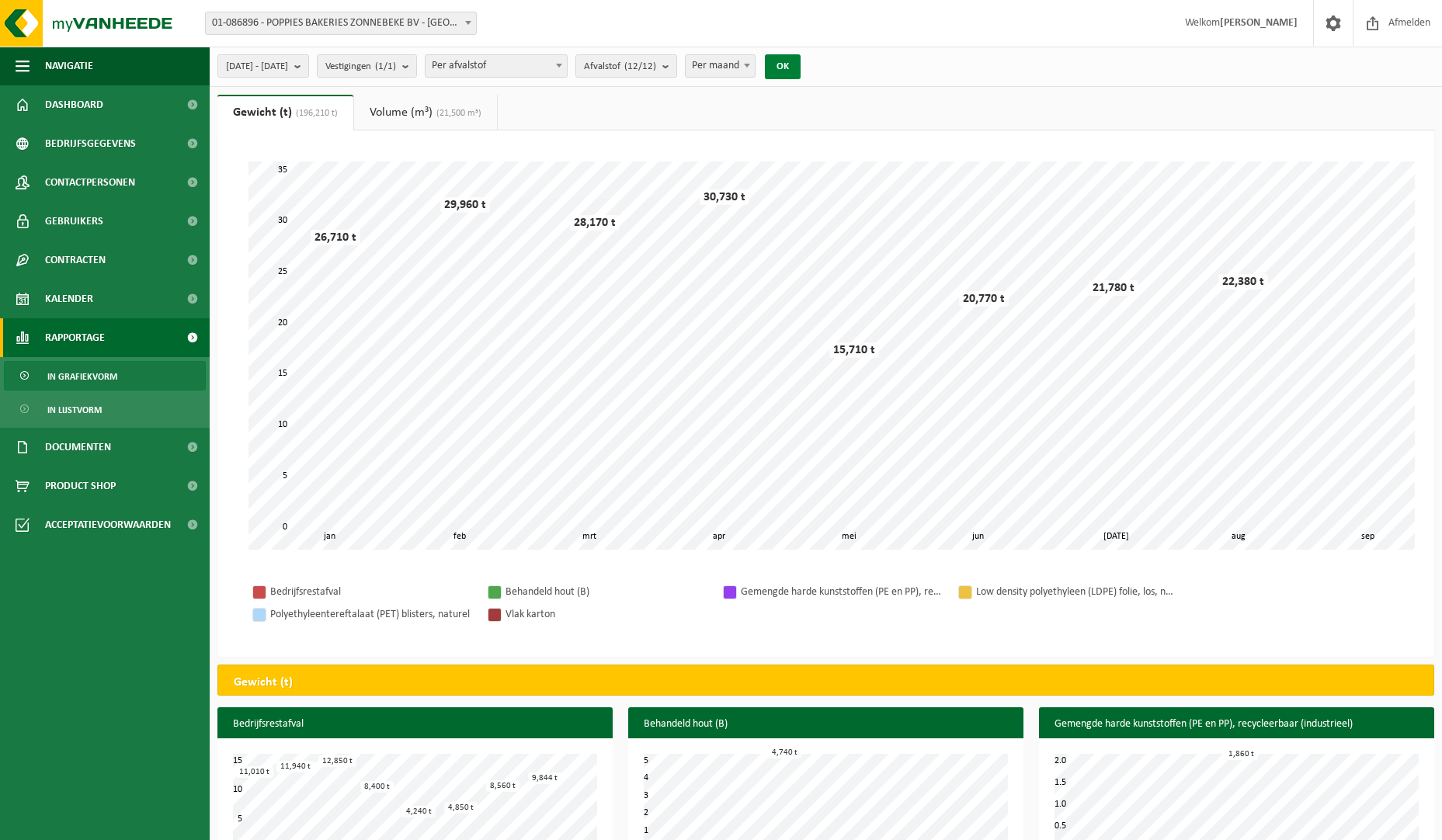
click at [800, 64] on button "OK" at bounding box center [783, 66] width 36 height 24
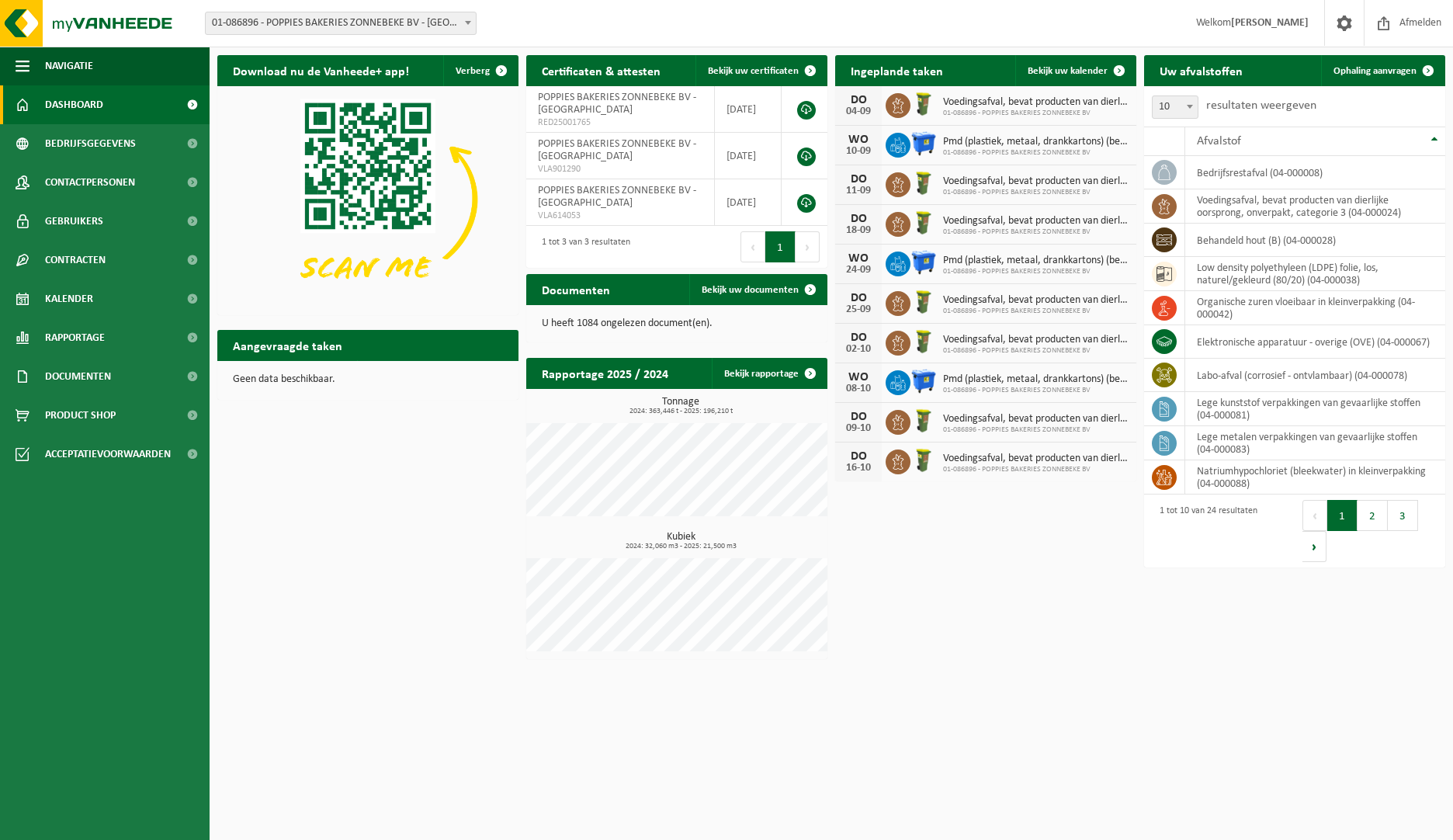
click at [1046, 553] on div "Download nu de Vanheede+ app! Verberg Certificaten & attesten Bekijk uw certifi…" at bounding box center [831, 357] width 1236 height 620
click at [326, 538] on div "Download nu de Vanheede+ app! Verberg Certificaten & attesten Bekijk uw certifi…" at bounding box center [831, 357] width 1236 height 620
